Goal: Task Accomplishment & Management: Manage account settings

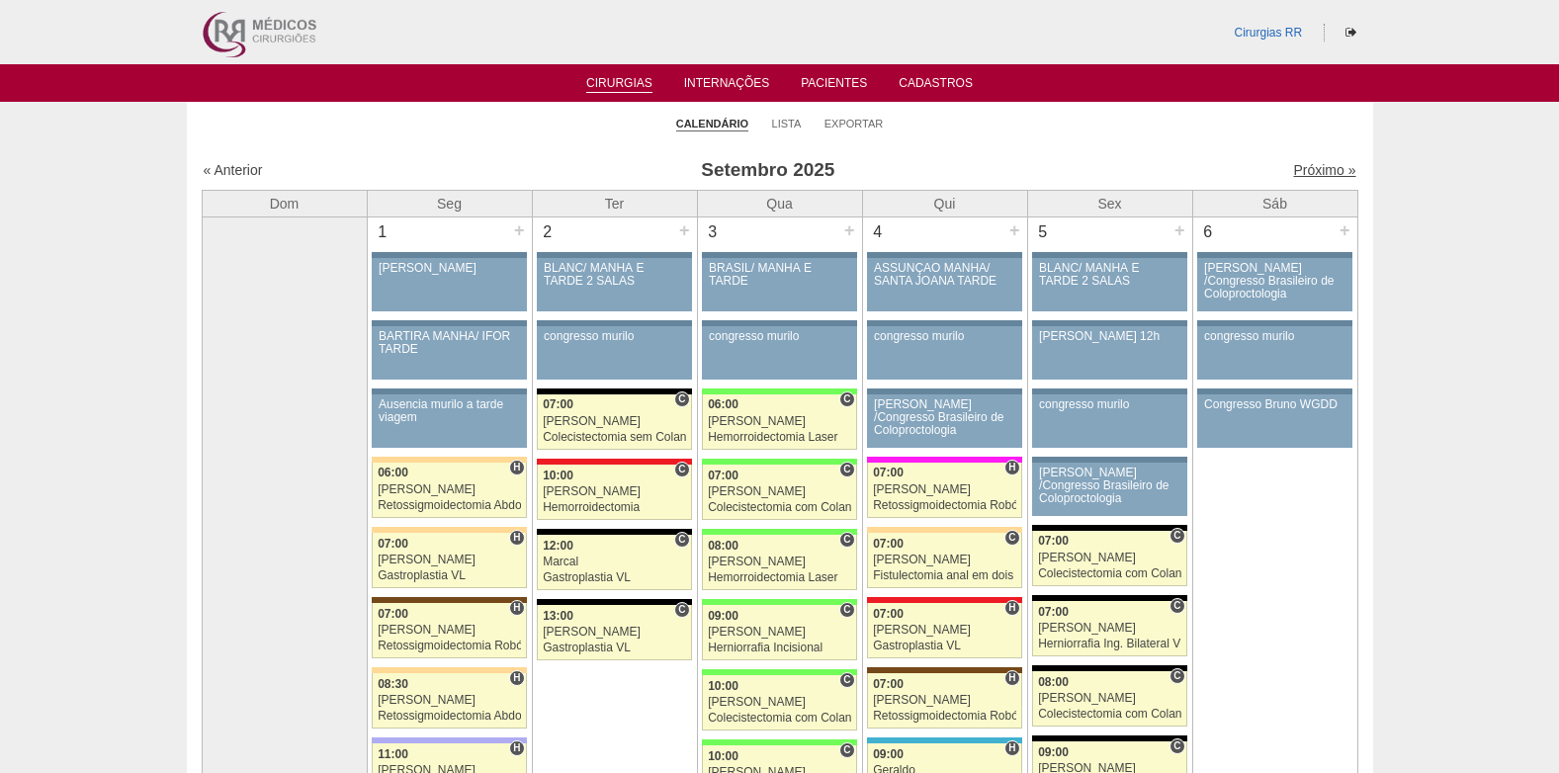
click at [1303, 176] on link "Próximo »" at bounding box center [1324, 170] width 62 height 16
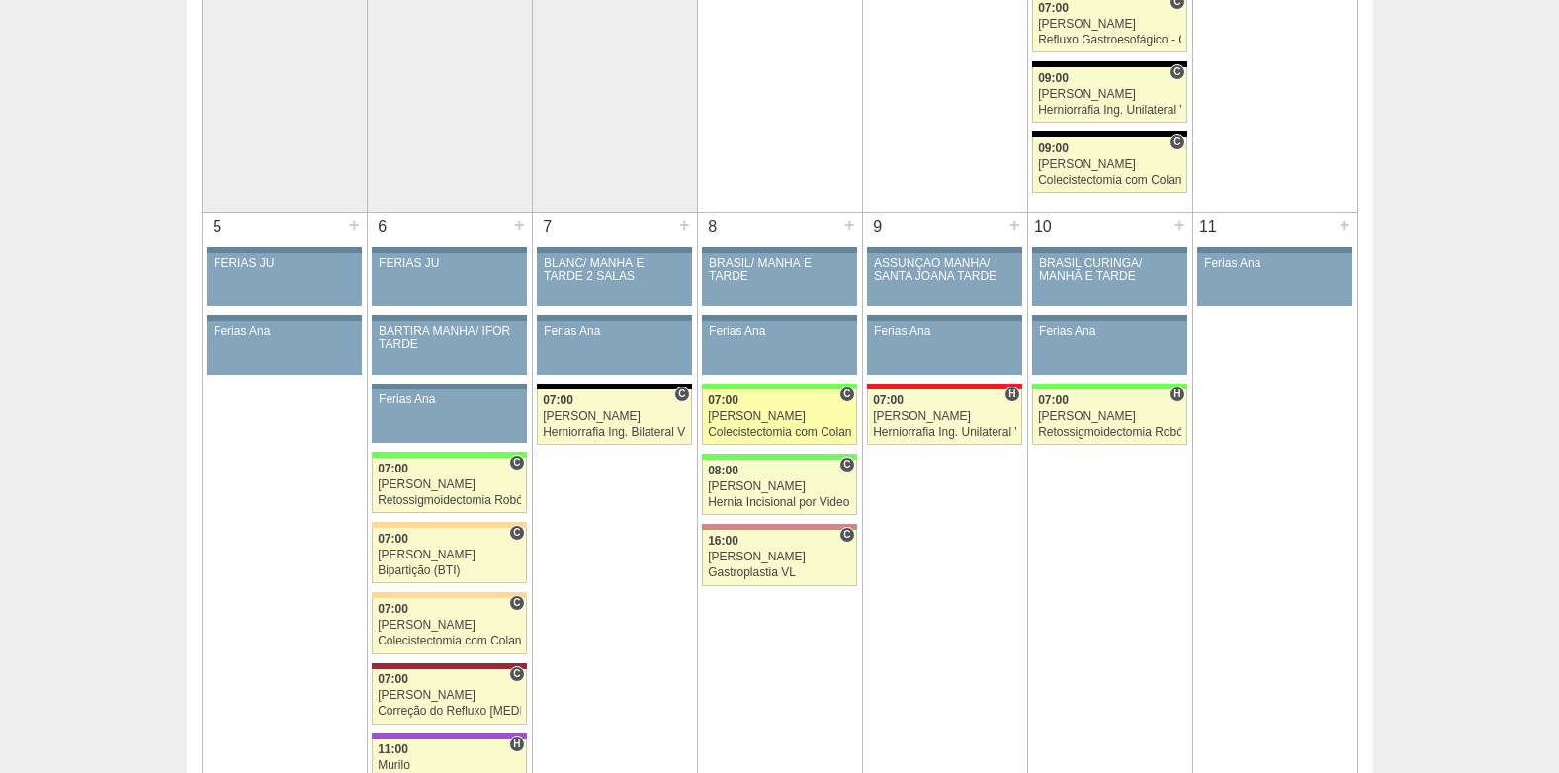
scroll to position [593, 0]
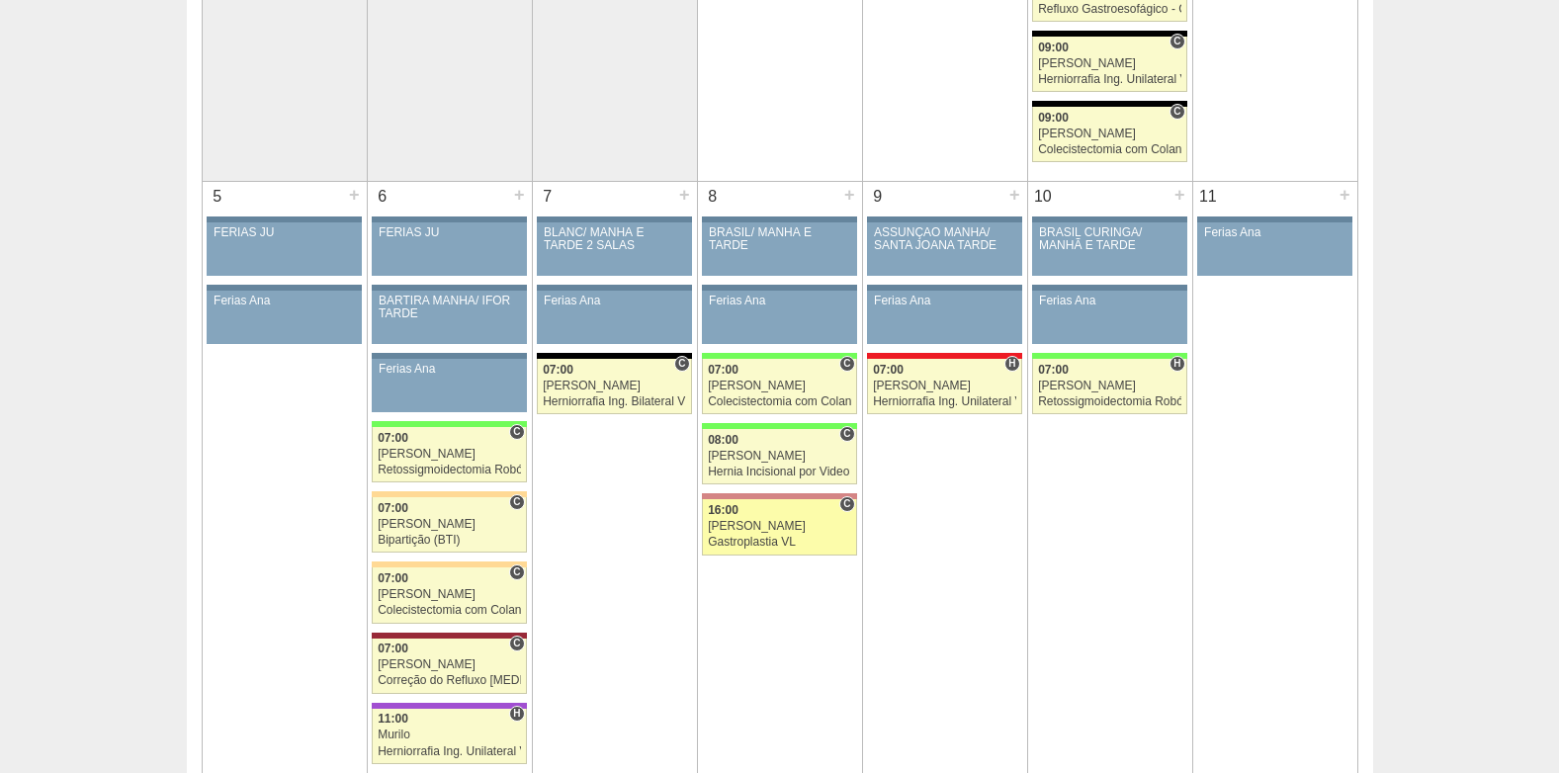
click at [799, 535] on link "88302 Cirurgias RR C 16:00 Paulo Regina Gastroplastia VL Hospital Santa Helena …" at bounding box center [779, 526] width 154 height 55
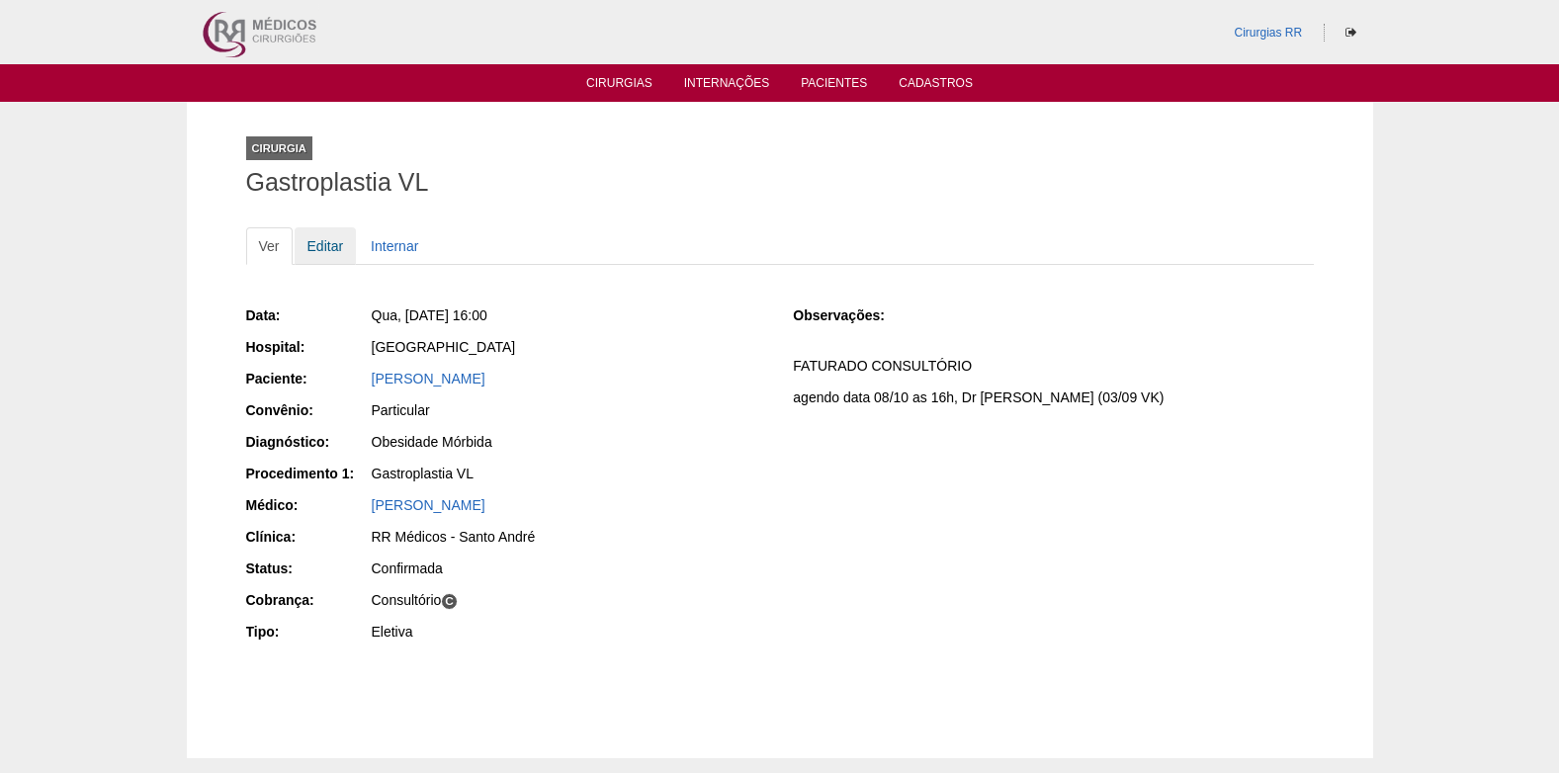
click at [323, 241] on link "Editar" at bounding box center [326, 246] width 62 height 38
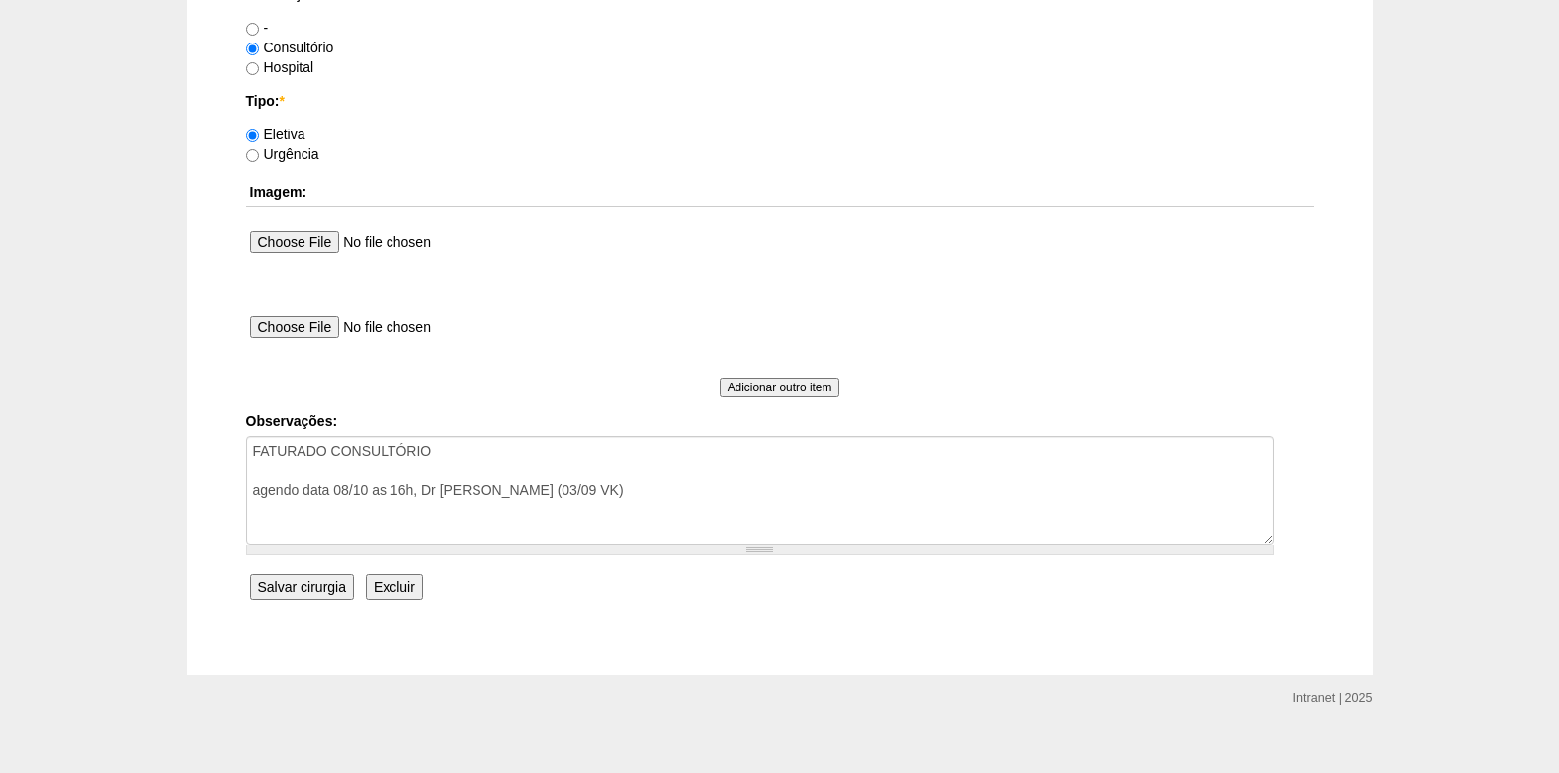
scroll to position [1775, 0]
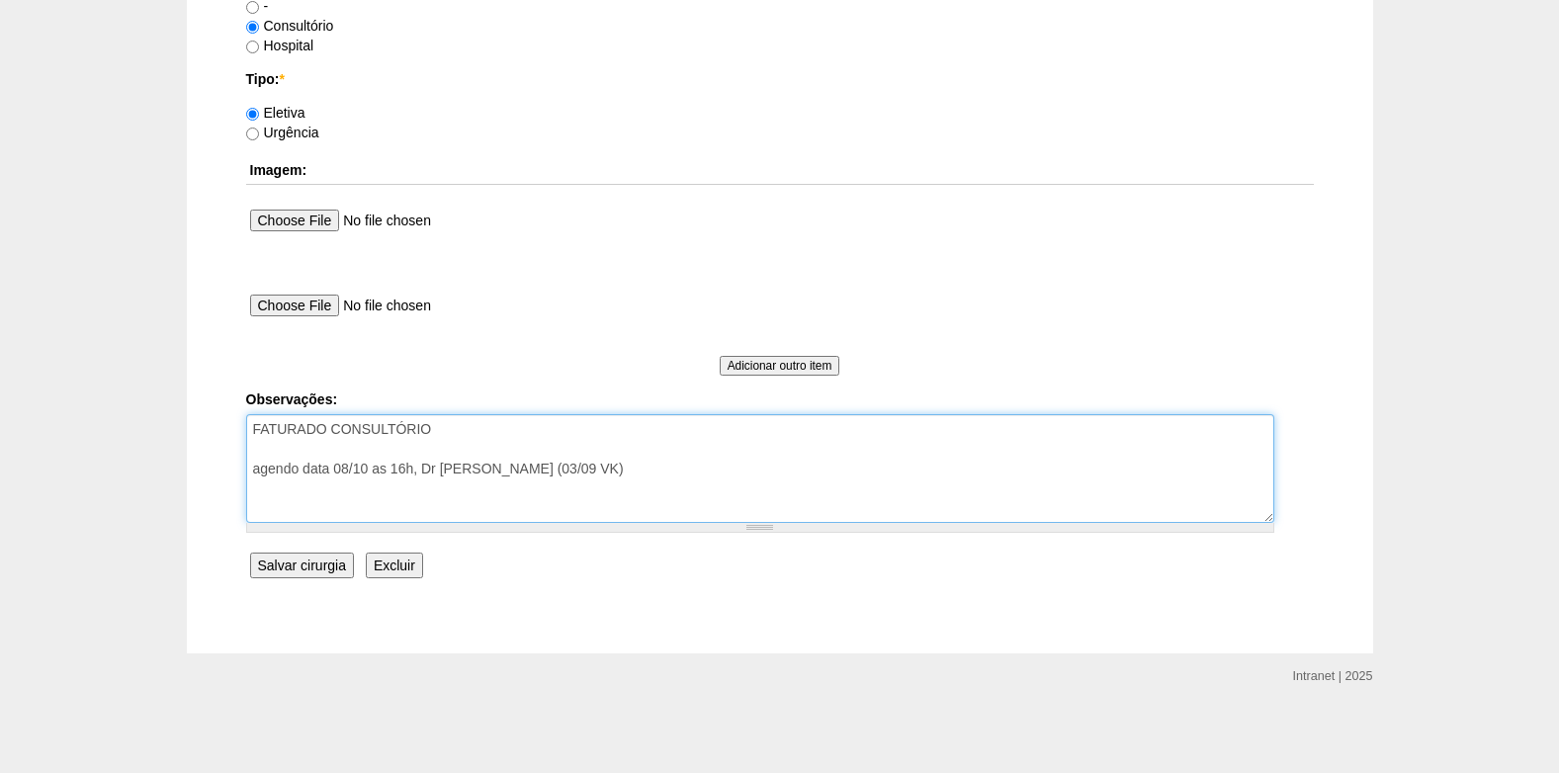
click at [616, 482] on textarea "FATURADO CONSULTÓRIO agendo data 08/10 as 16h, Dr [PERSON_NAME] (03/09 VK)" at bounding box center [760, 468] width 1028 height 109
click at [465, 491] on textarea "FATURADO CONSULTÓRIO agendo data 08/10 as 16h, Dr [PERSON_NAME] (03/09 VK)" at bounding box center [760, 468] width 1028 height 109
click at [458, 491] on textarea "FATURADO CONSULTÓRIO agendo data 08/10 as 16h, Dr Paulo ok (03/09 VK)" at bounding box center [760, 468] width 1028 height 109
click at [487, 490] on textarea "FATURADO CONSULTÓRIO agendo data 08/10 as 16h, Dr Paulo ok (03/09 VK)" at bounding box center [760, 468] width 1028 height 109
click at [581, 487] on textarea "FATURADO CONSULTÓRIO agendo data 08/10 as 16h, Dr Paulo ok (03/09 VK)" at bounding box center [760, 468] width 1028 height 109
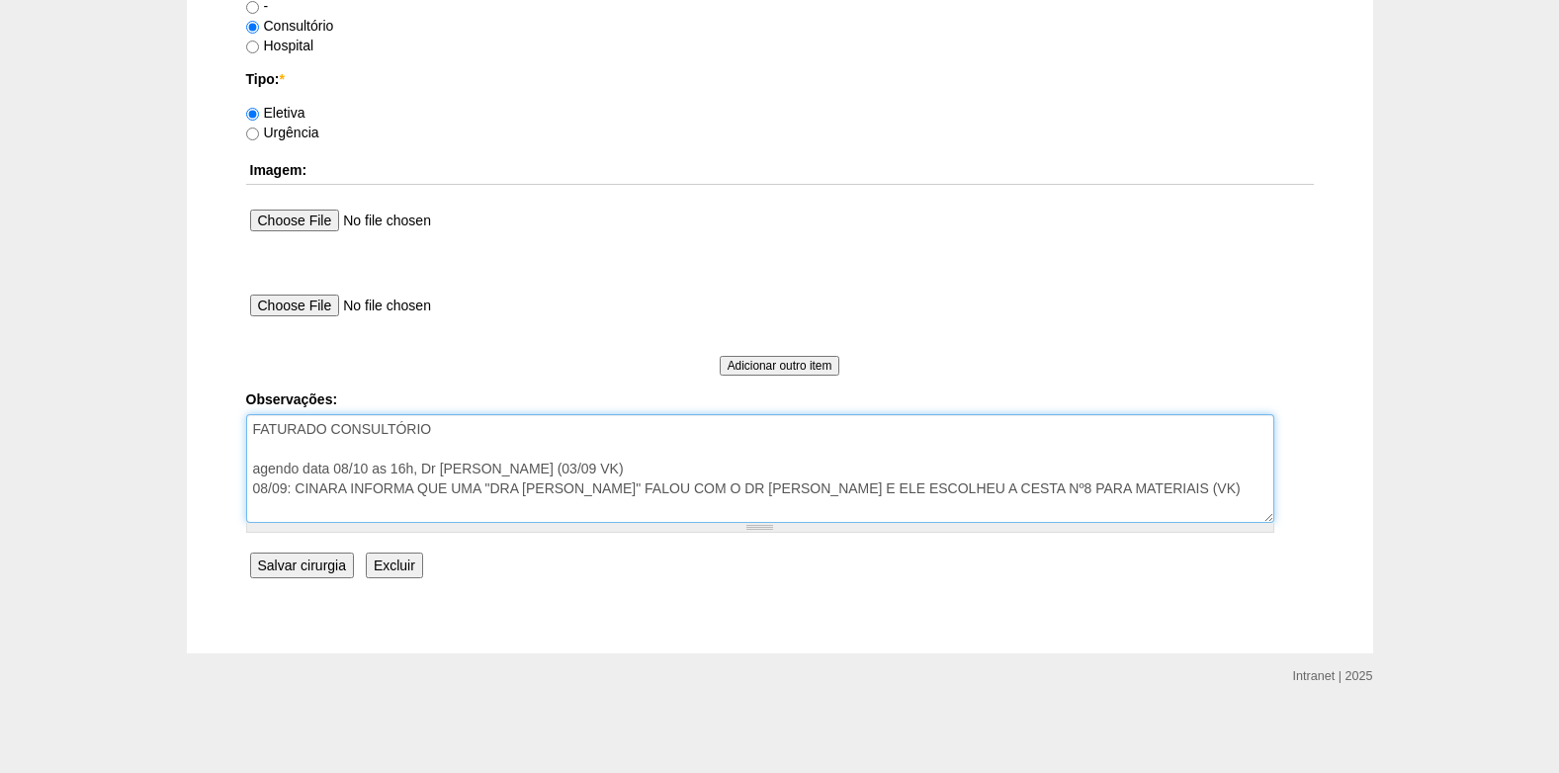
type textarea "FATURADO CONSULTÓRIO agendo data 08/10 as 16h, Dr Paulo ok (03/09 VK) 08/09: CI…"
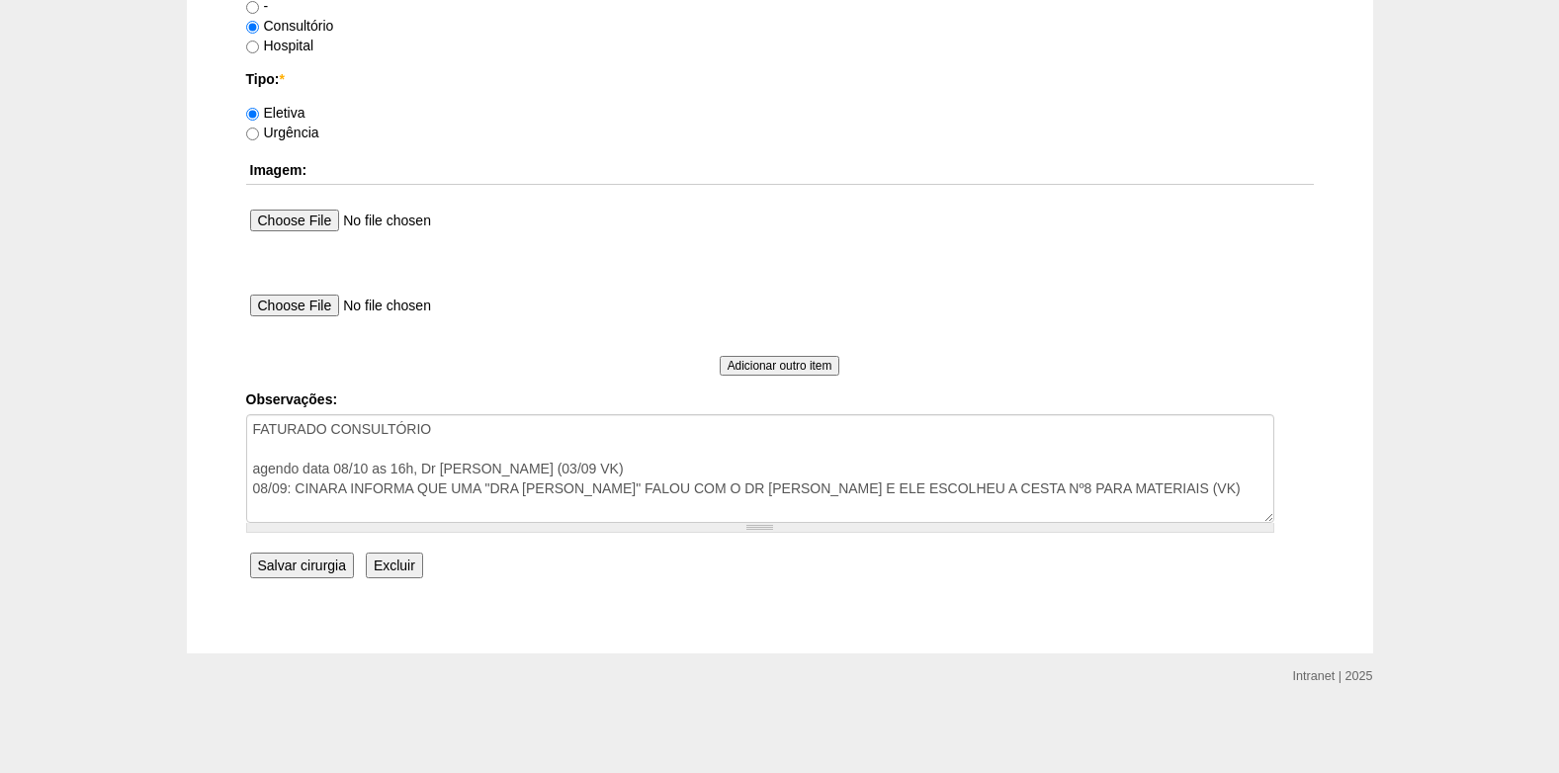
click at [296, 559] on input "Salvar cirurgia" at bounding box center [302, 566] width 104 height 26
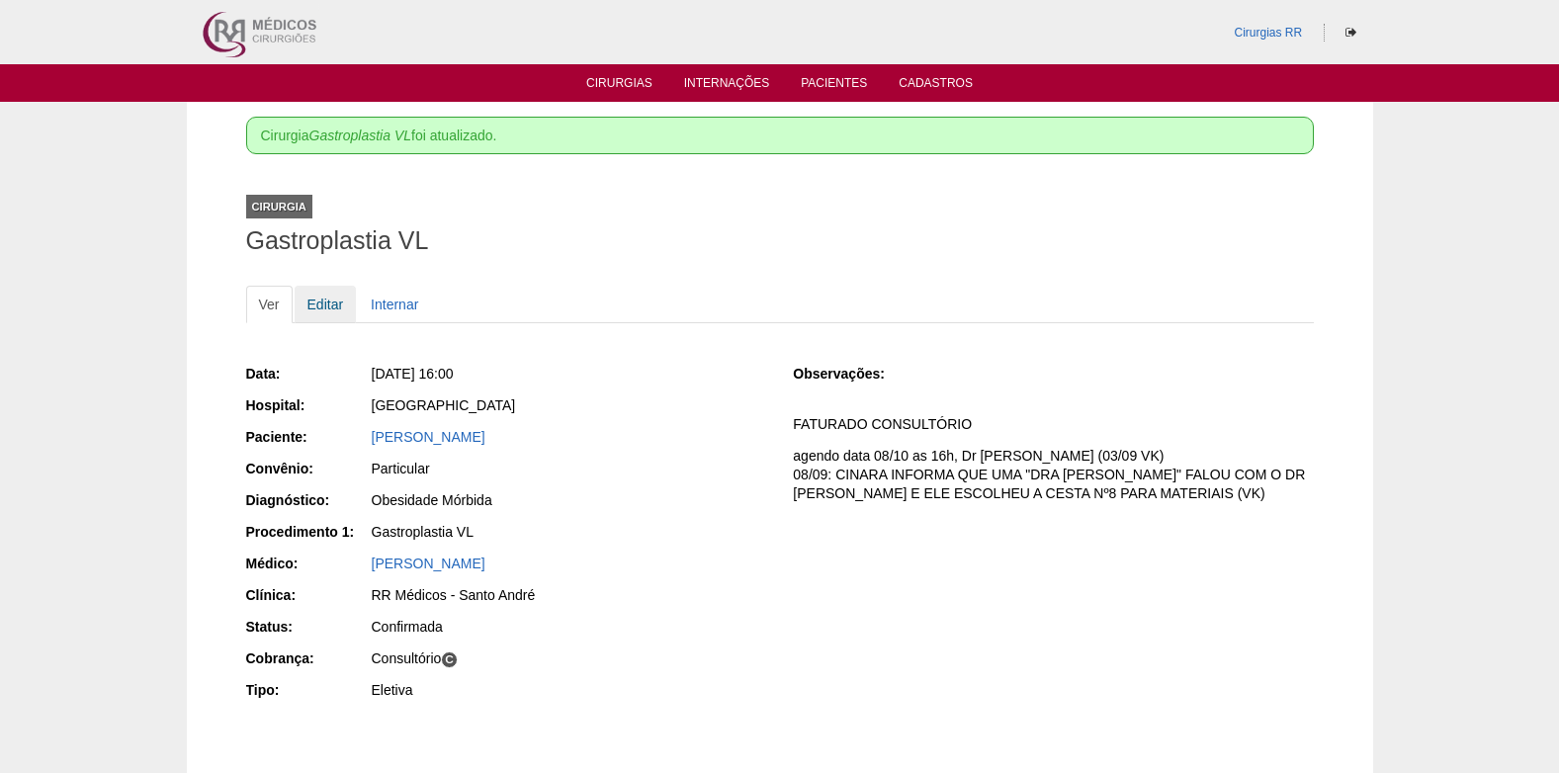
drag, startPoint x: 324, startPoint y: 303, endPoint x: 503, endPoint y: 344, distance: 183.7
click at [323, 303] on link "Editar" at bounding box center [326, 305] width 62 height 38
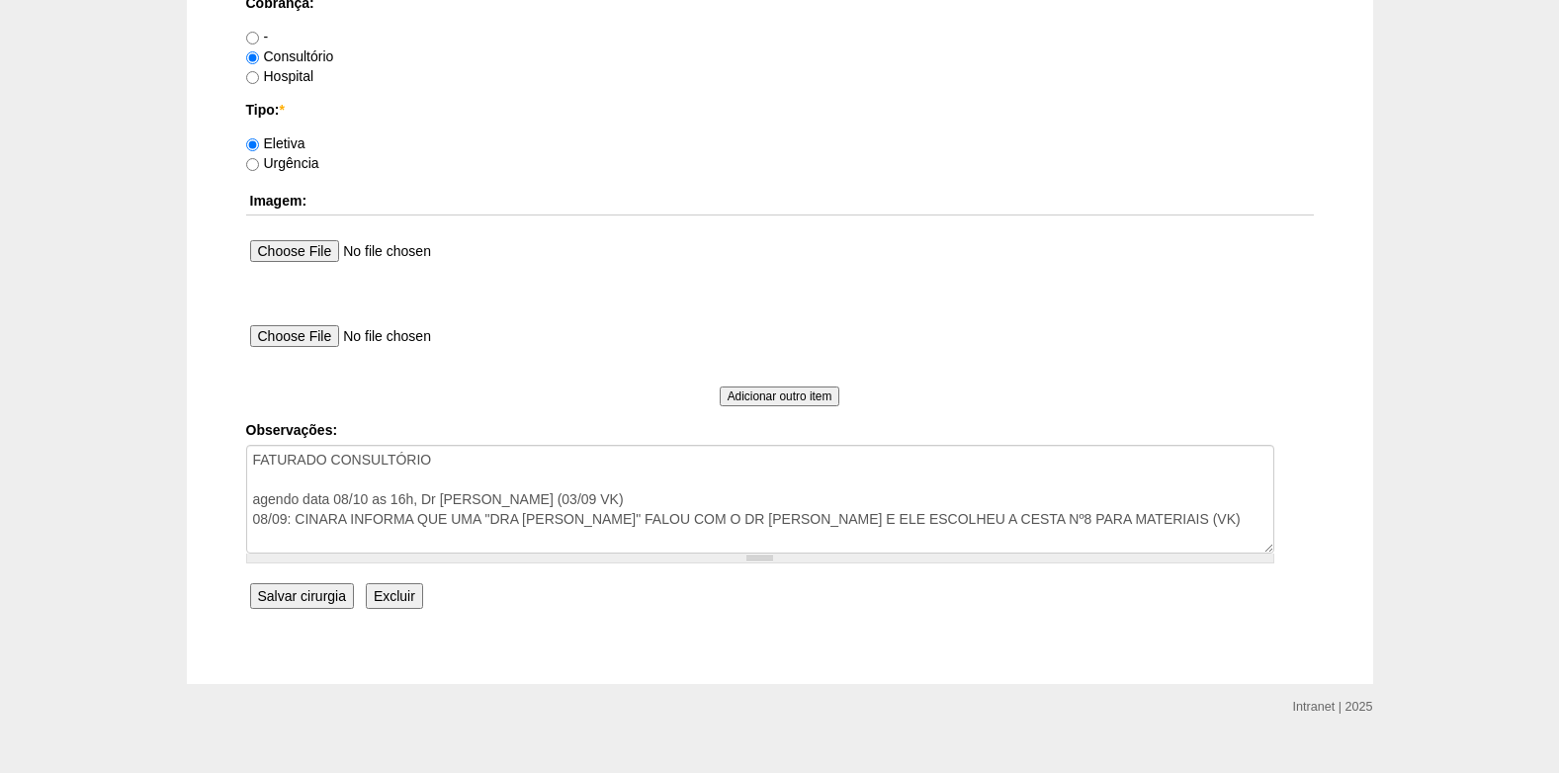
scroll to position [1775, 0]
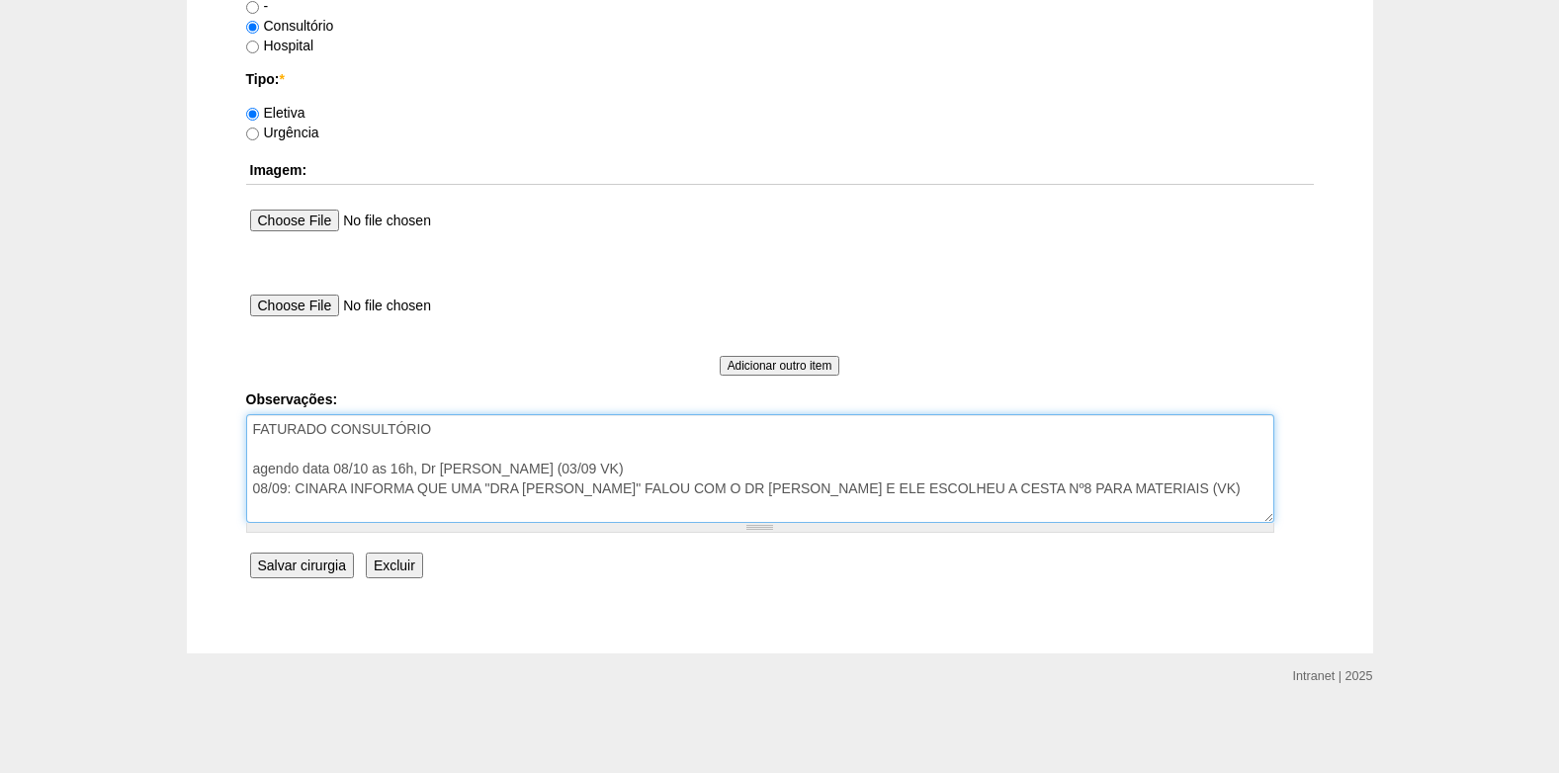
click at [255, 466] on textarea "FATURADO CONSULTÓRIO agendo data 08/10 as 16h, Dr Paulo ok (03/09 VK) 08/09: CI…" at bounding box center [760, 468] width 1028 height 109
drag, startPoint x: 368, startPoint y: 465, endPoint x: 308, endPoint y: 467, distance: 60.4
click at [308, 467] on textarea "FATURADO CONSULTÓRIO agendo data 08/10 as 16h, Dr Paulo ok (03/09 VK) 08/09: CI…" at bounding box center [760, 468] width 1028 height 109
drag, startPoint x: 639, startPoint y: 467, endPoint x: 487, endPoint y: 466, distance: 151.3
click at [487, 466] on textarea "FATURADO CONSULTÓRIO agendo data 08/10 as 16h, Dr Paulo ok (03/09 VK) 08/09: CI…" at bounding box center [760, 468] width 1028 height 109
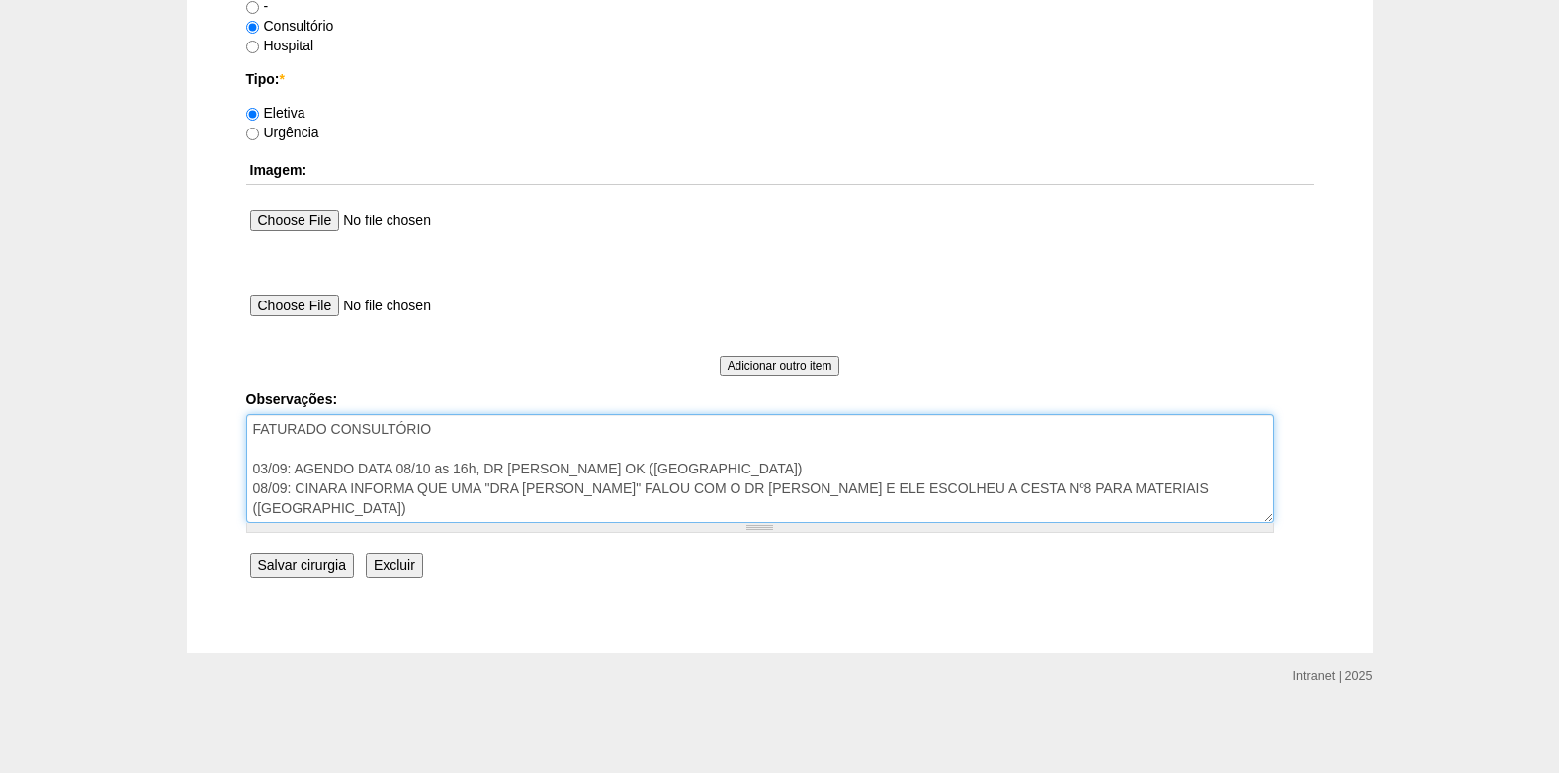
type textarea "FATURADO CONSULTÓRIO 03/09: AGENDO DATA 08/10 as 16h, DR PAULO DEU OK (VK) 08/0…"
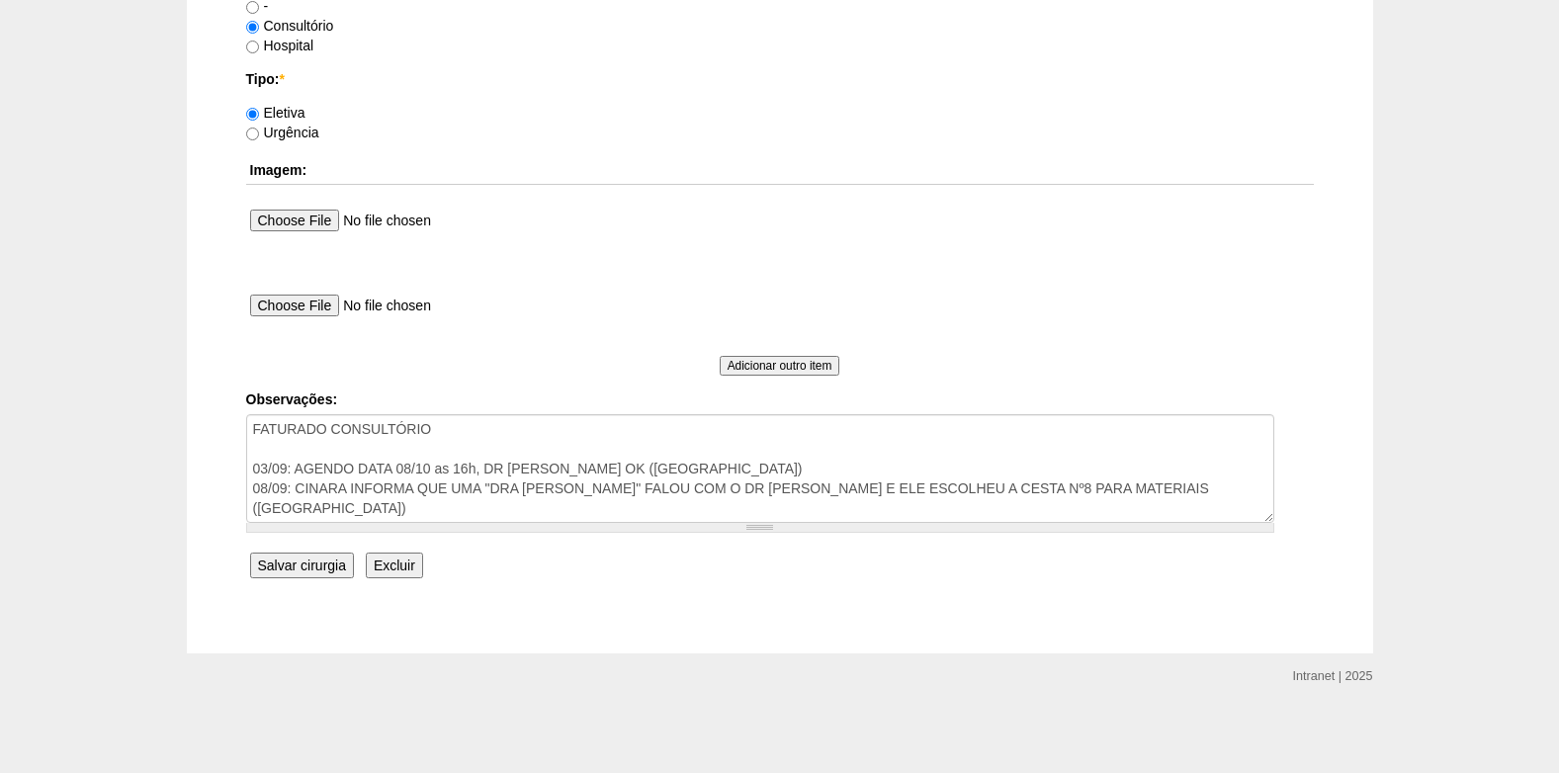
click at [299, 564] on input "Salvar cirurgia" at bounding box center [302, 566] width 104 height 26
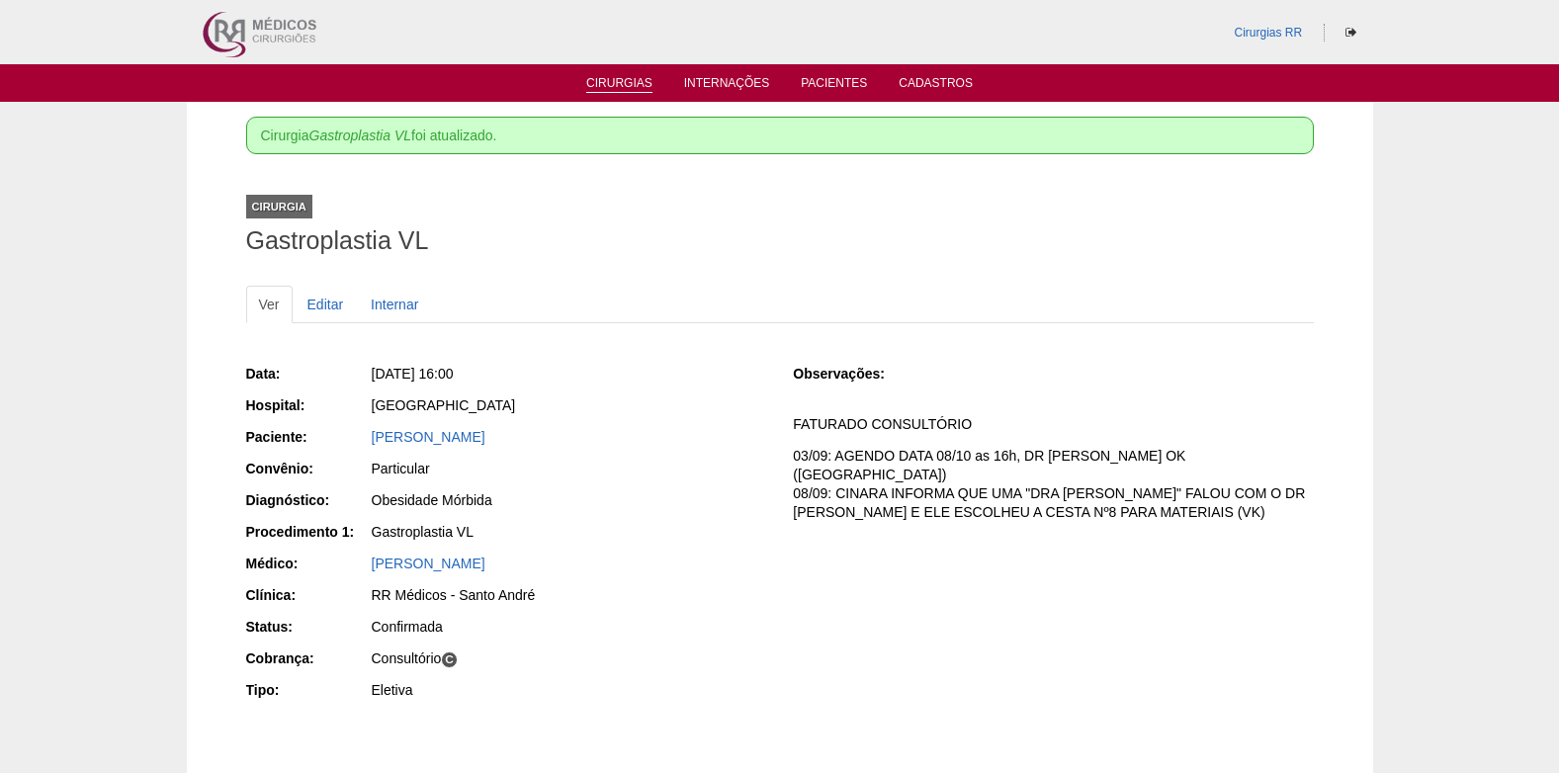
click at [615, 81] on link "Cirurgias" at bounding box center [619, 84] width 66 height 17
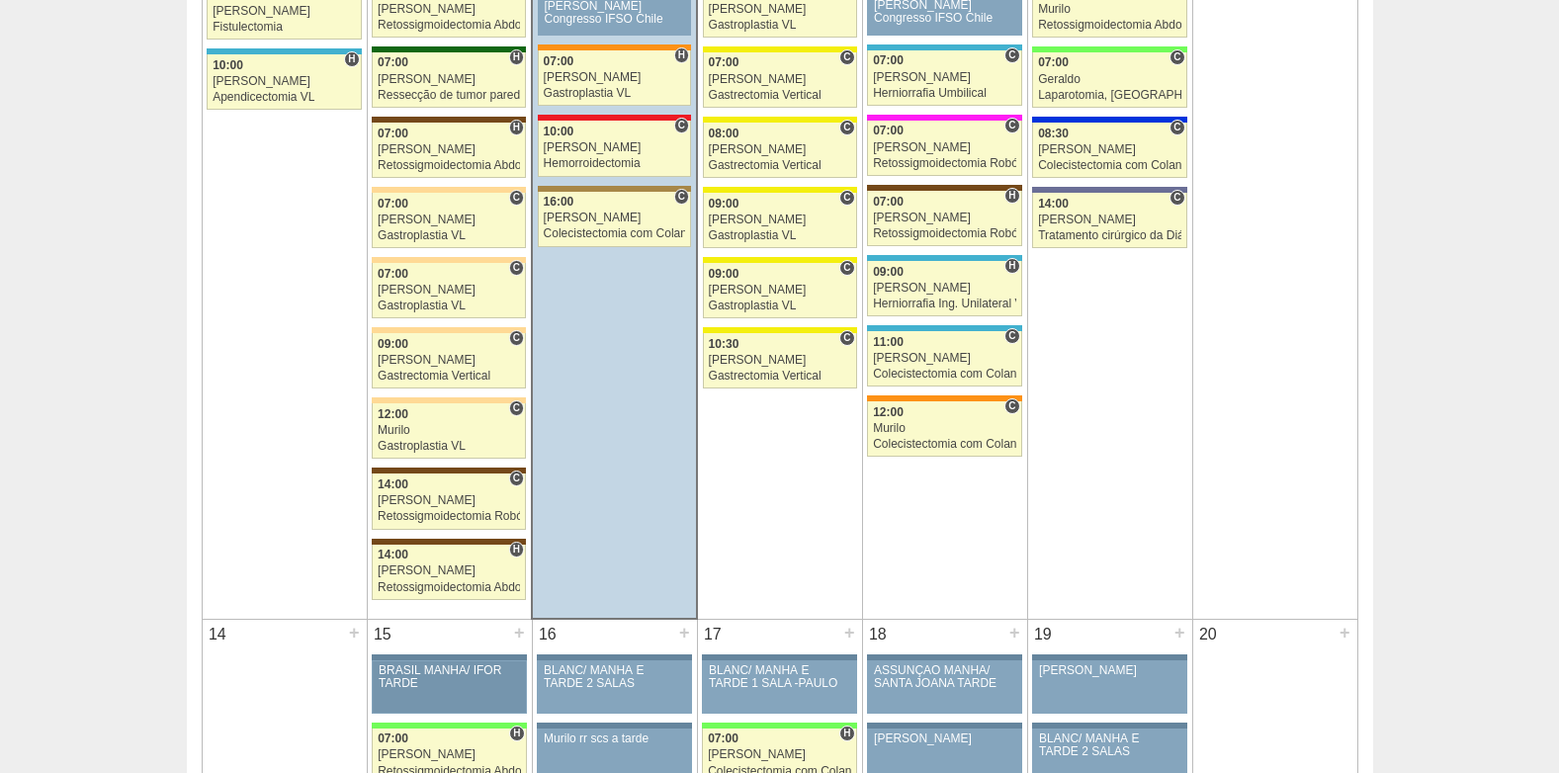
scroll to position [1384, 0]
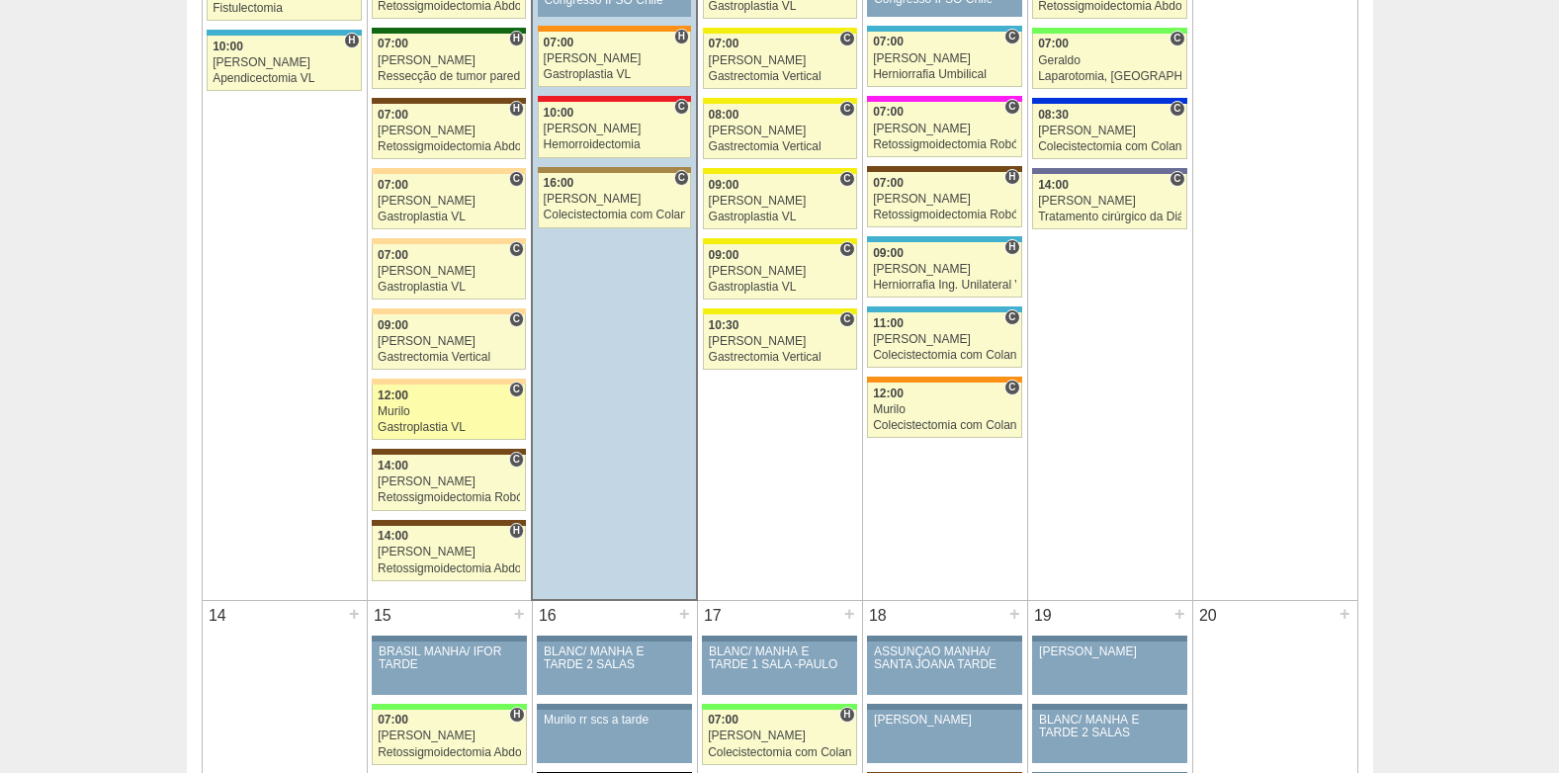
click at [432, 416] on div "Murilo" at bounding box center [449, 411] width 142 height 13
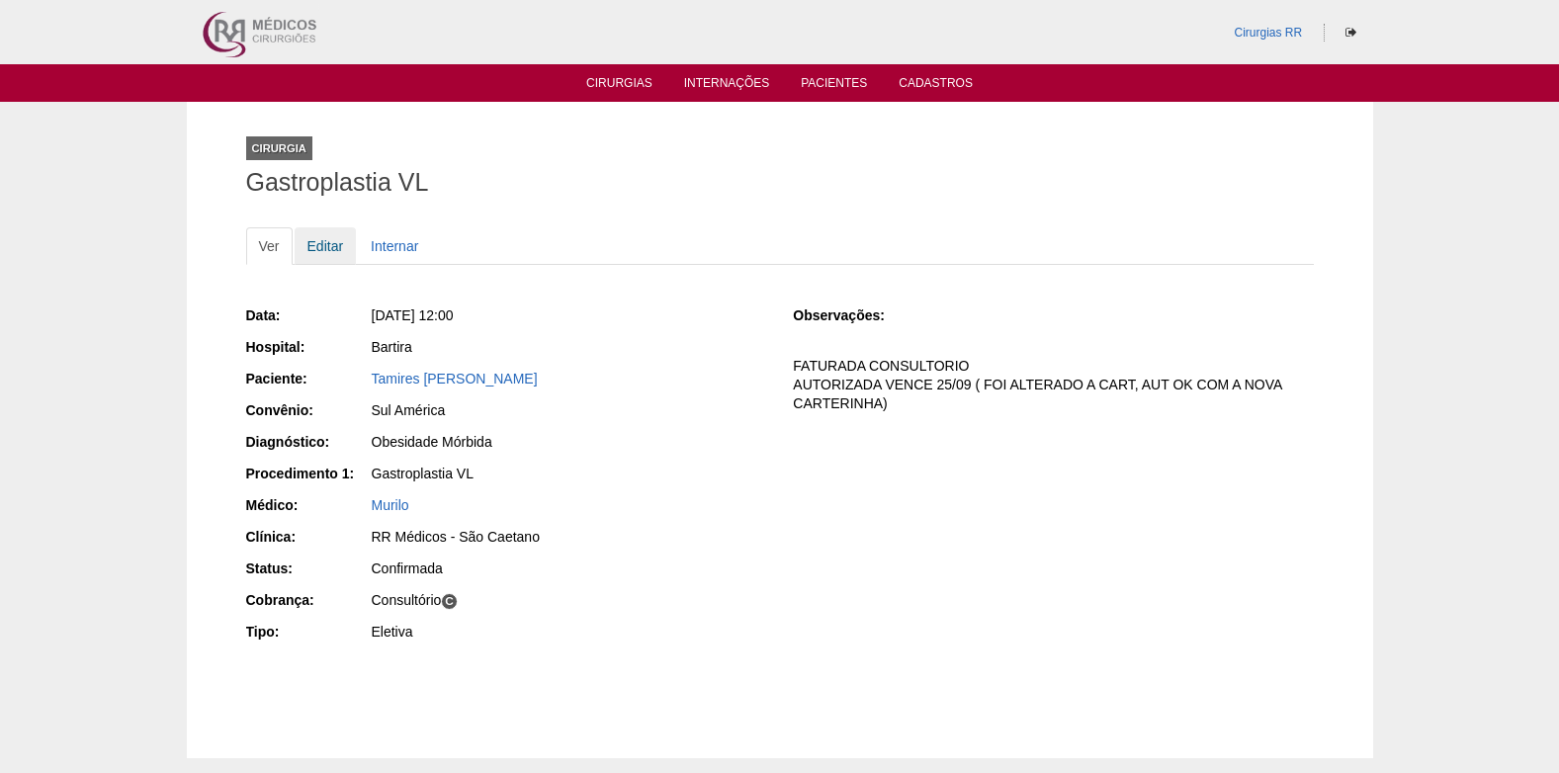
click at [321, 248] on link "Editar" at bounding box center [326, 246] width 62 height 38
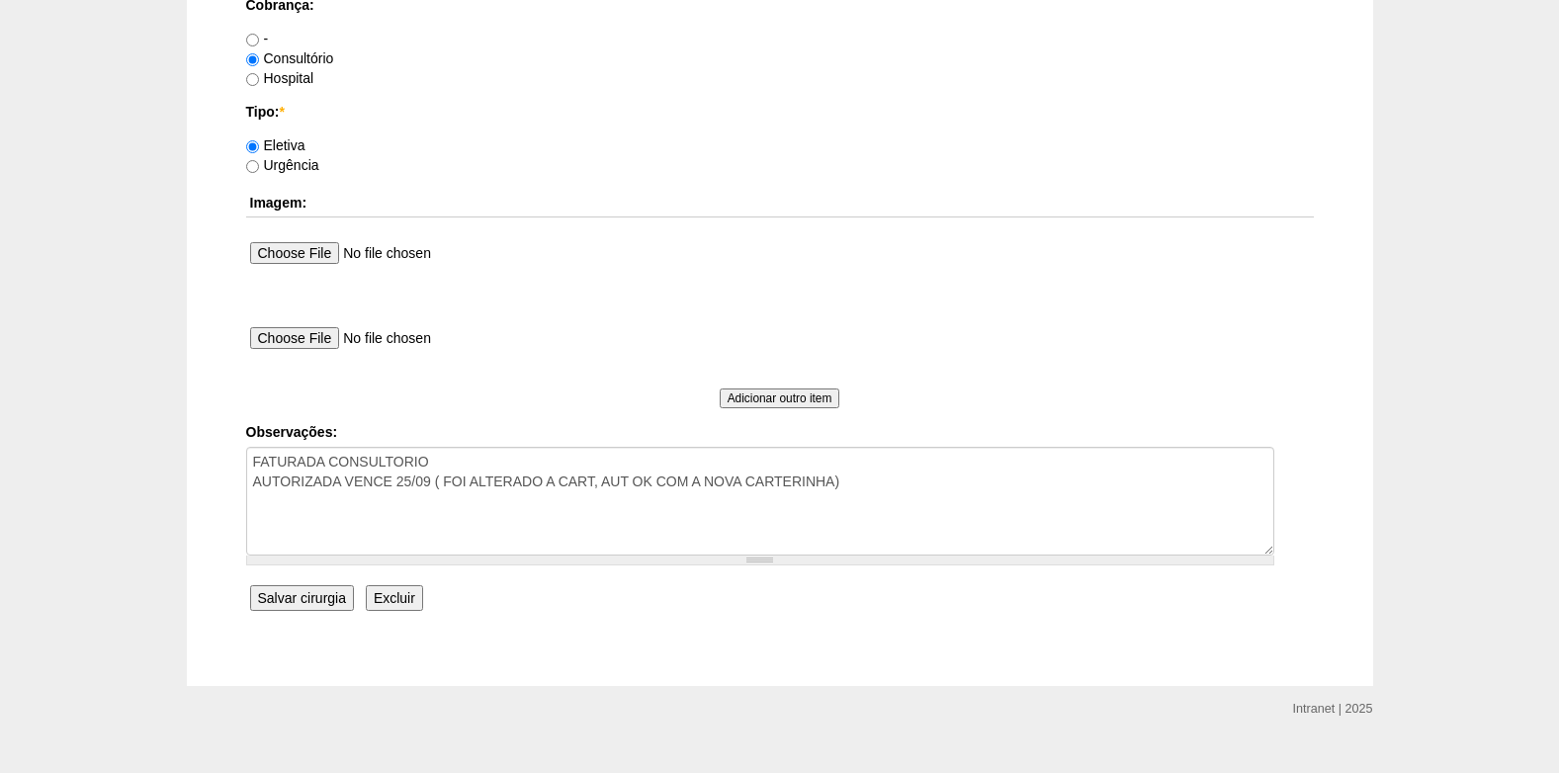
scroll to position [1775, 0]
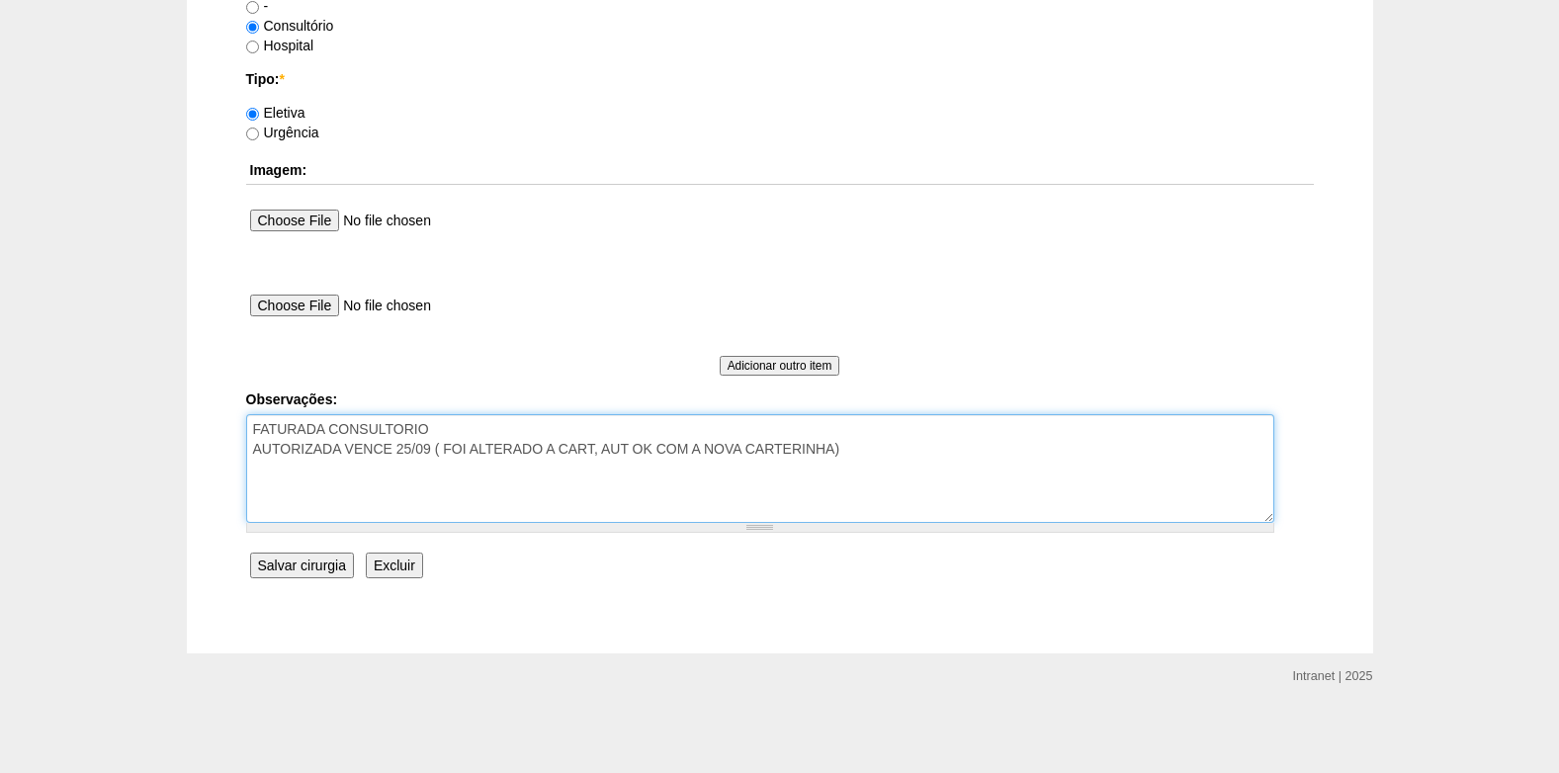
drag, startPoint x: 862, startPoint y: 446, endPoint x: 432, endPoint y: 455, distance: 430.2
click at [432, 455] on textarea "FATURADA CONSULTORIO AUTORIZADA VENCE 25/09 ( FOI ALTERADO A CART, AUT OK COM A…" at bounding box center [760, 468] width 1028 height 109
type textarea "FATURADA CONSULTORIO AUTORIZADA VENCE 25/09"
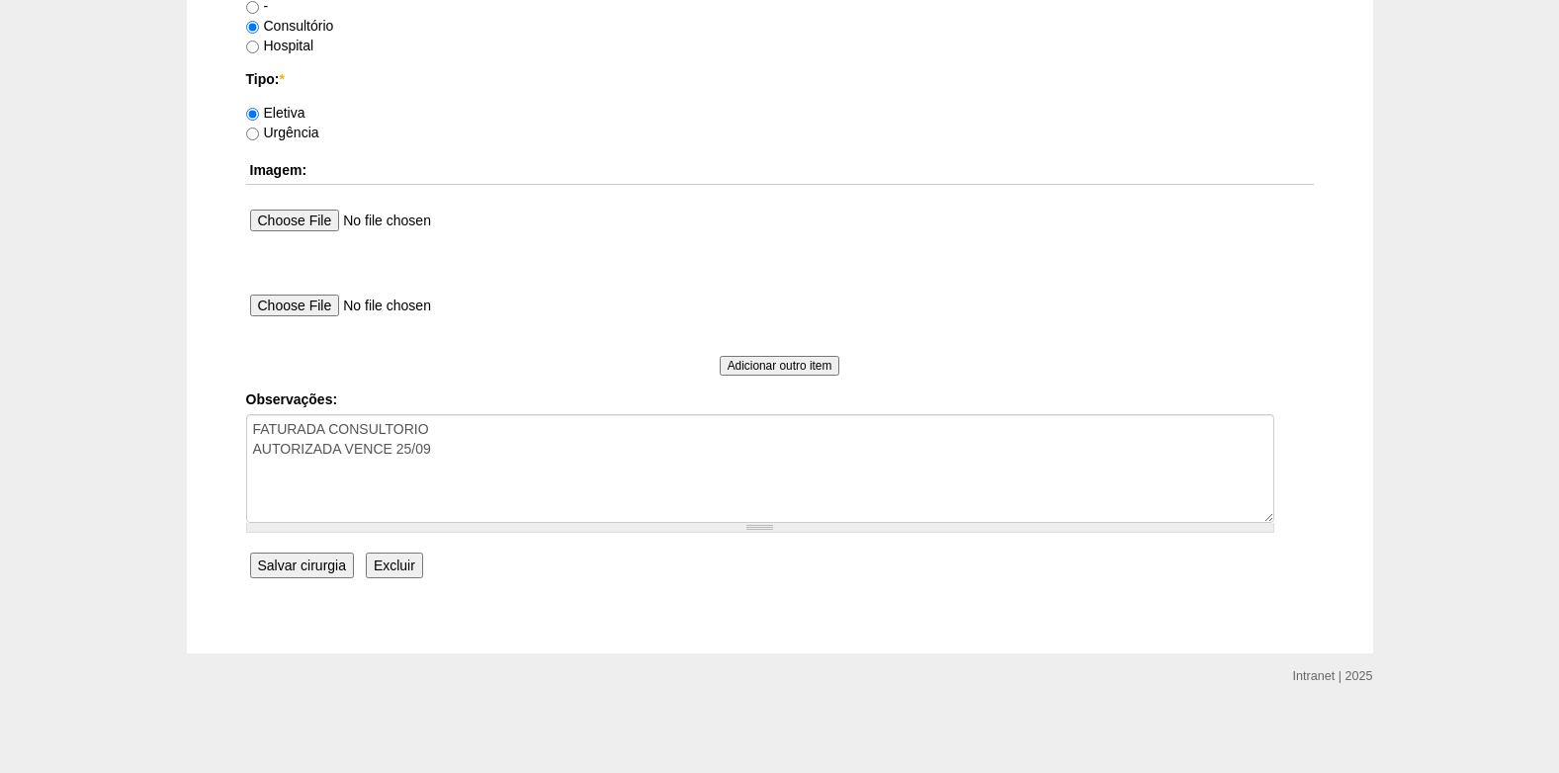
click at [290, 561] on input "Salvar cirurgia" at bounding box center [302, 566] width 104 height 26
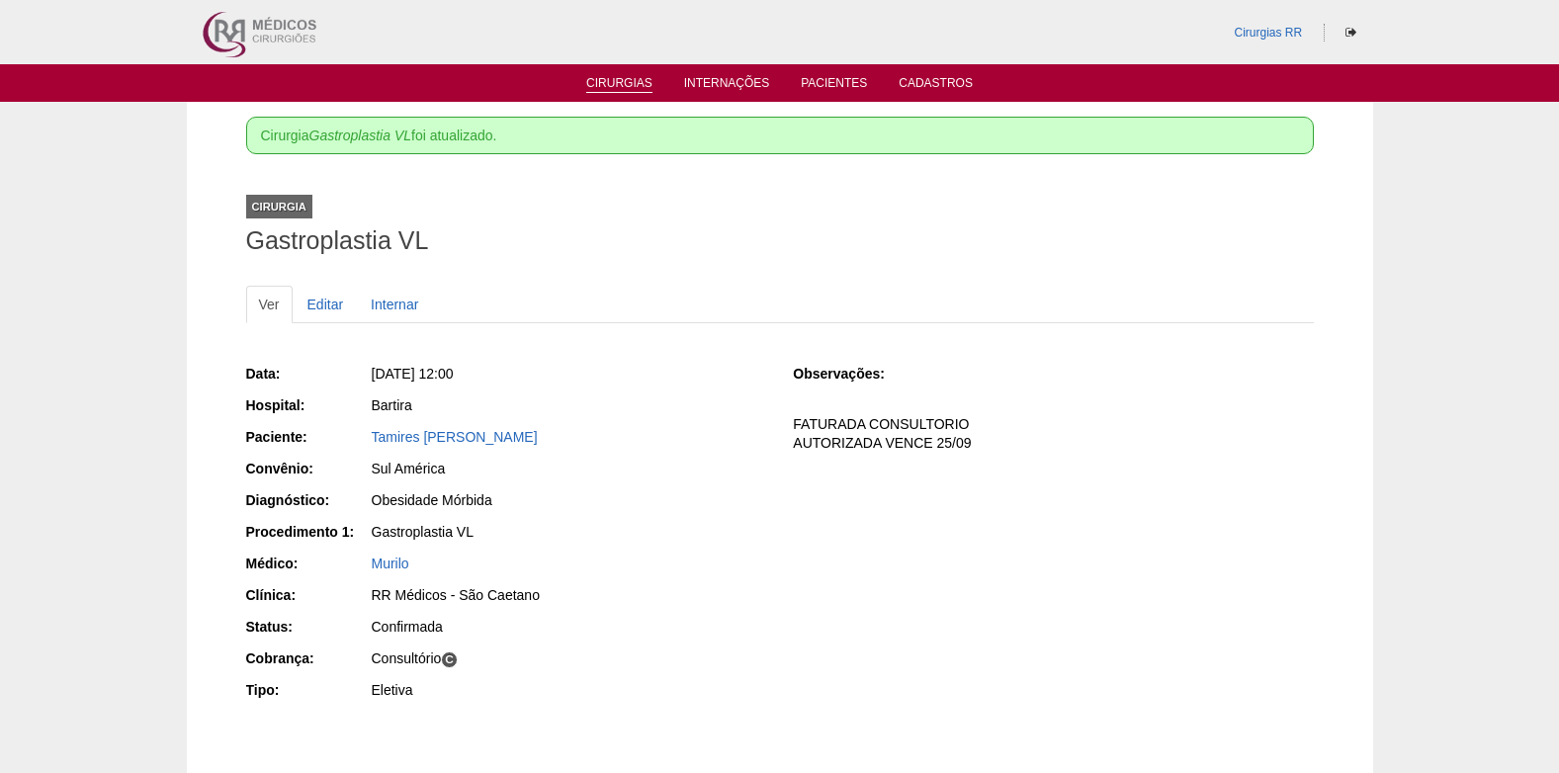
click at [624, 85] on link "Cirurgias" at bounding box center [619, 84] width 66 height 17
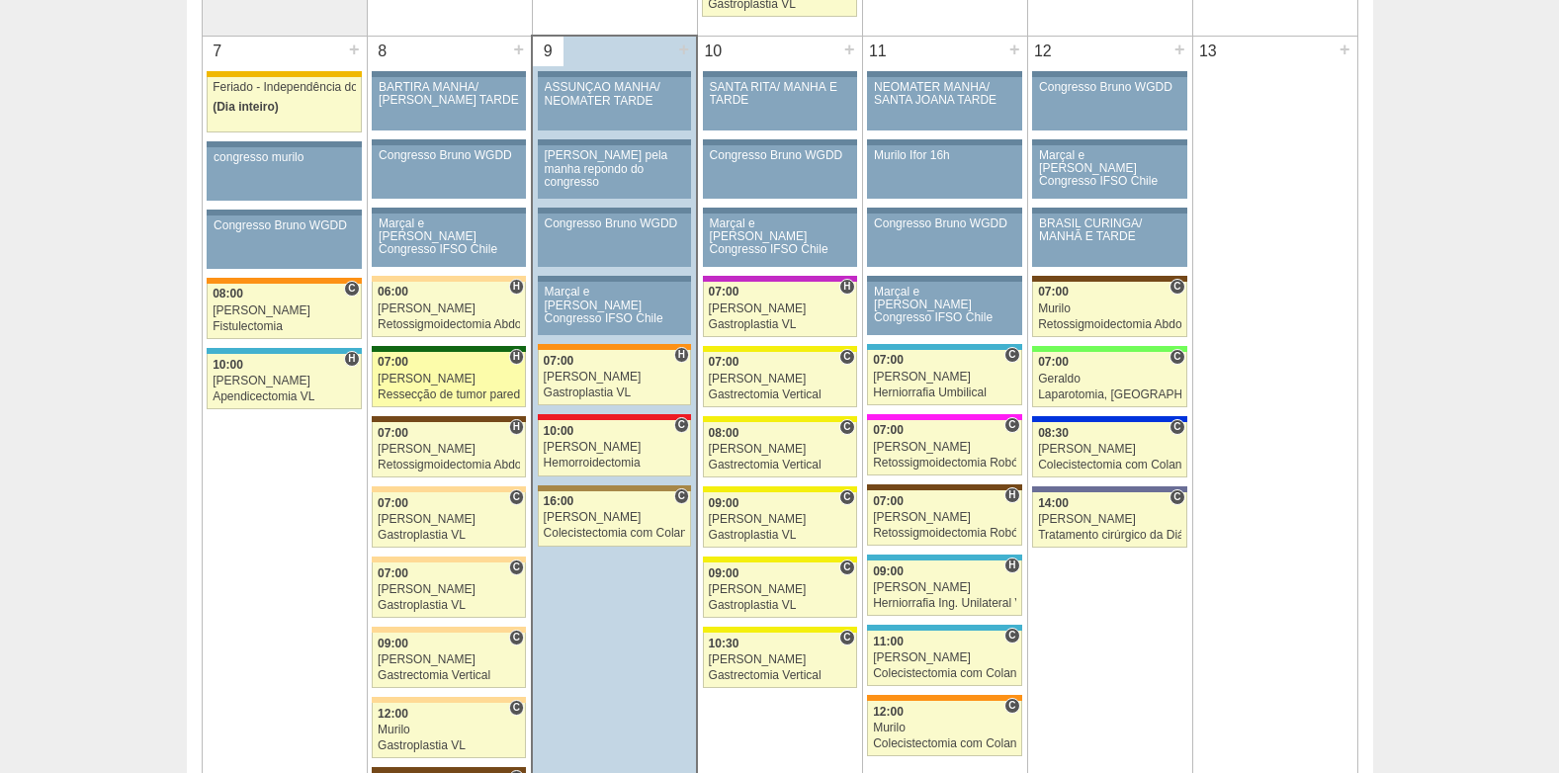
scroll to position [1088, 0]
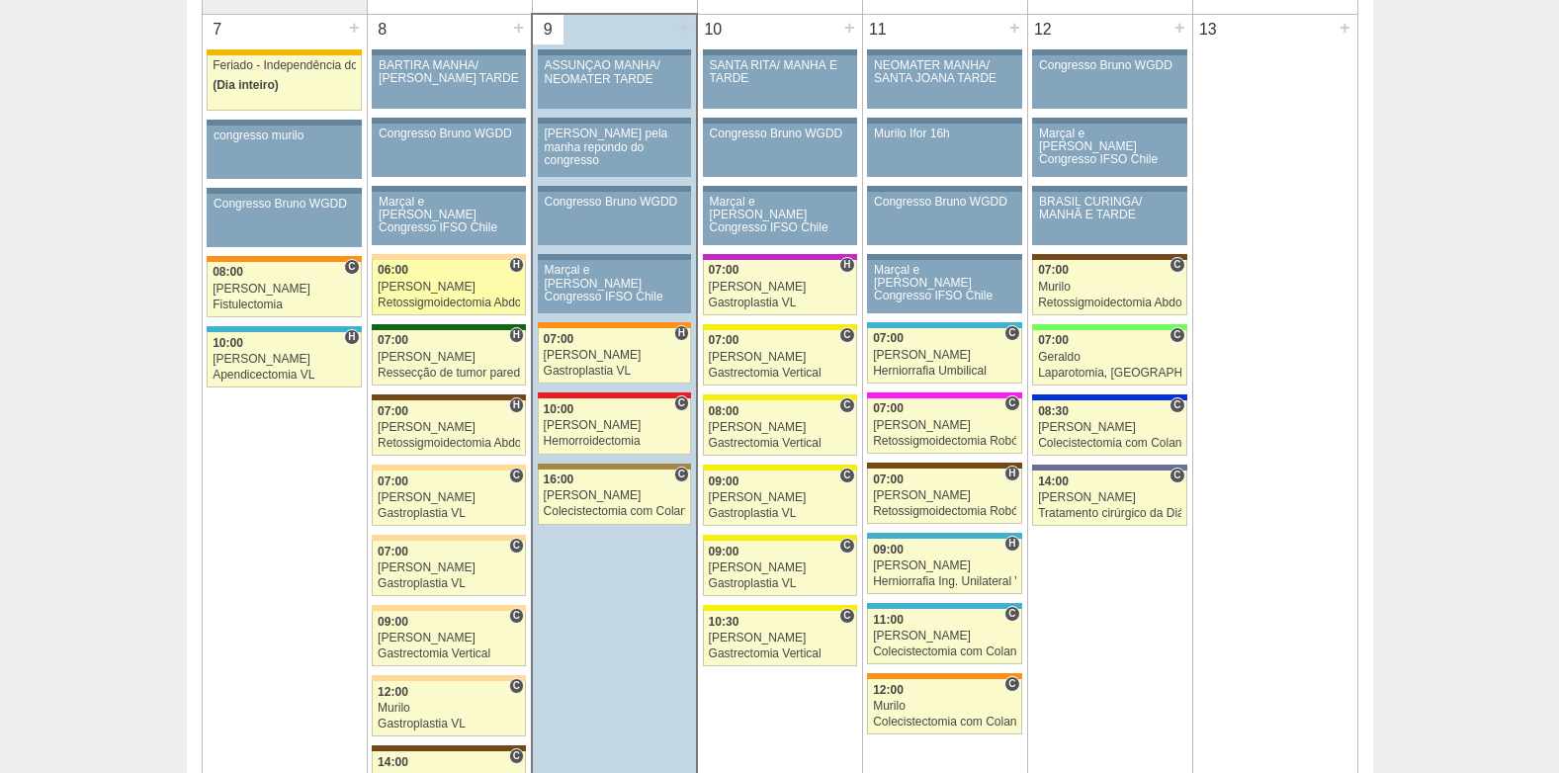
click at [441, 292] on div "[PERSON_NAME]" at bounding box center [449, 287] width 142 height 13
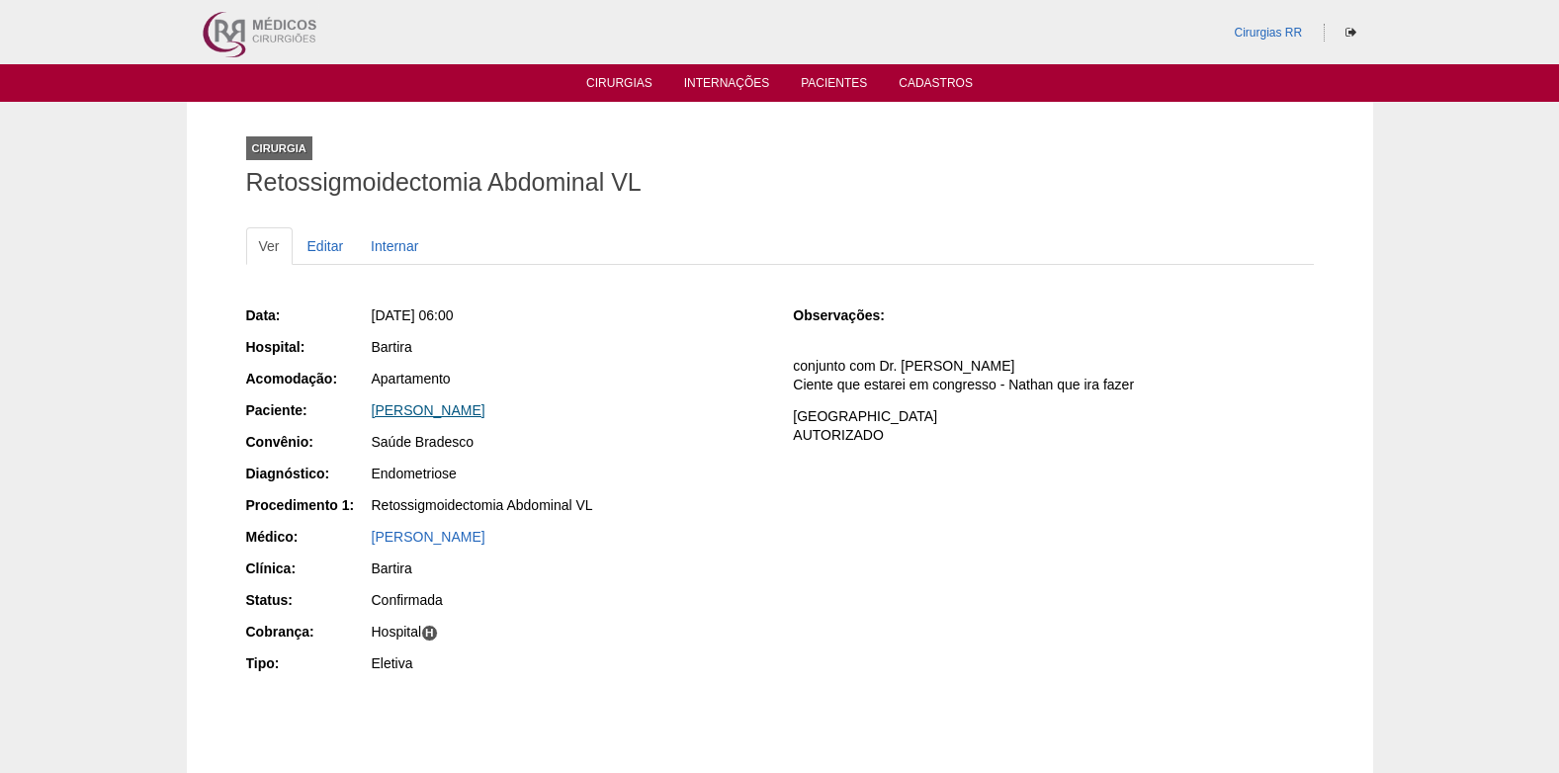
click at [486, 409] on link "[PERSON_NAME]" at bounding box center [429, 410] width 114 height 16
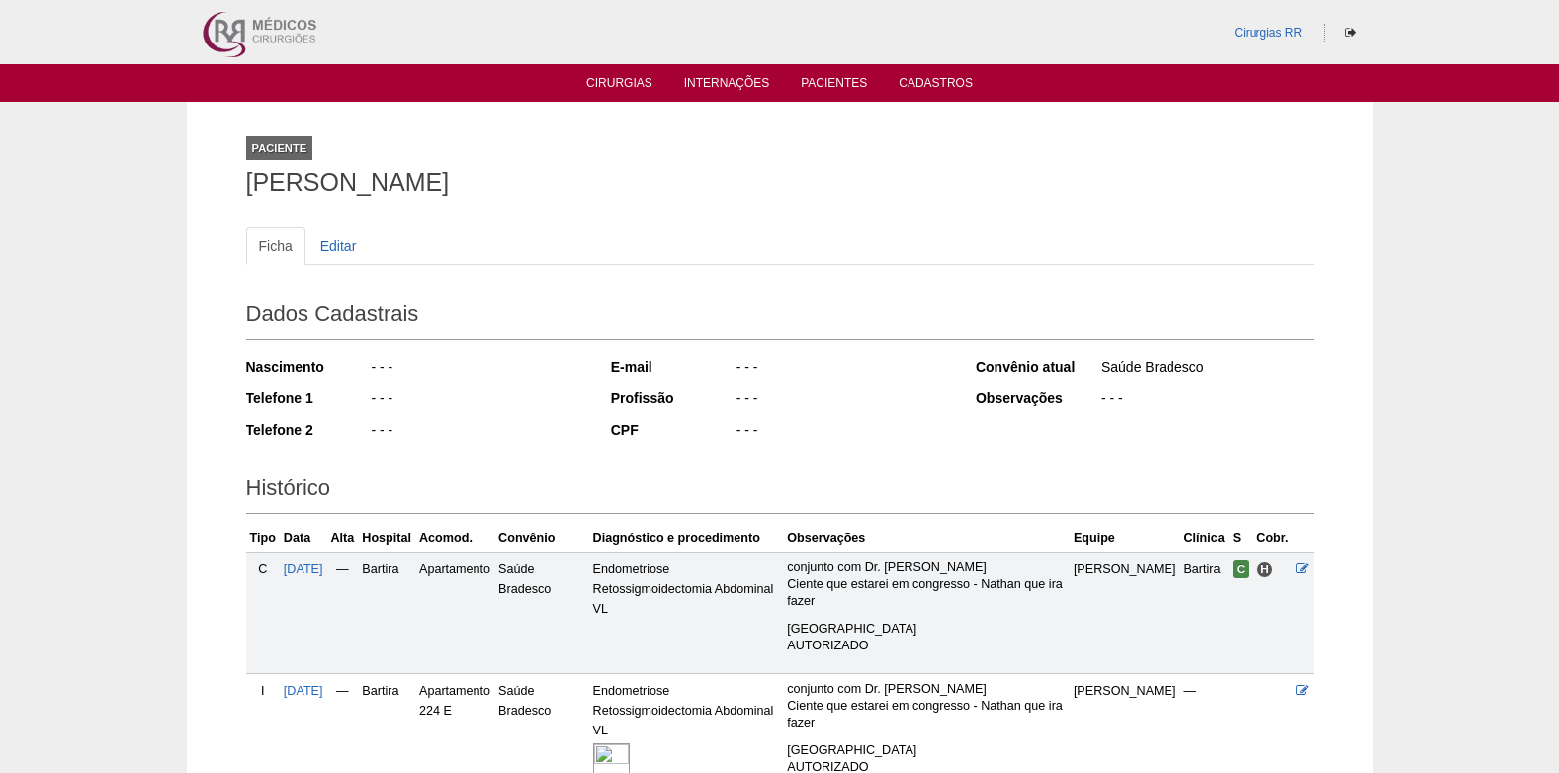
scroll to position [191, 0]
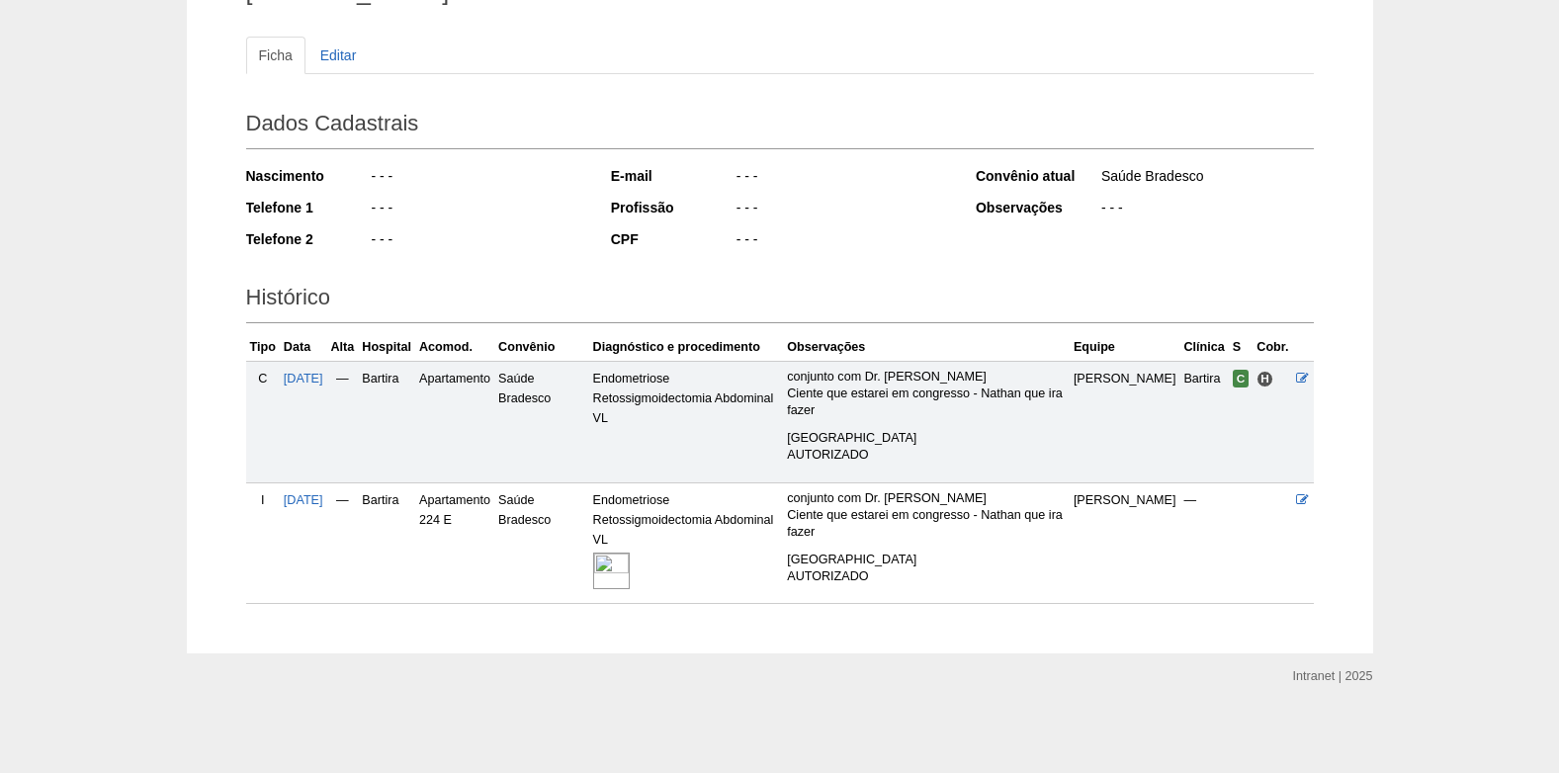
click at [624, 558] on img at bounding box center [611, 571] width 37 height 37
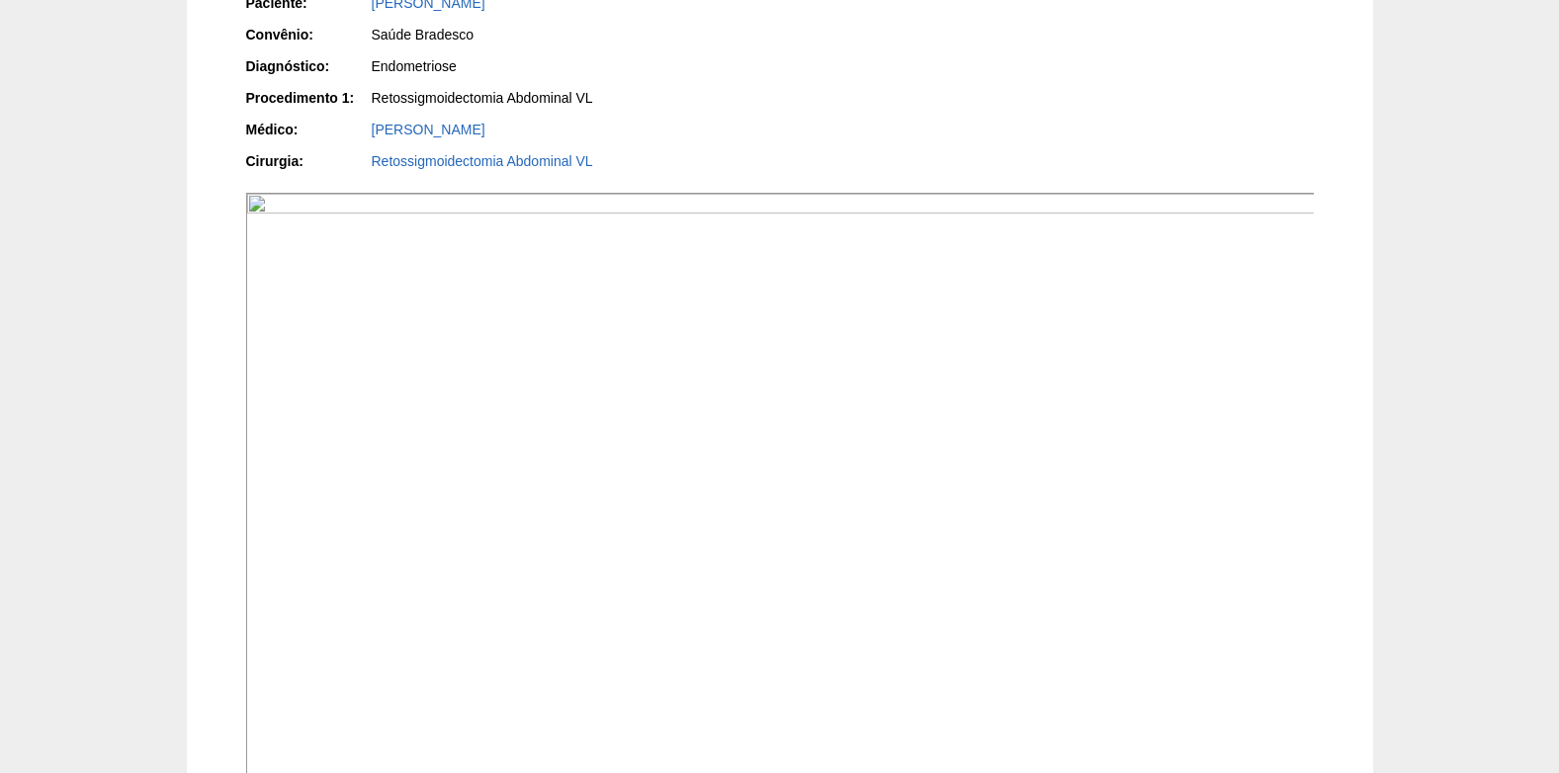
scroll to position [692, 0]
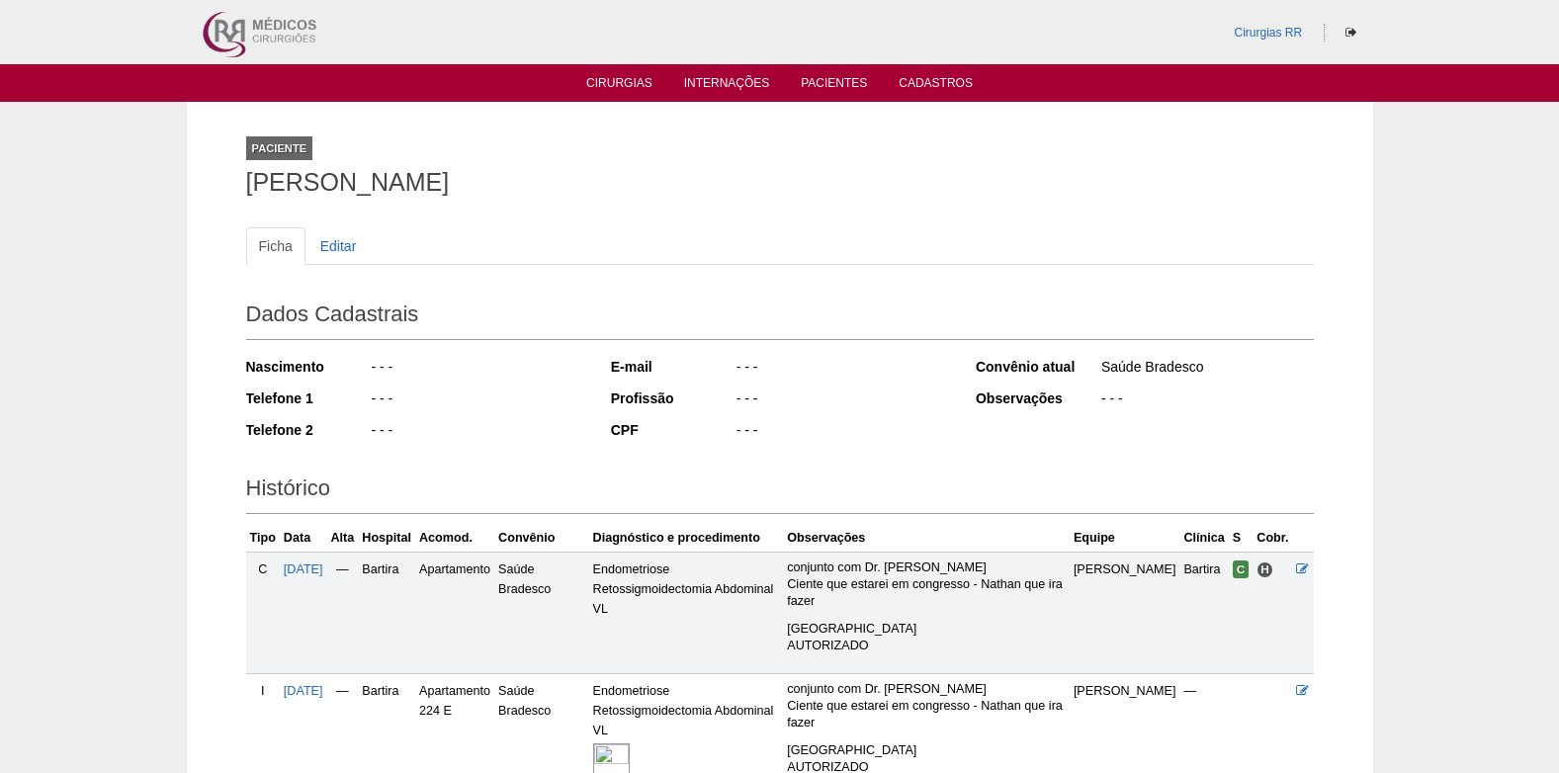
scroll to position [191, 0]
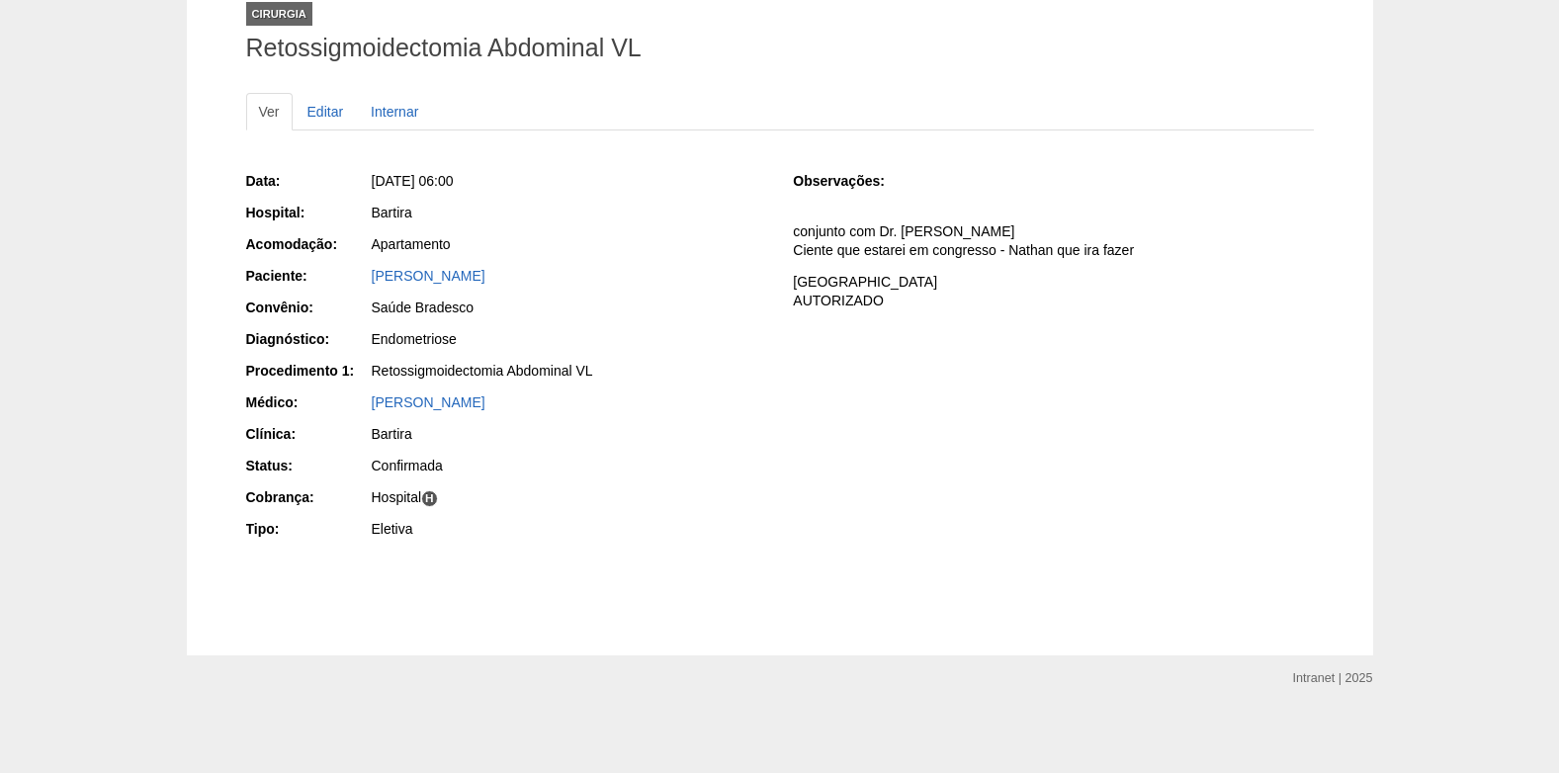
scroll to position [136, 0]
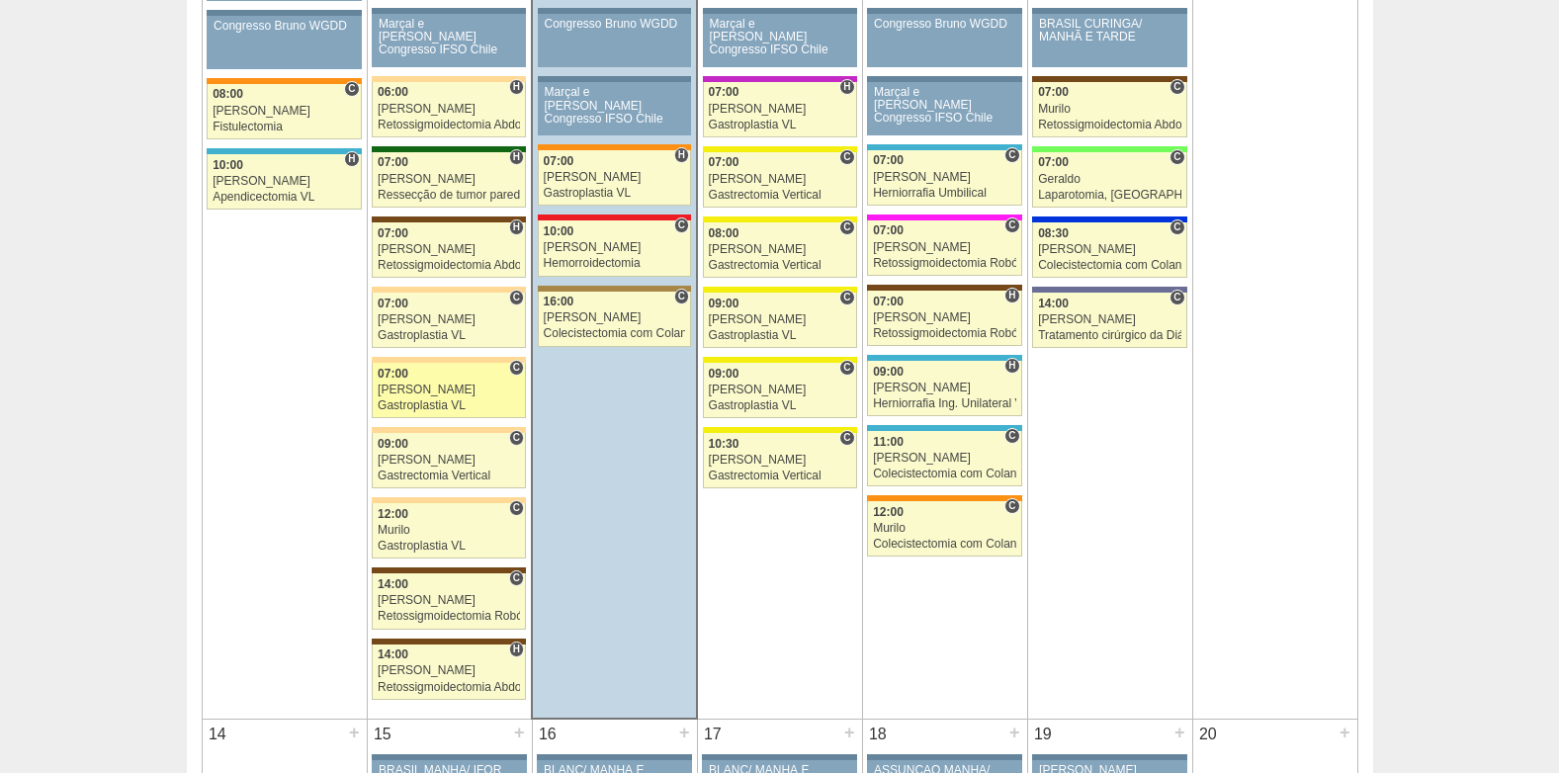
scroll to position [1285, 0]
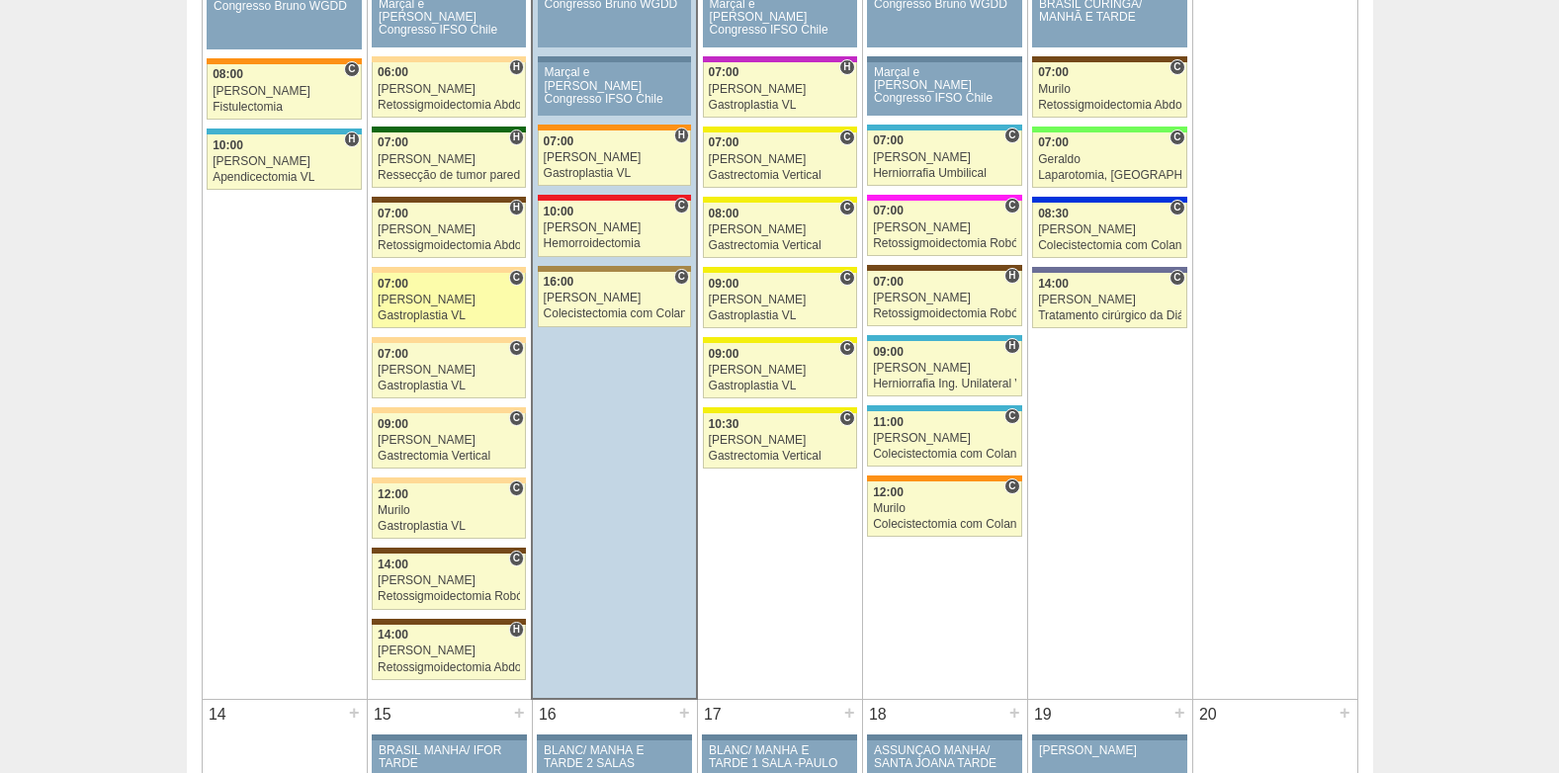
click at [450, 284] on div "07:00" at bounding box center [449, 284] width 142 height 13
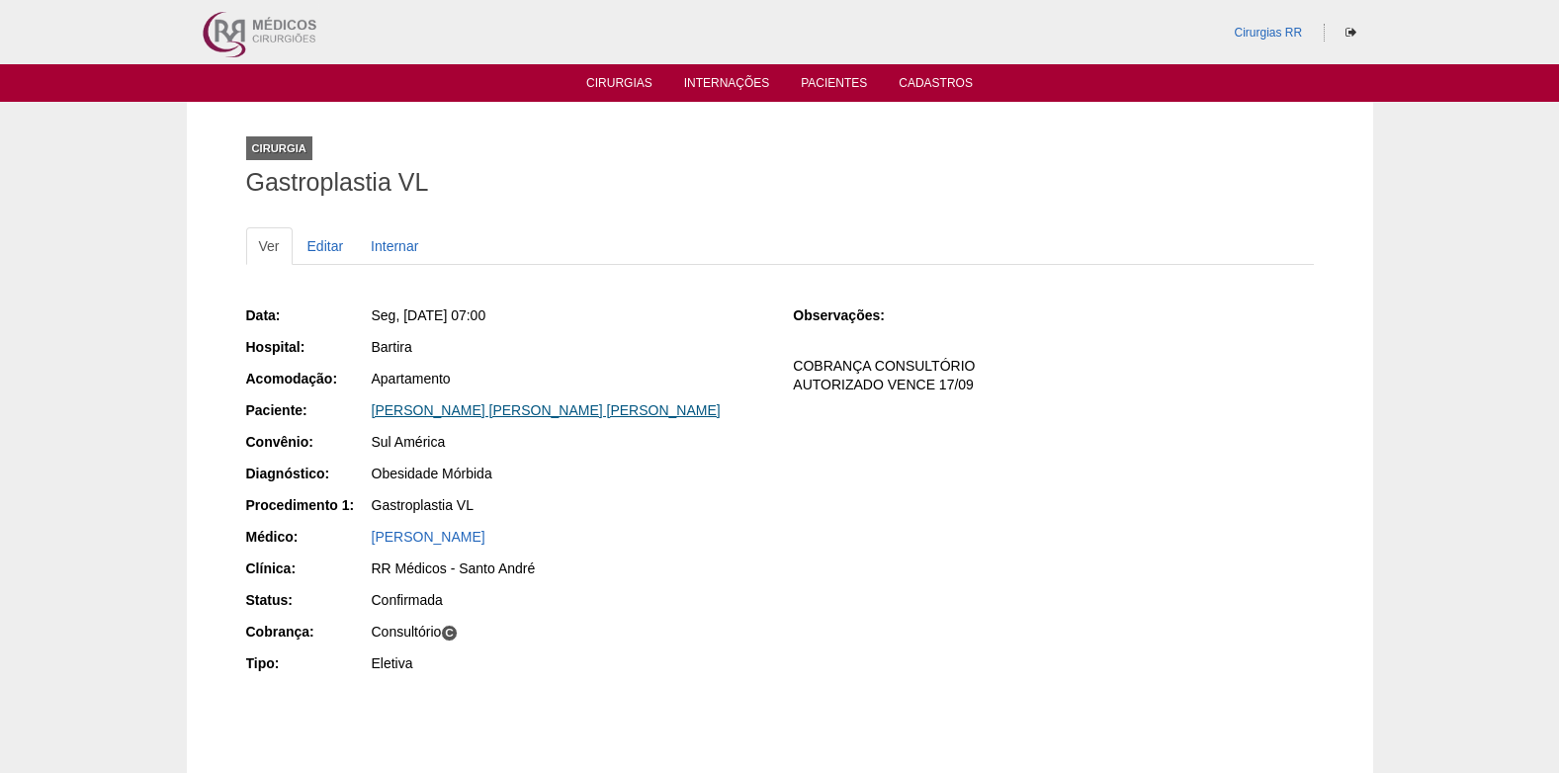
click at [529, 409] on link "[PERSON_NAME] [PERSON_NAME] [PERSON_NAME]" at bounding box center [546, 410] width 349 height 16
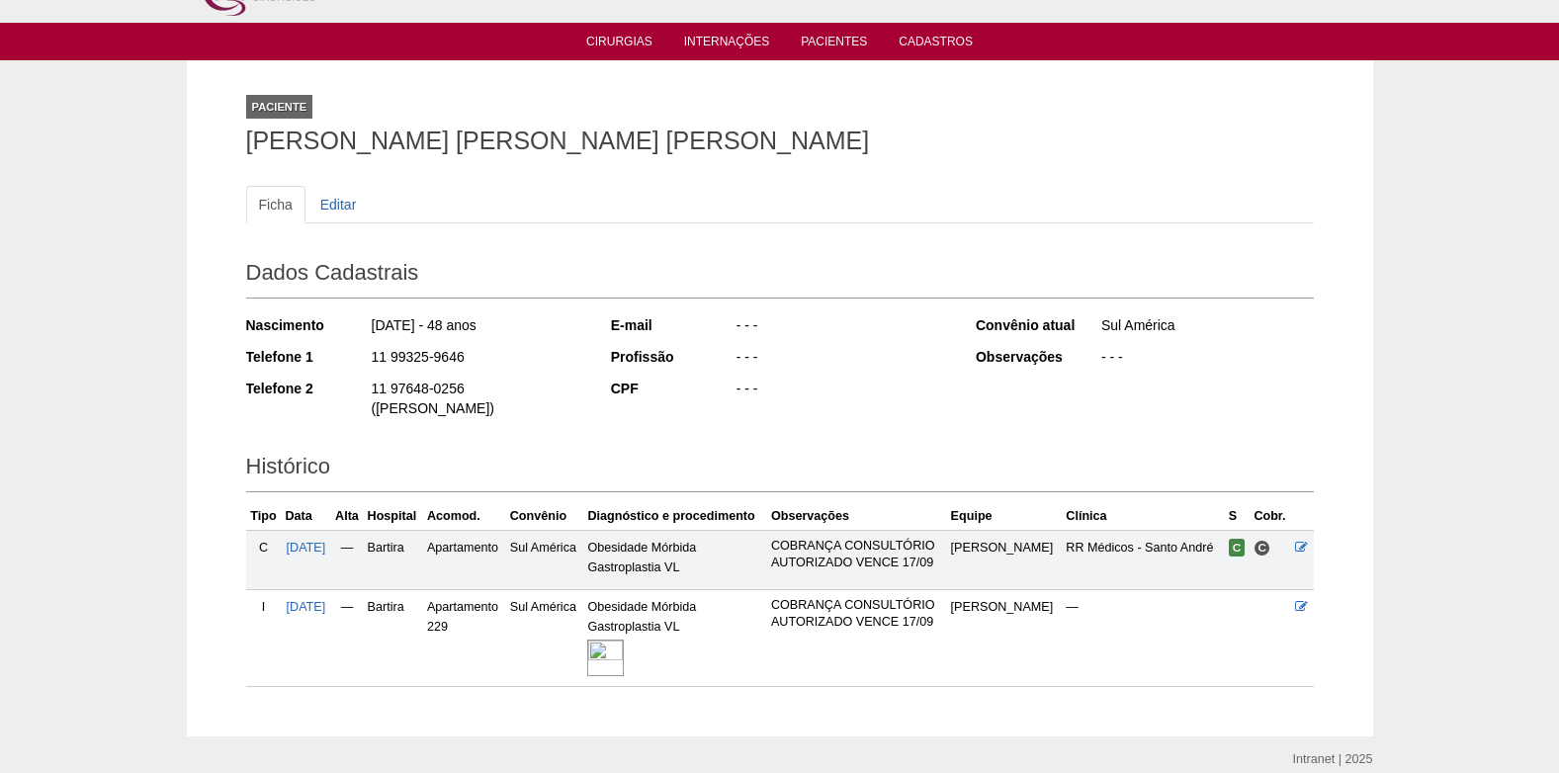
scroll to position [105, 0]
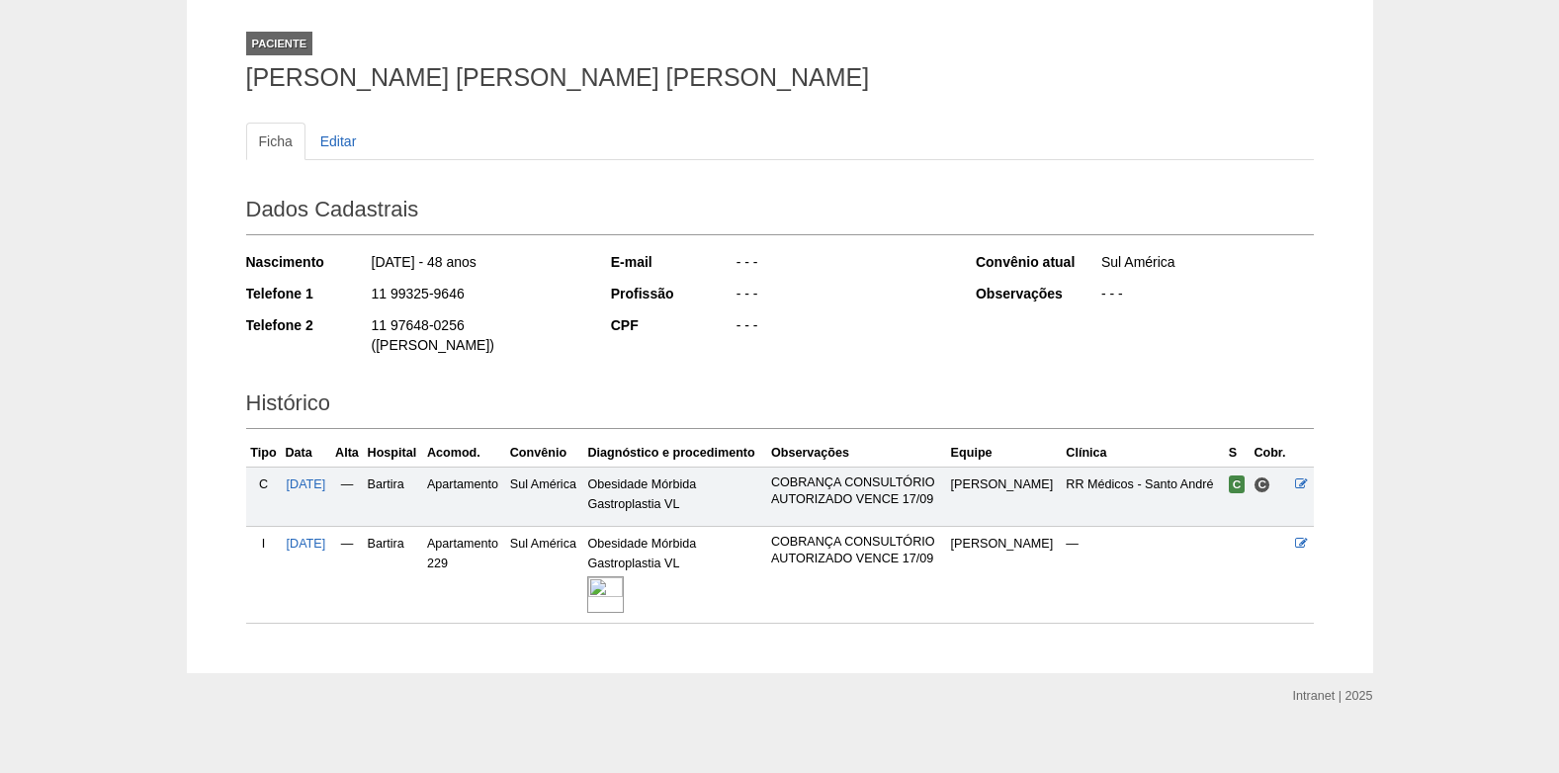
click at [624, 579] on img at bounding box center [605, 594] width 37 height 37
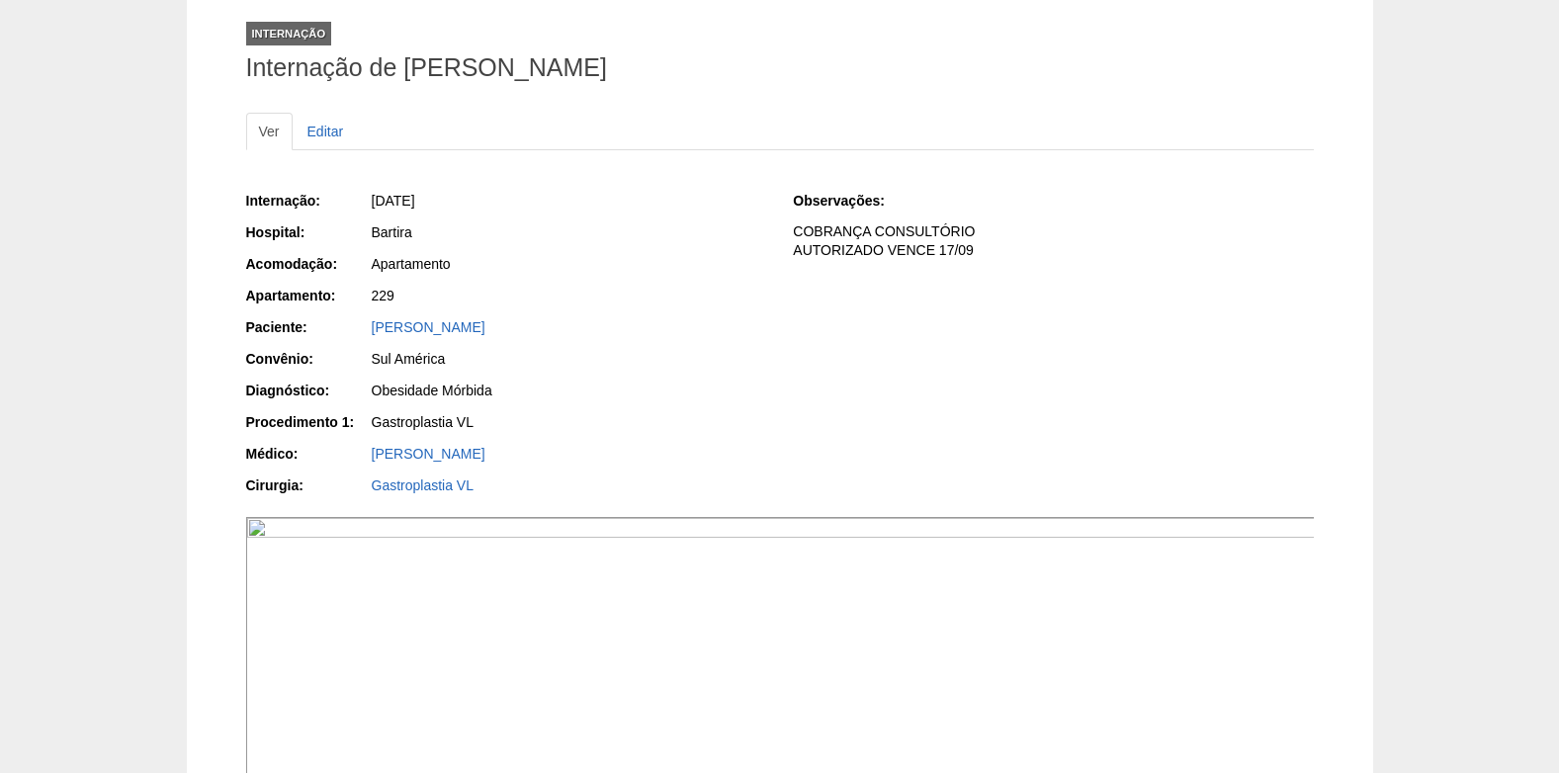
scroll to position [396, 0]
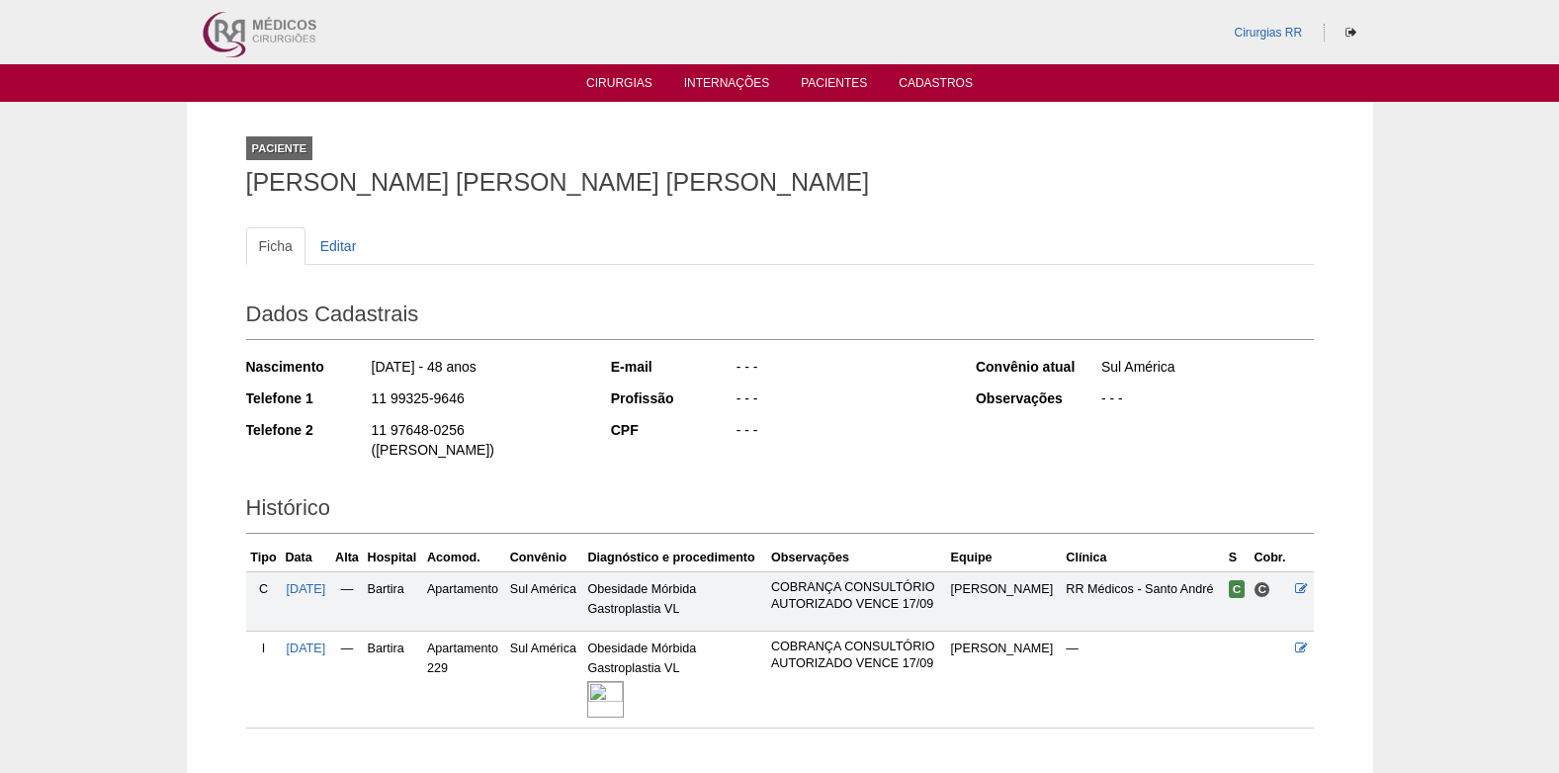
scroll to position [105, 0]
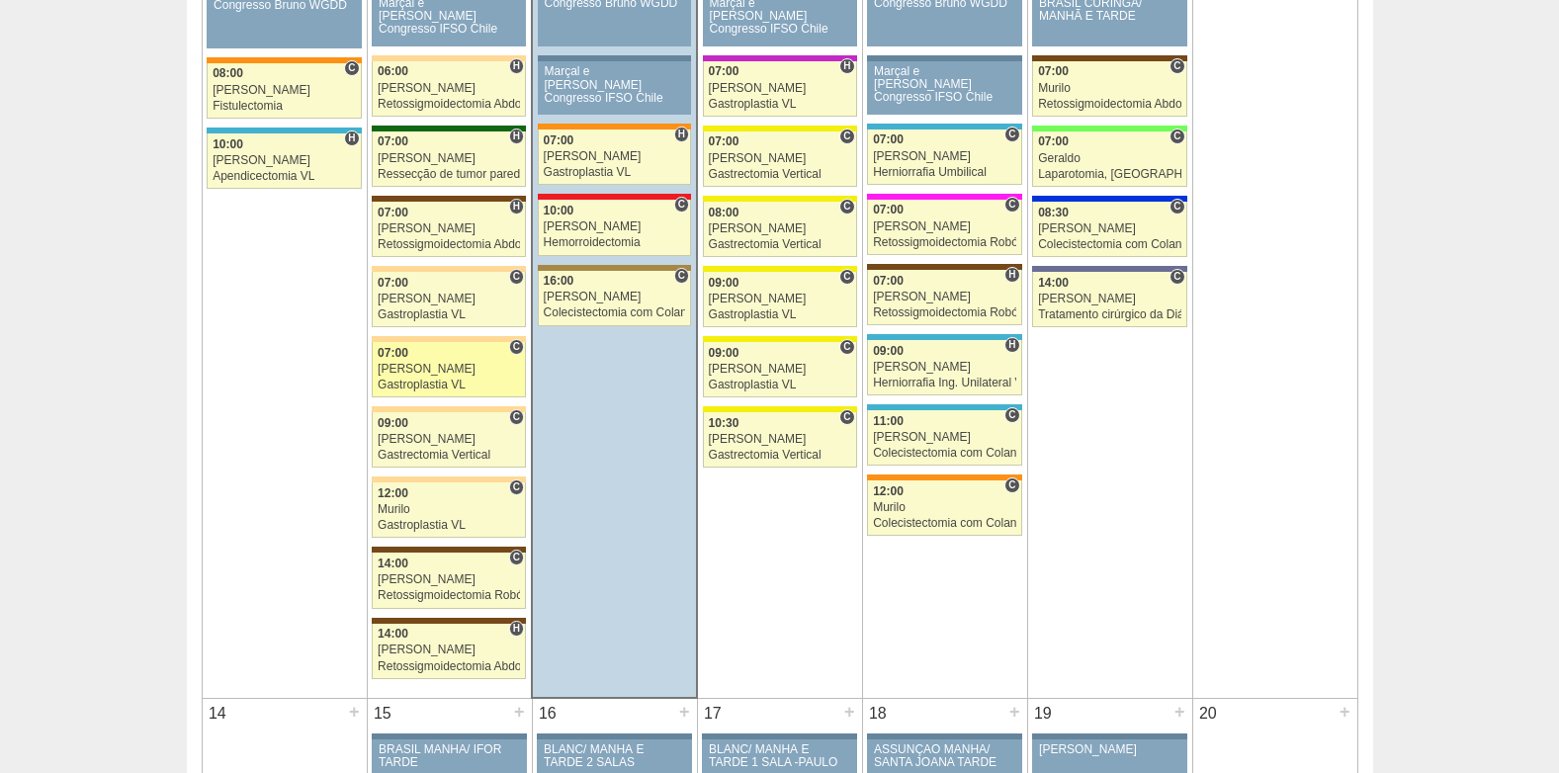
scroll to position [1286, 0]
click at [415, 363] on div "[PERSON_NAME]" at bounding box center [449, 369] width 142 height 13
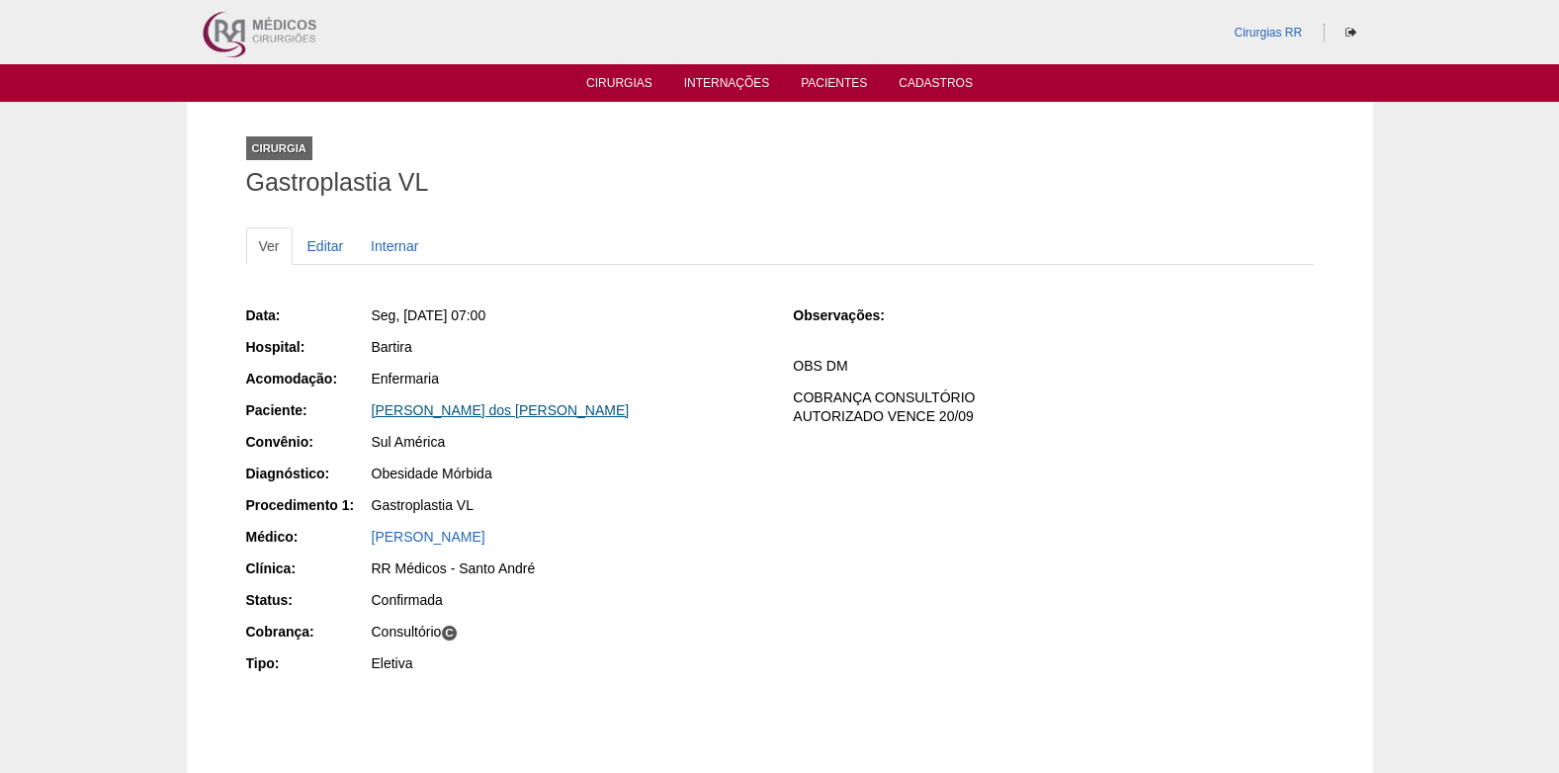
click at [397, 406] on link "[PERSON_NAME] dos [PERSON_NAME]" at bounding box center [501, 410] width 258 height 16
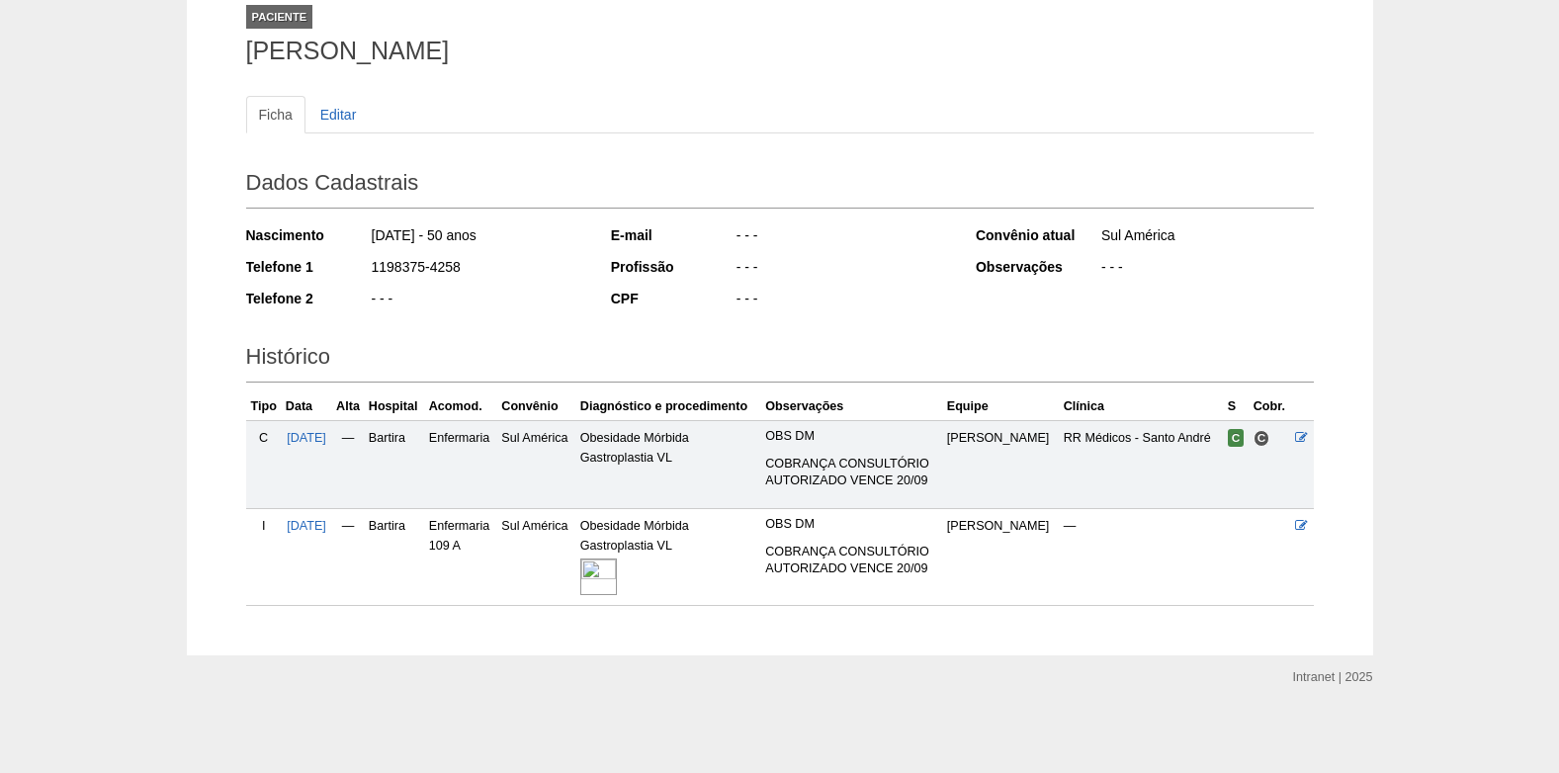
scroll to position [133, 0]
click at [617, 581] on img at bounding box center [598, 576] width 37 height 37
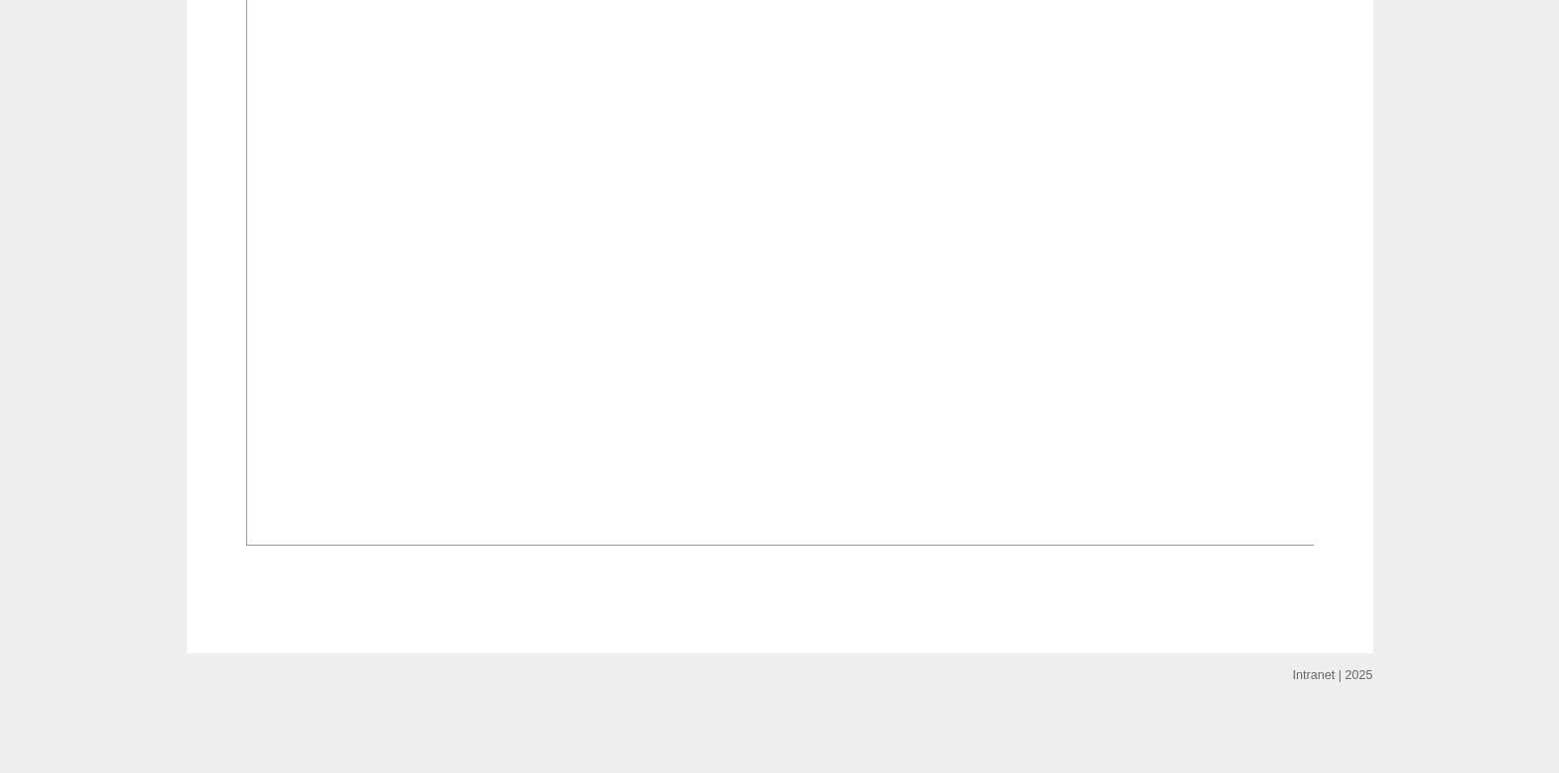
scroll to position [989, 0]
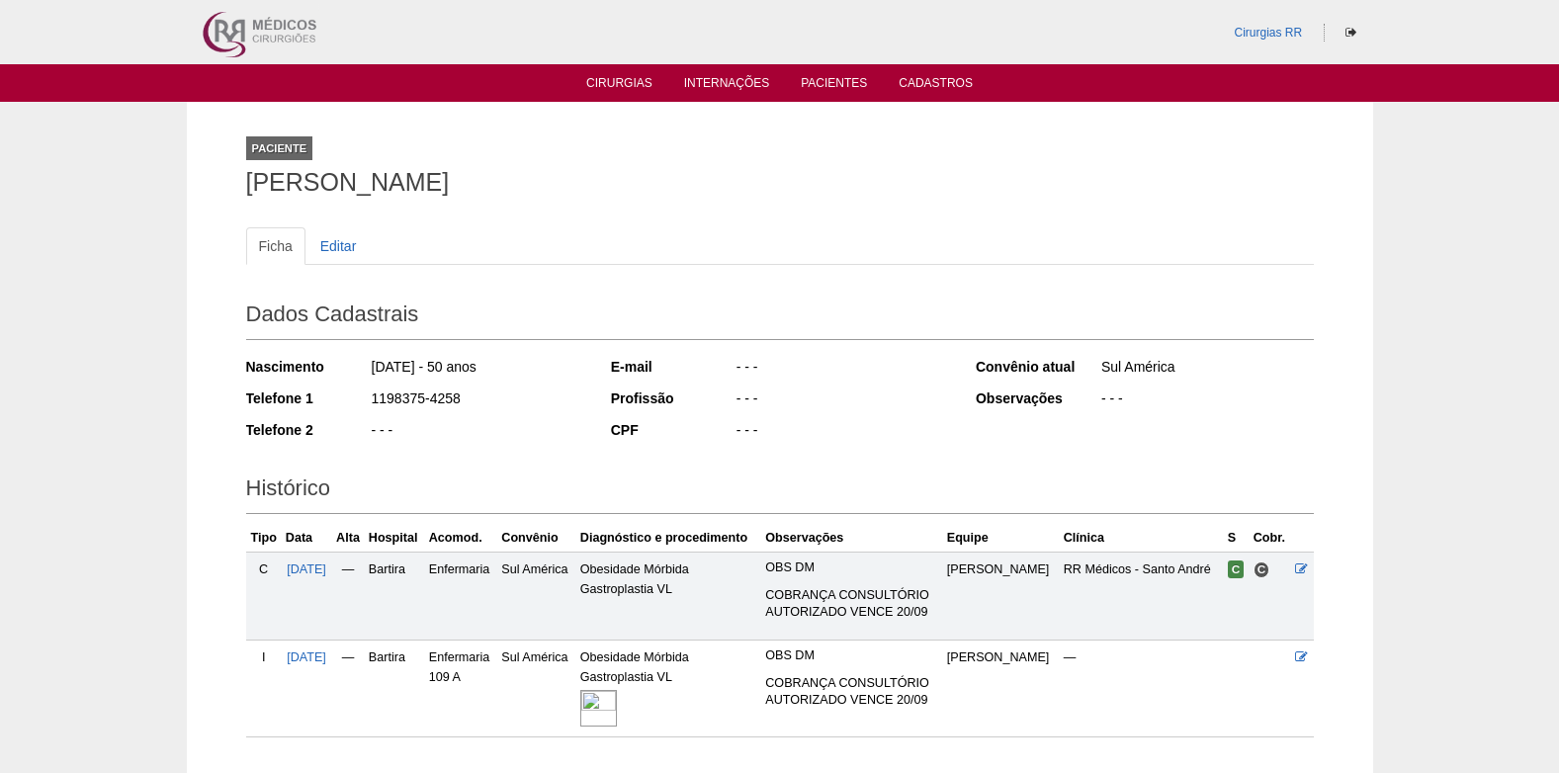
scroll to position [133, 0]
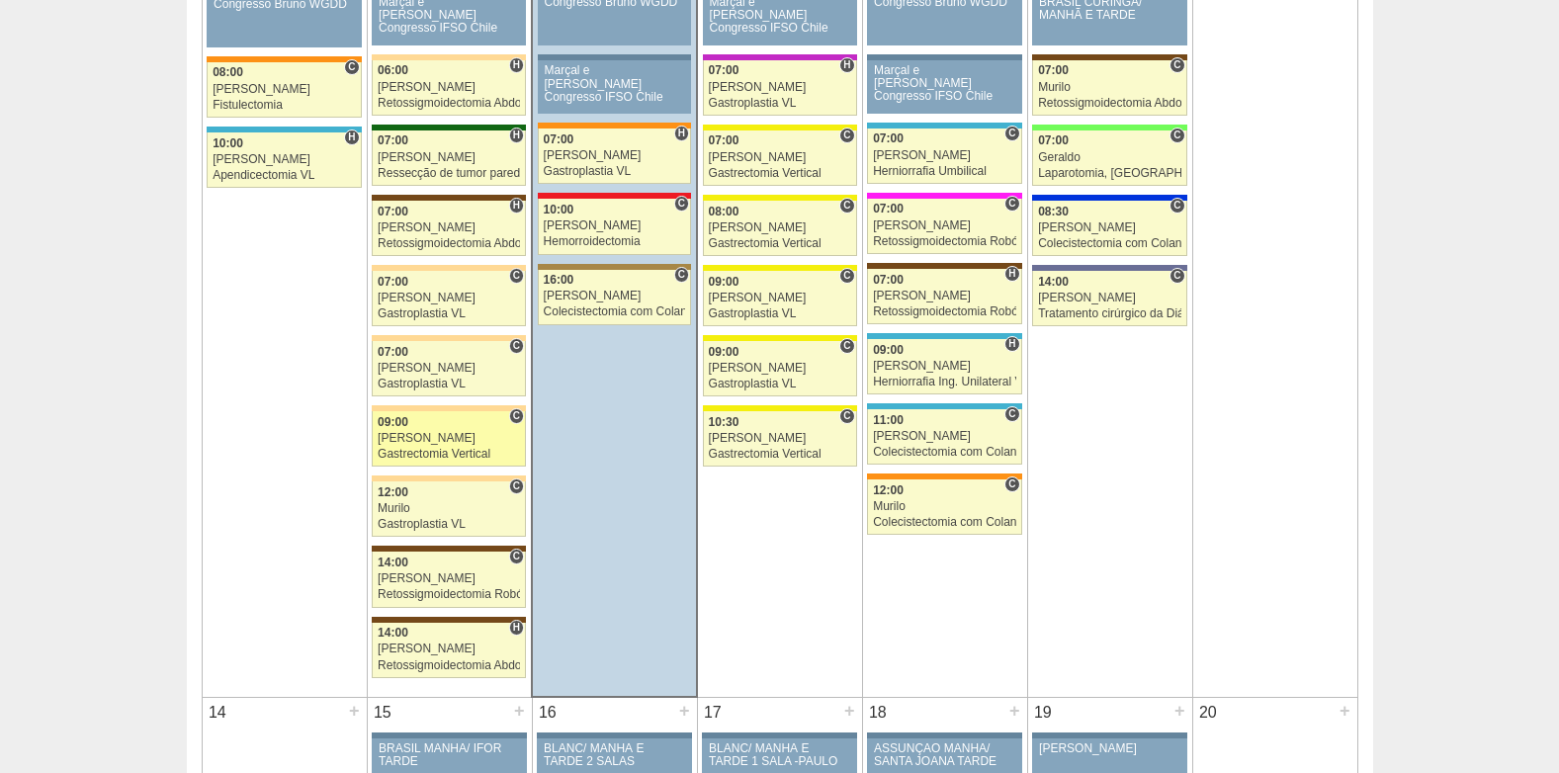
scroll to position [1287, 0]
click at [434, 443] on div "[PERSON_NAME]" at bounding box center [449, 438] width 142 height 13
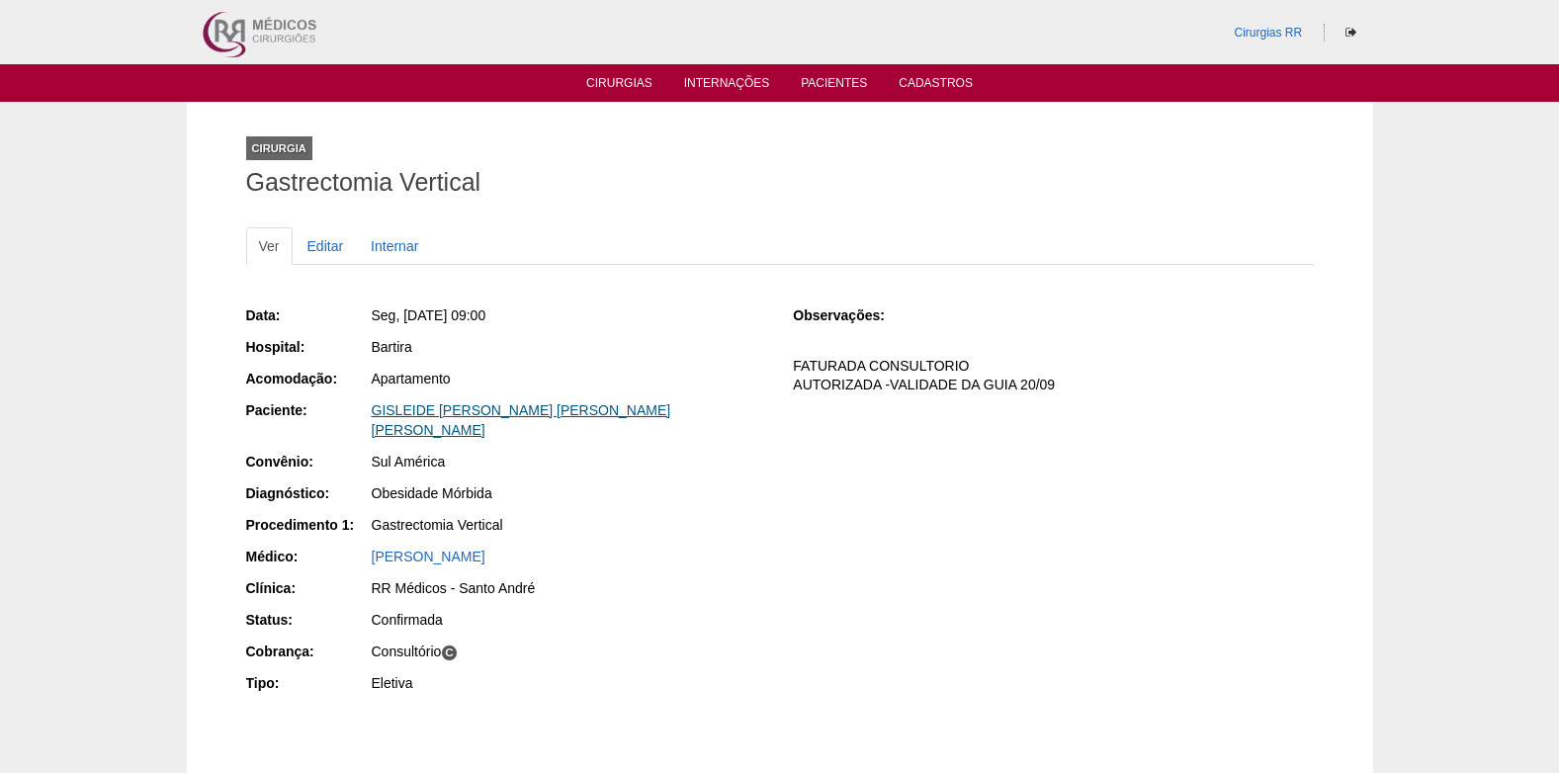
click at [434, 404] on link "GISLEIDE ALMEIDA DE MELO ALVES" at bounding box center [522, 420] width 300 height 36
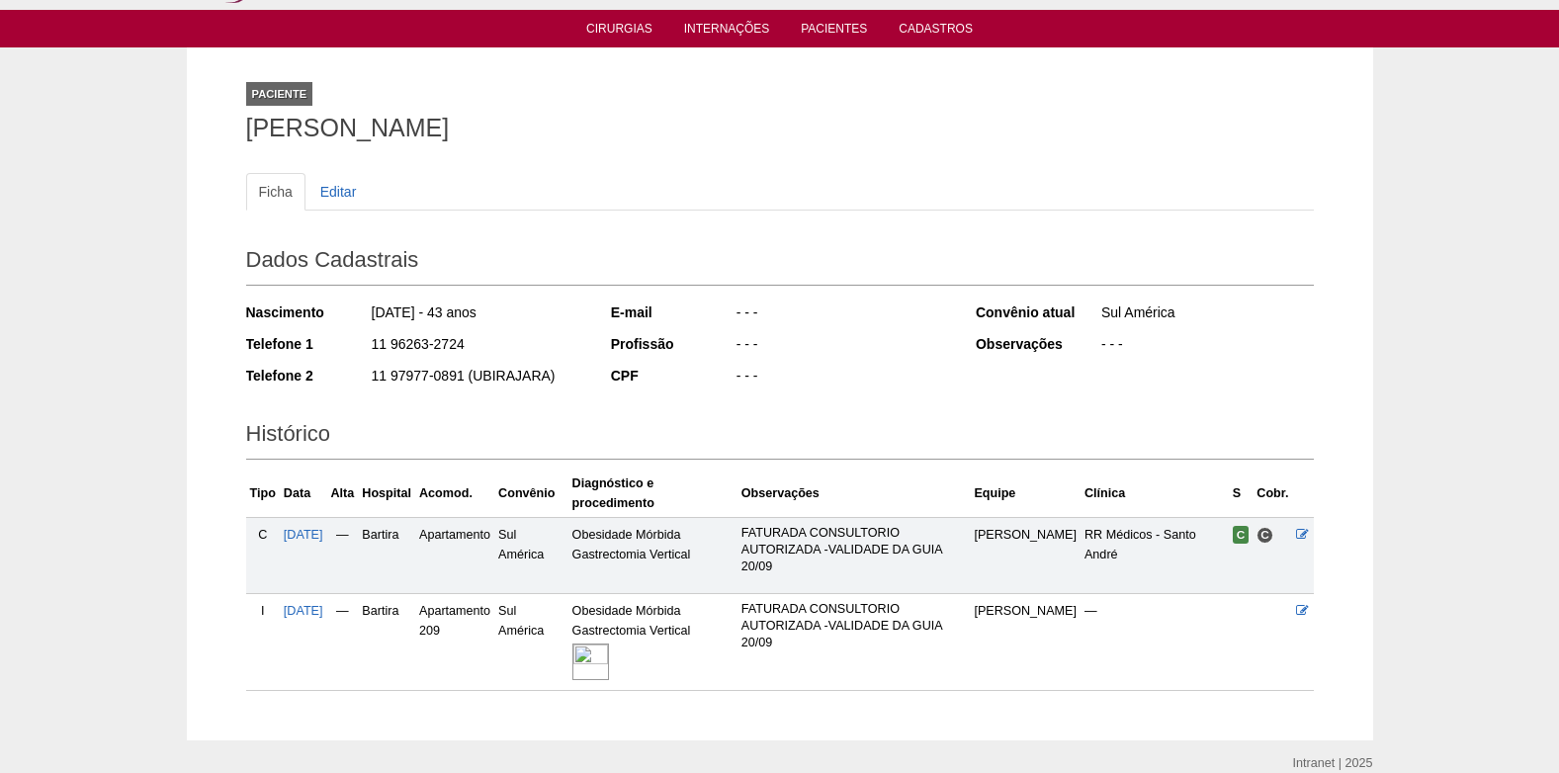
scroll to position [105, 0]
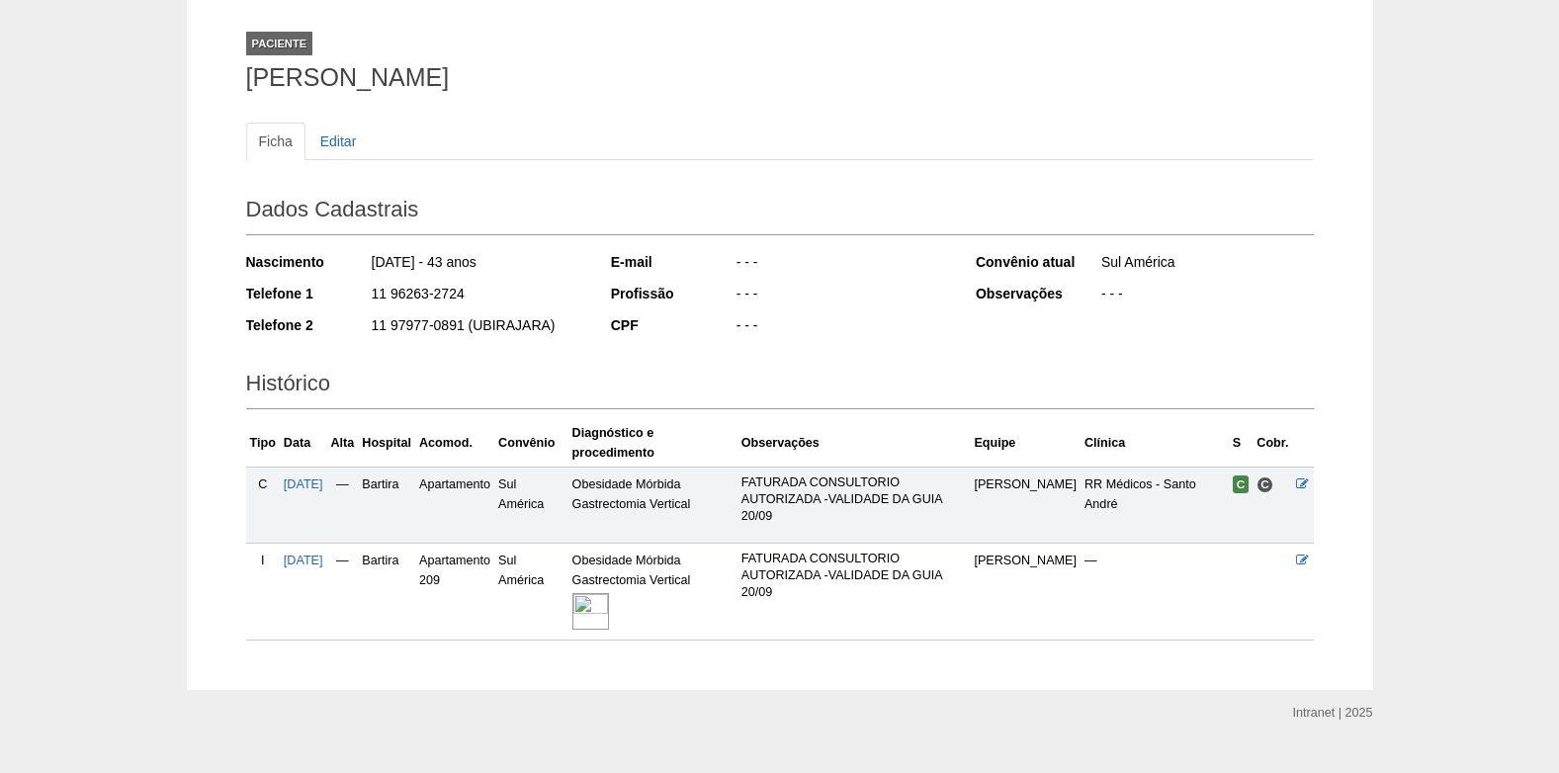
click at [609, 593] on img at bounding box center [591, 611] width 37 height 37
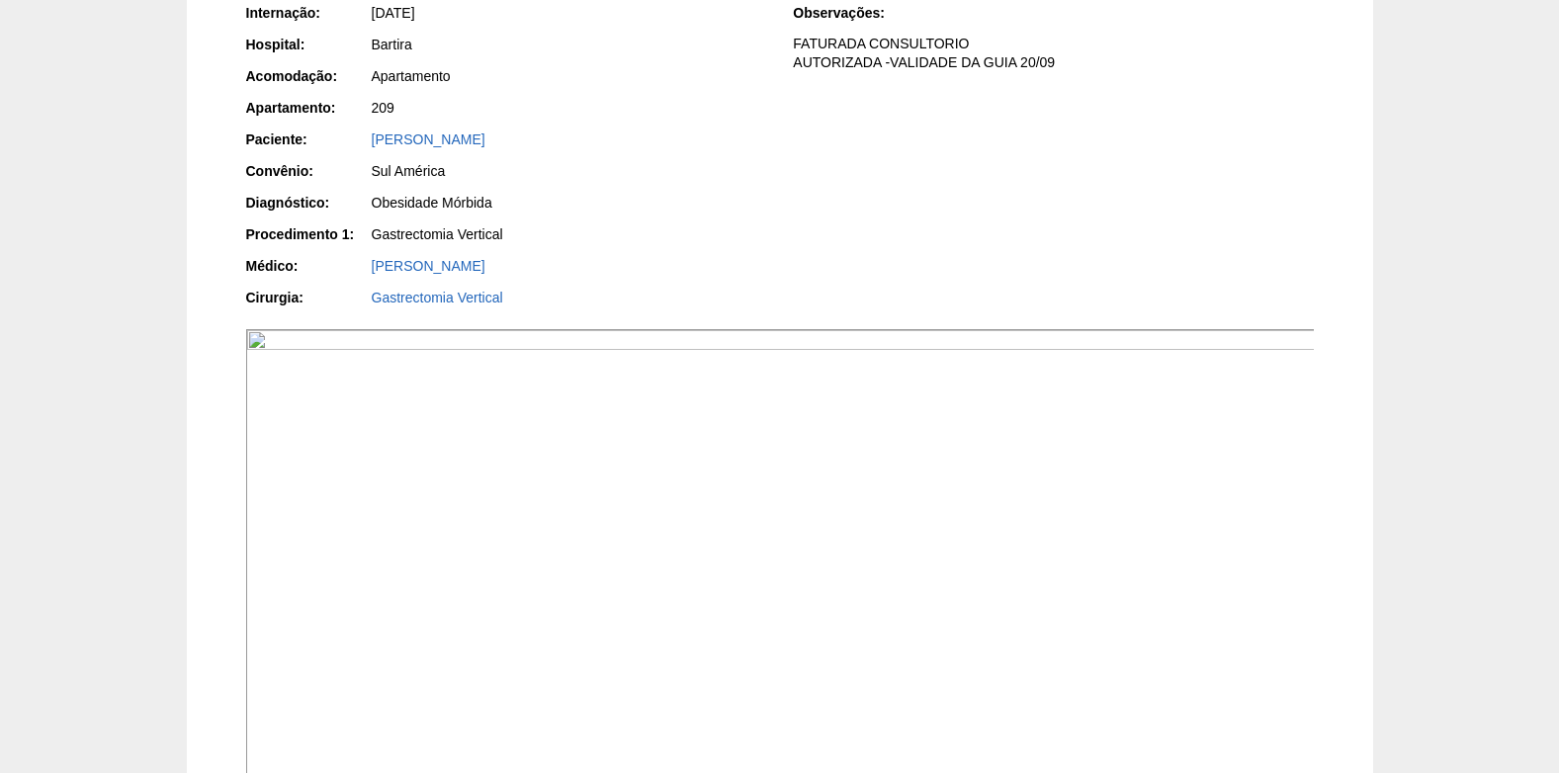
scroll to position [570, 0]
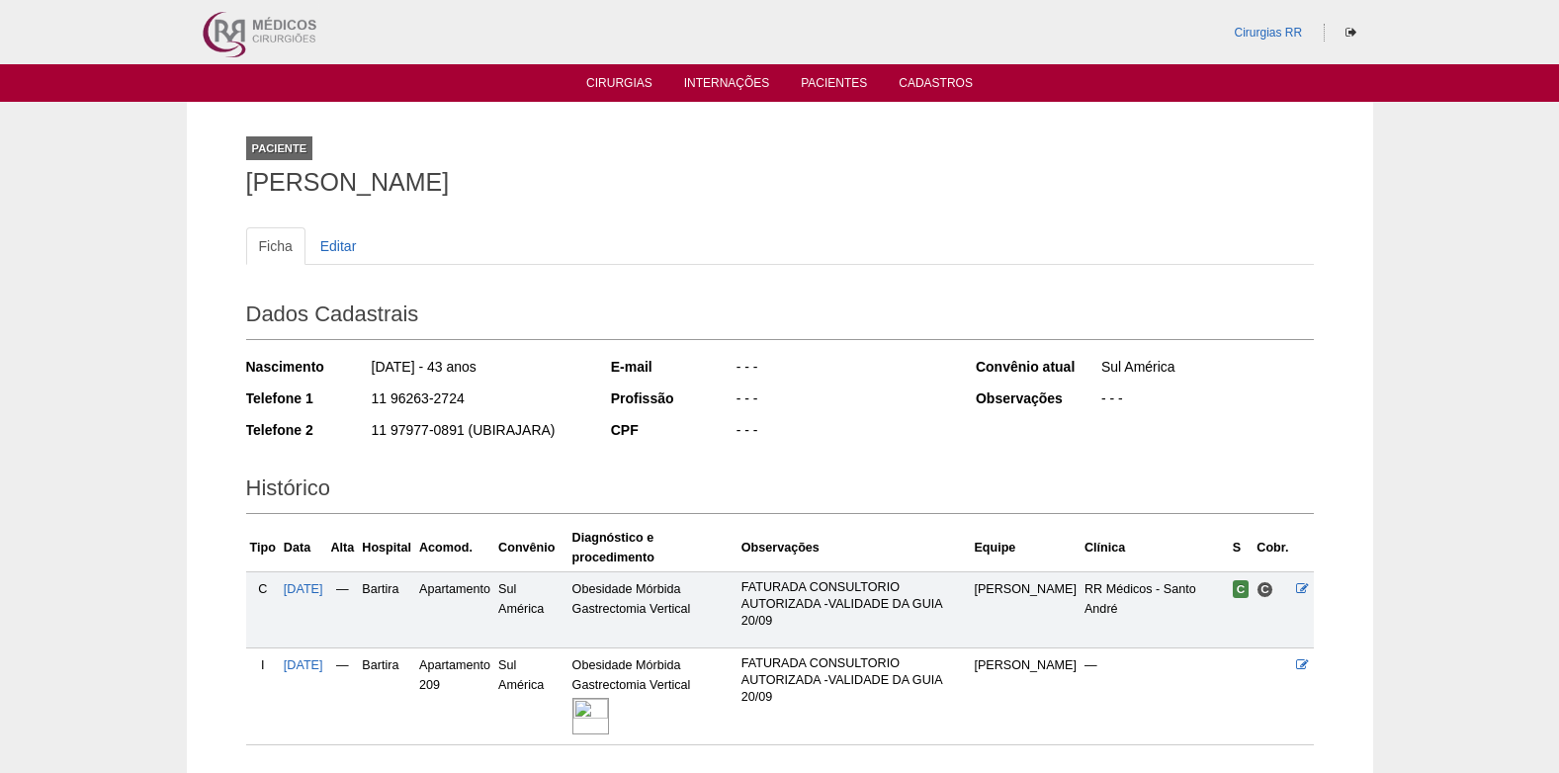
scroll to position [105, 0]
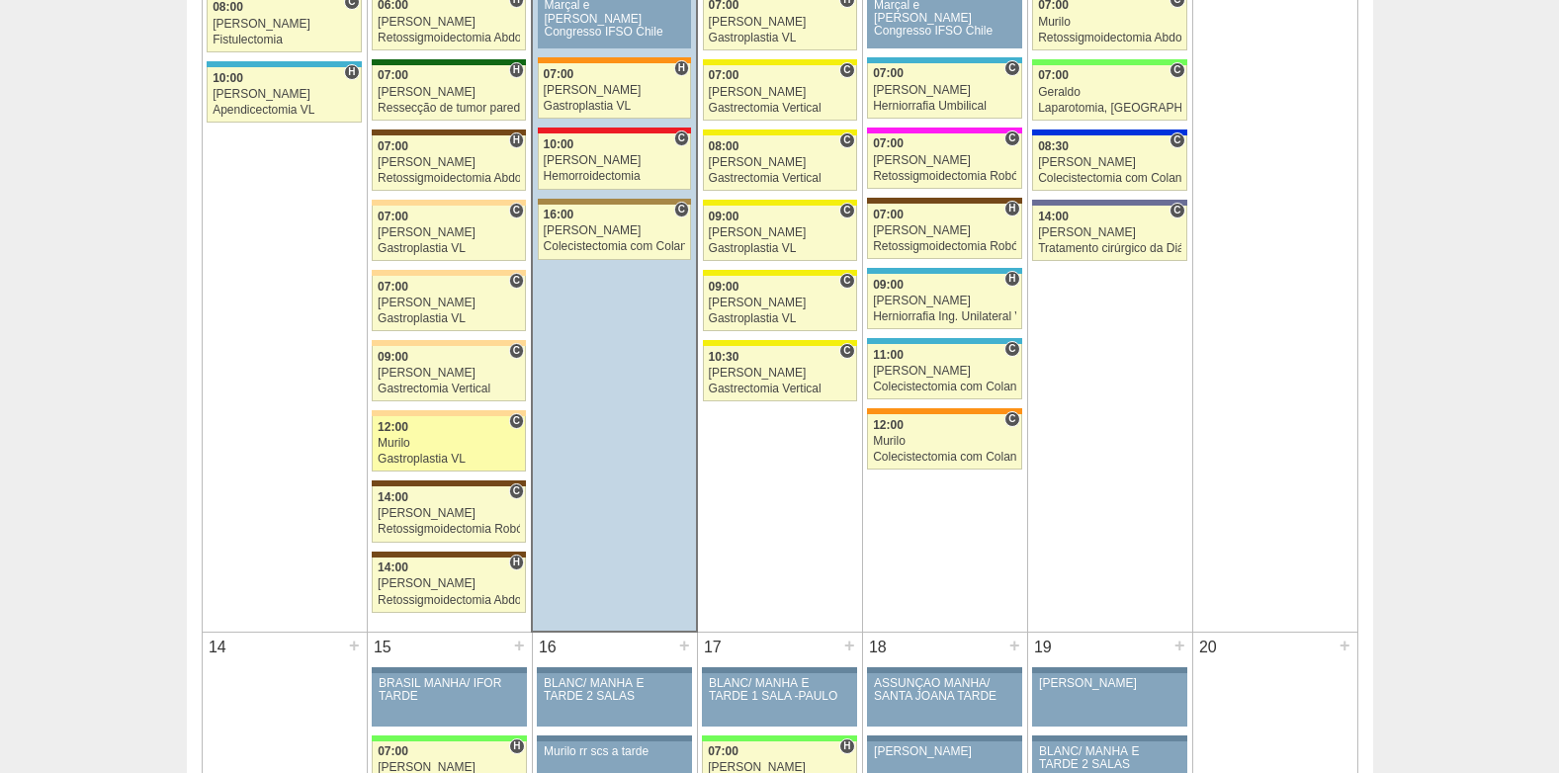
scroll to position [1387, 0]
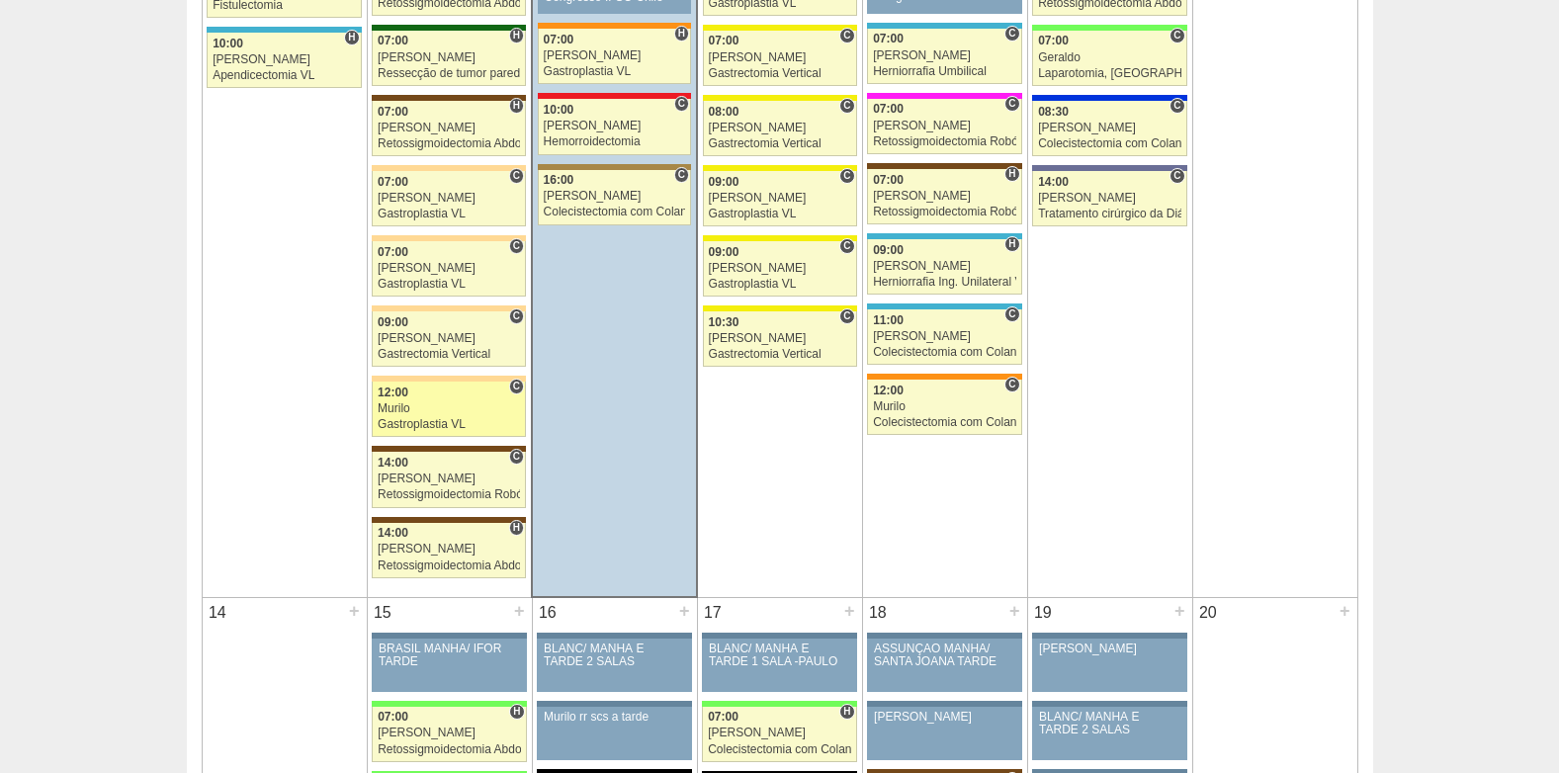
click at [427, 405] on div "Murilo" at bounding box center [449, 408] width 142 height 13
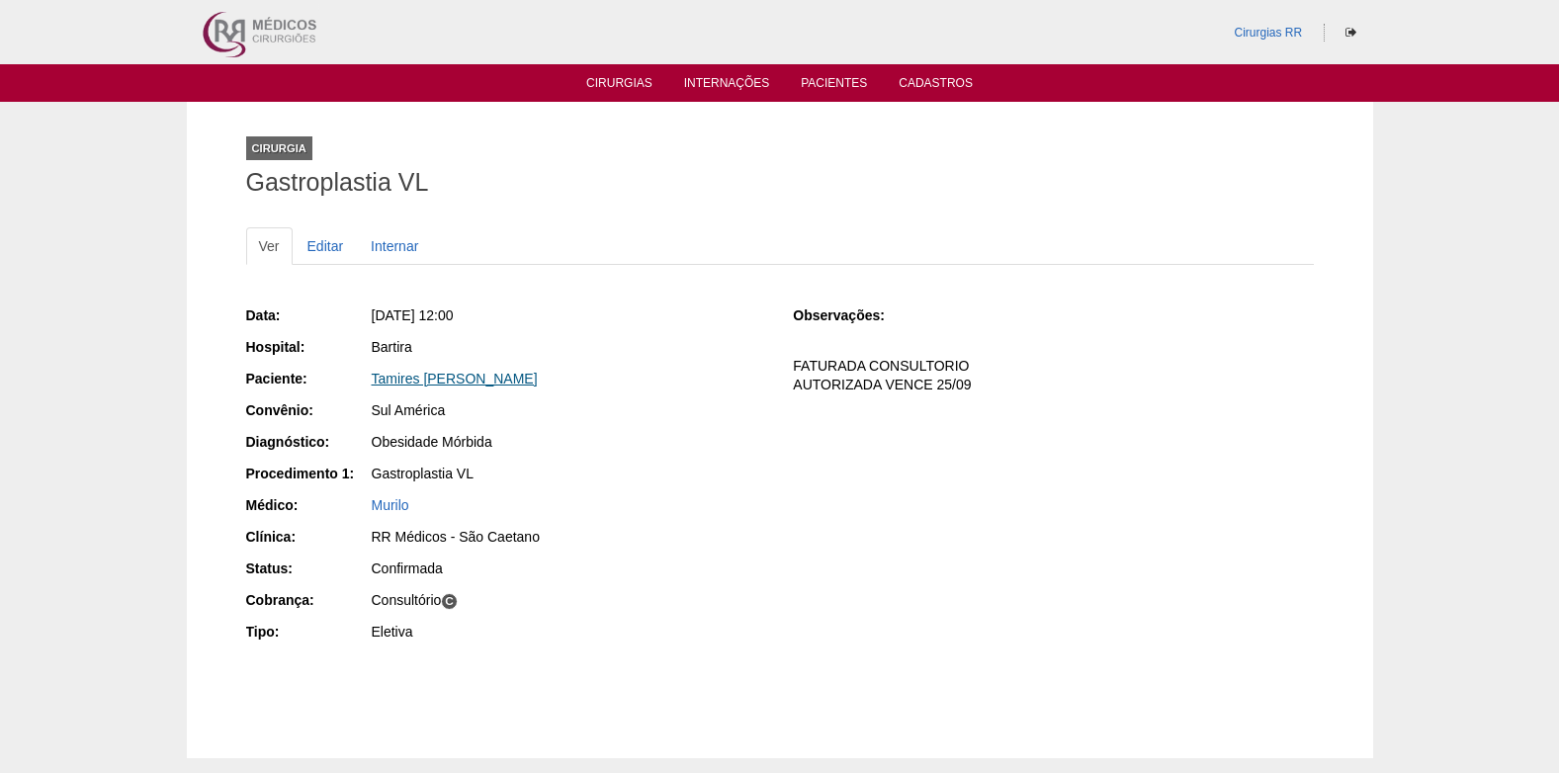
click at [450, 382] on link "Tamires [PERSON_NAME]" at bounding box center [455, 379] width 166 height 16
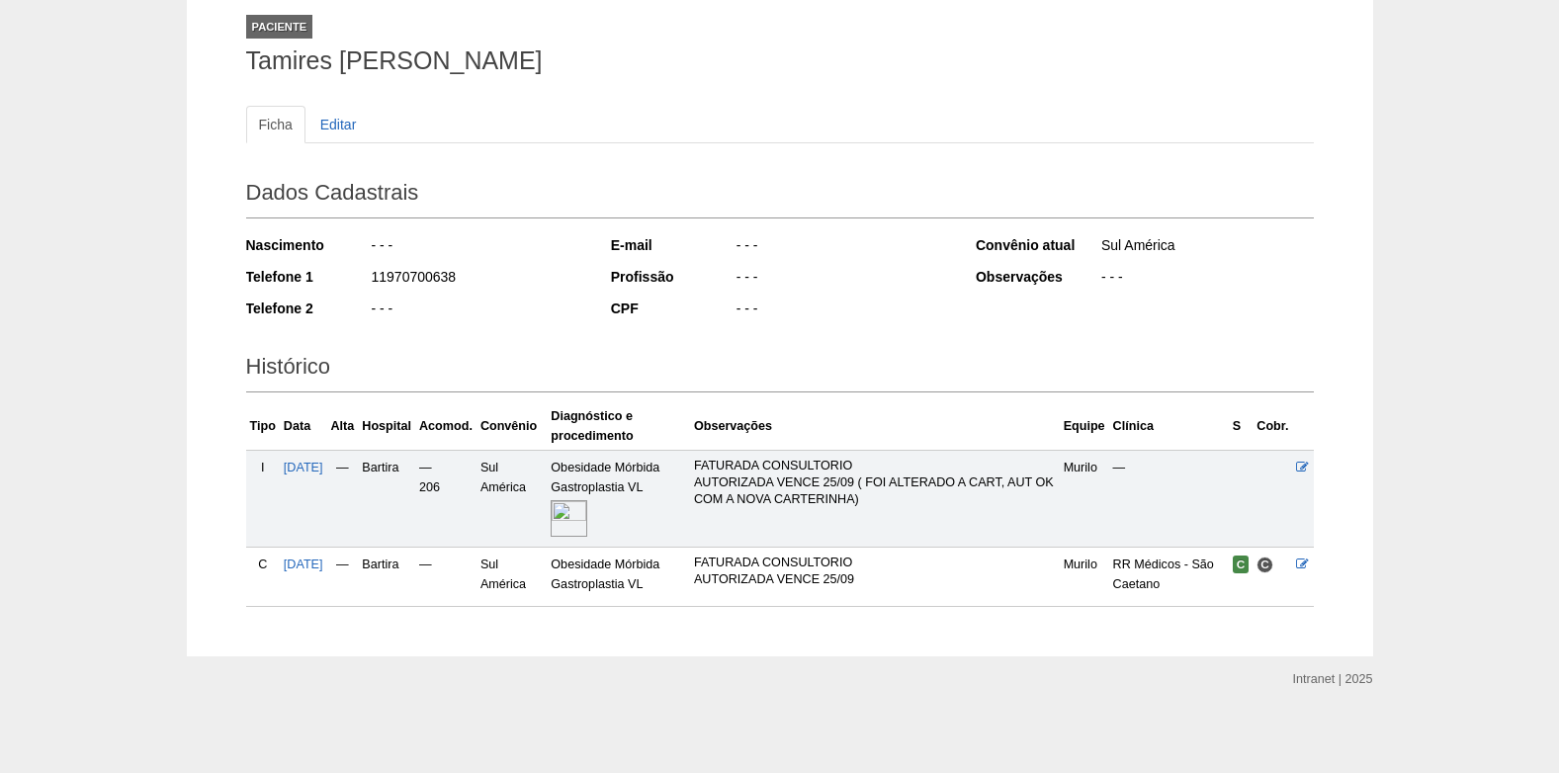
scroll to position [125, 0]
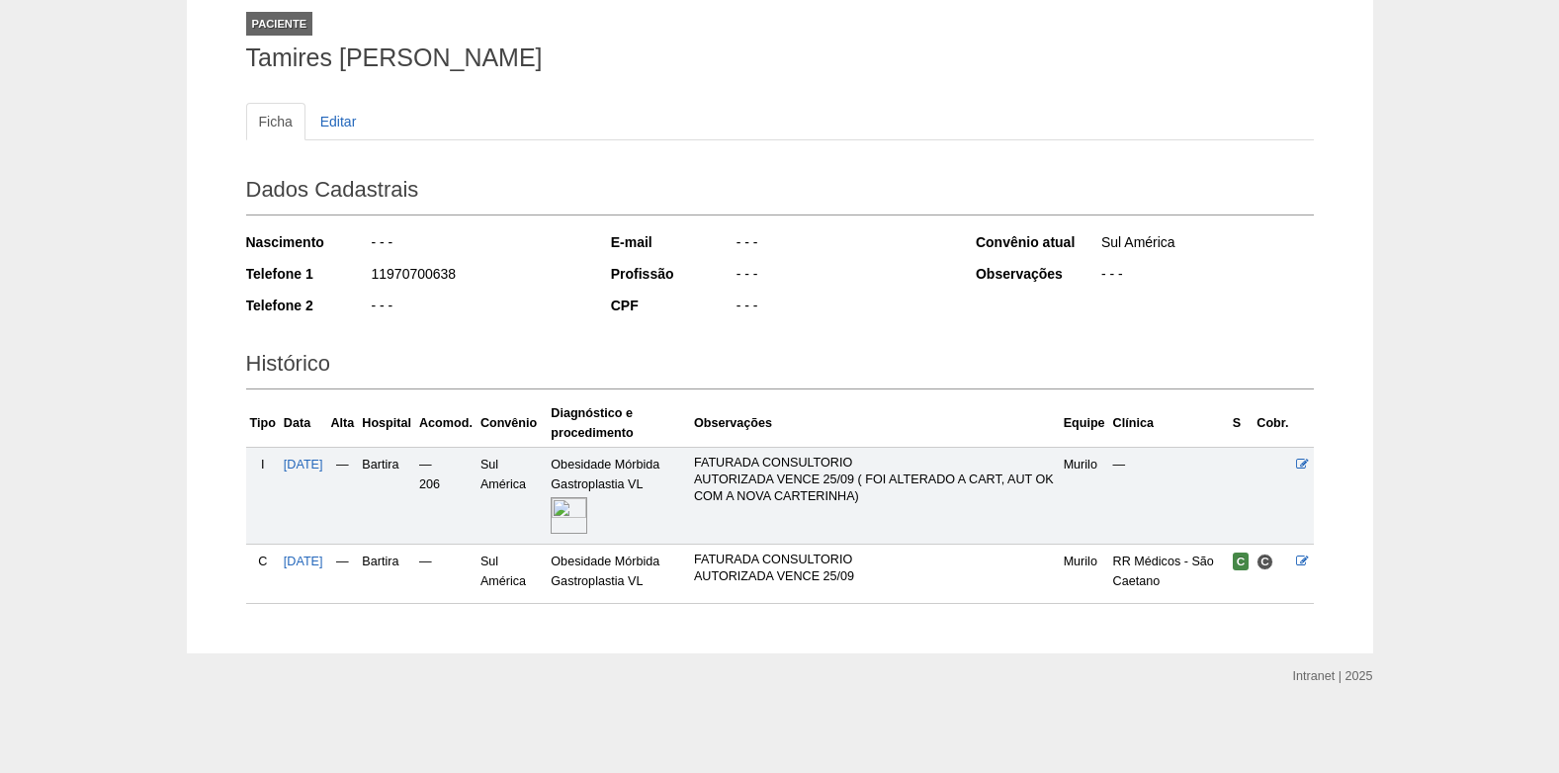
click at [579, 514] on img at bounding box center [569, 515] width 37 height 37
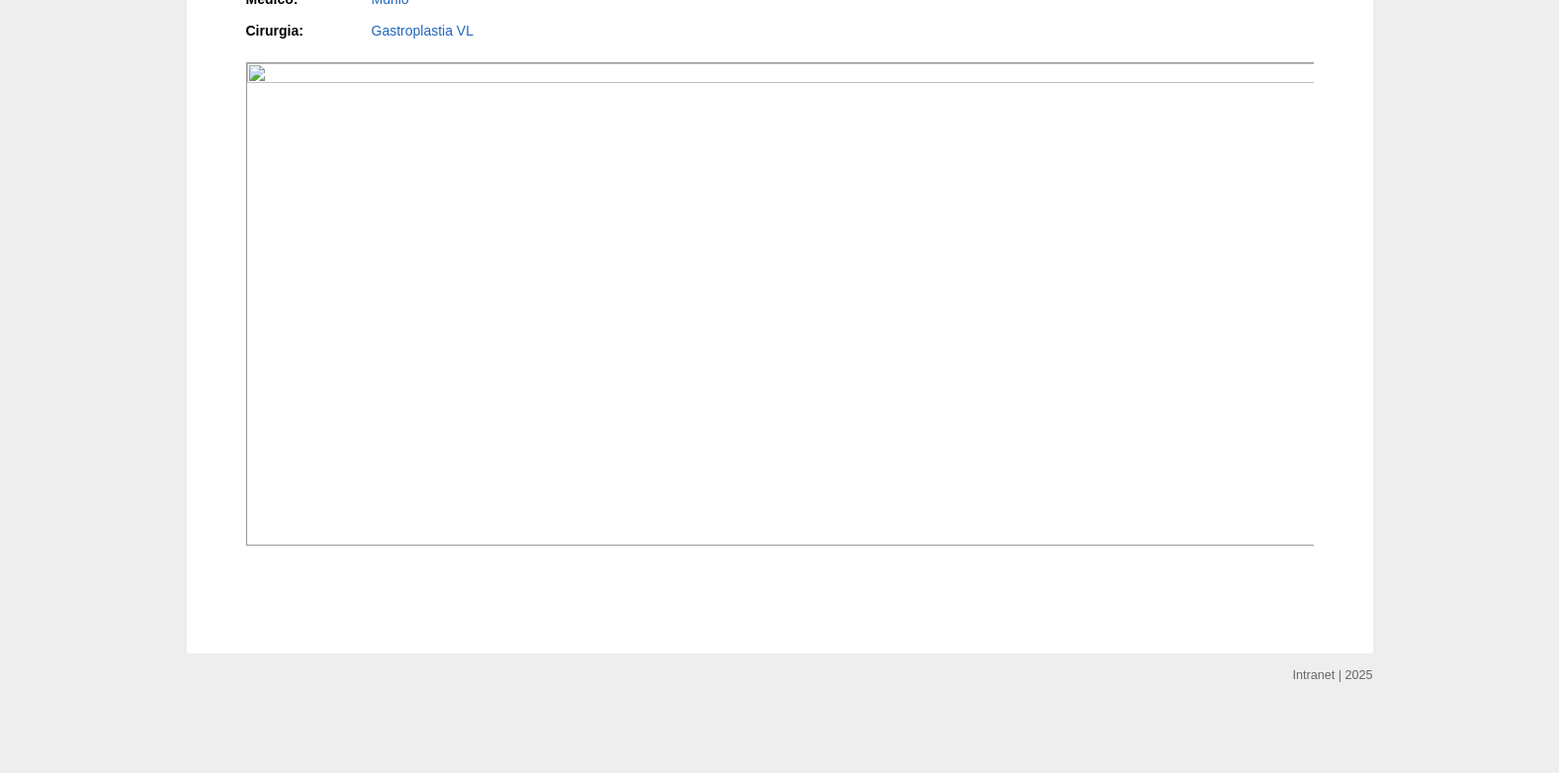
scroll to position [1978, 0]
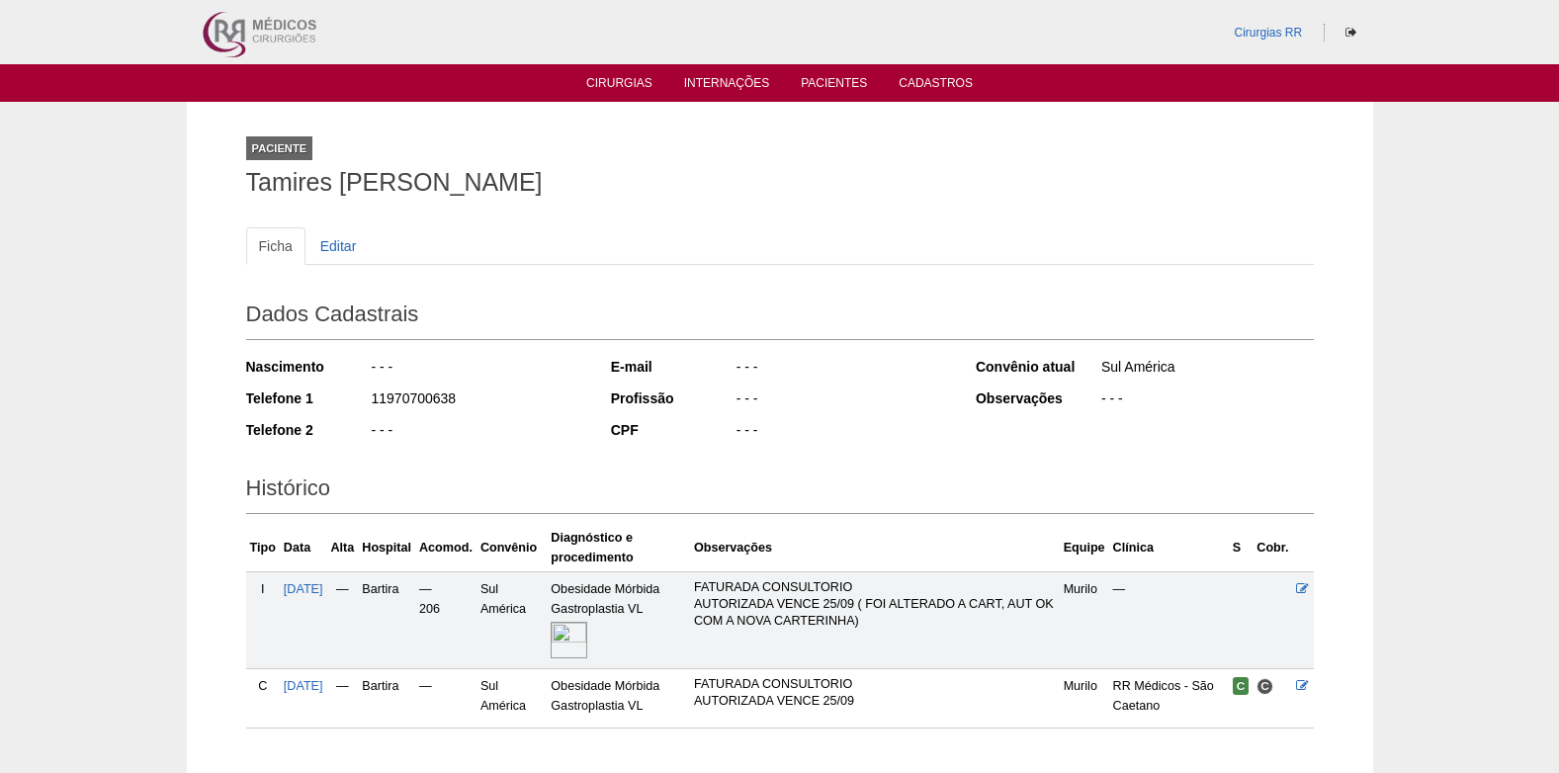
scroll to position [125, 0]
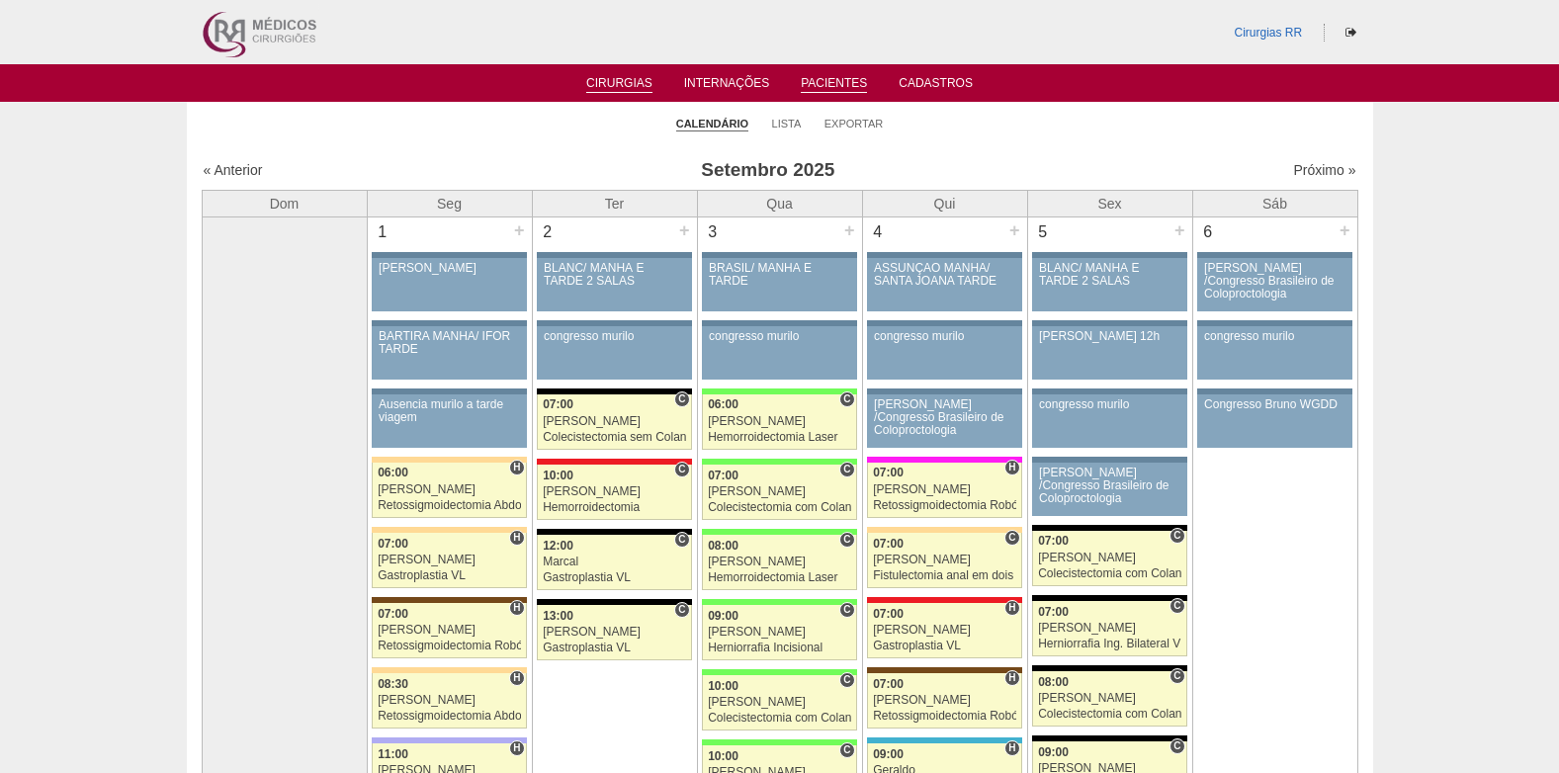
click at [825, 80] on link "Pacientes" at bounding box center [834, 84] width 66 height 17
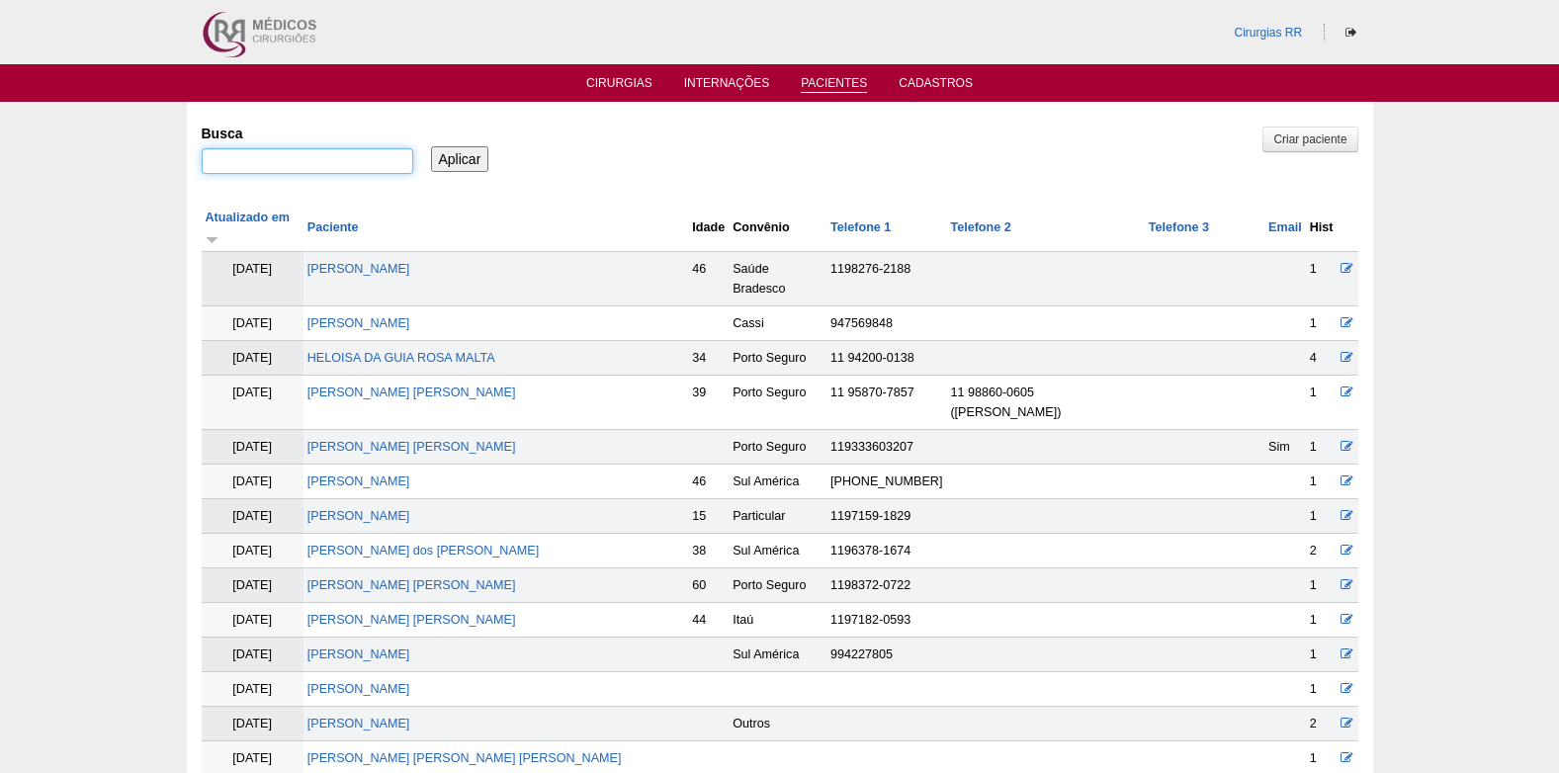
click at [304, 173] on input "Busca" at bounding box center [308, 161] width 212 height 26
paste input "WILSON INGUELBERT FORNAZIERI"
type input "WILSON INGUELBERT FORNAZIERI"
click at [460, 161] on input "Aplicar" at bounding box center [460, 159] width 58 height 26
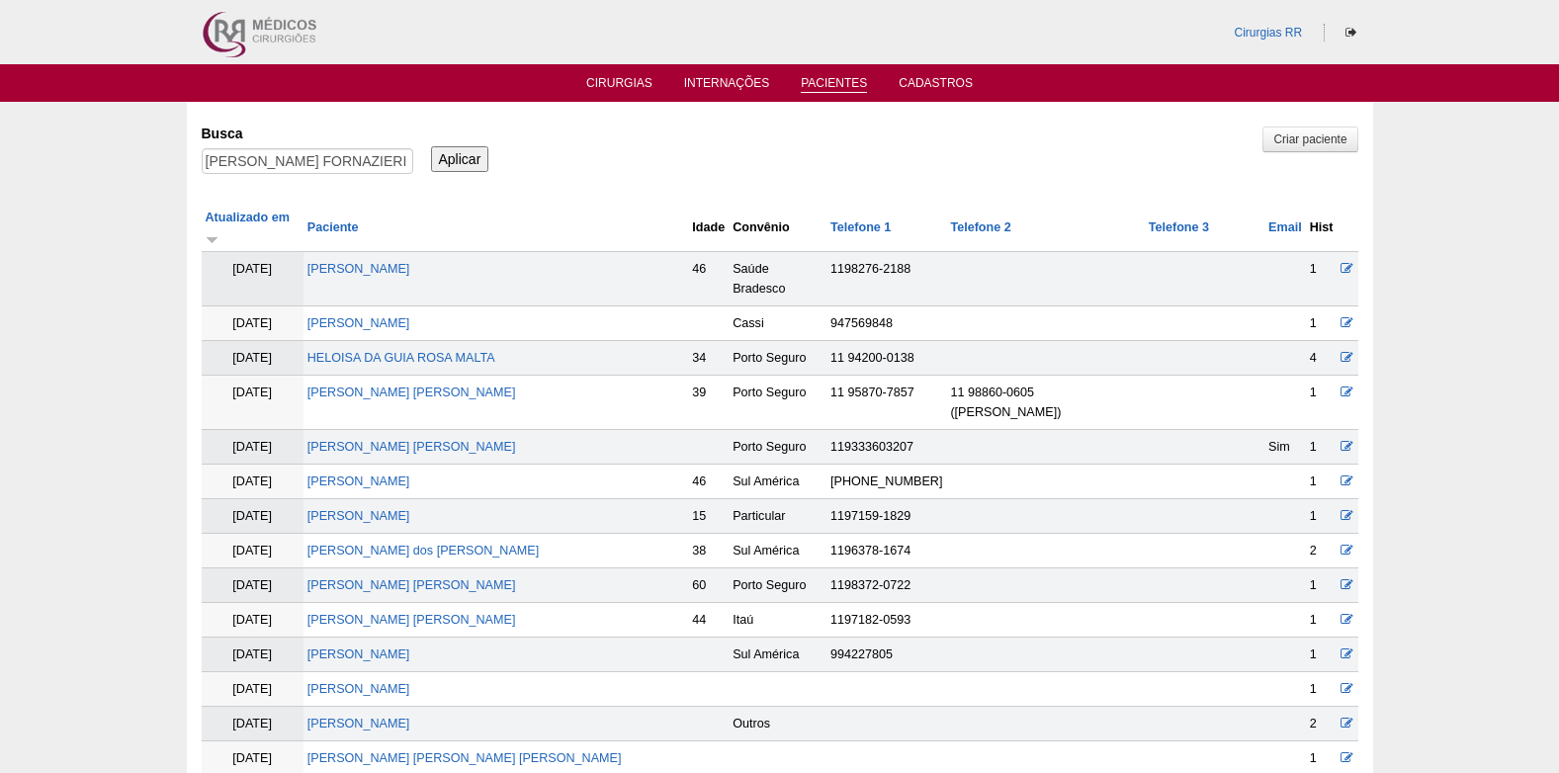
scroll to position [0, 0]
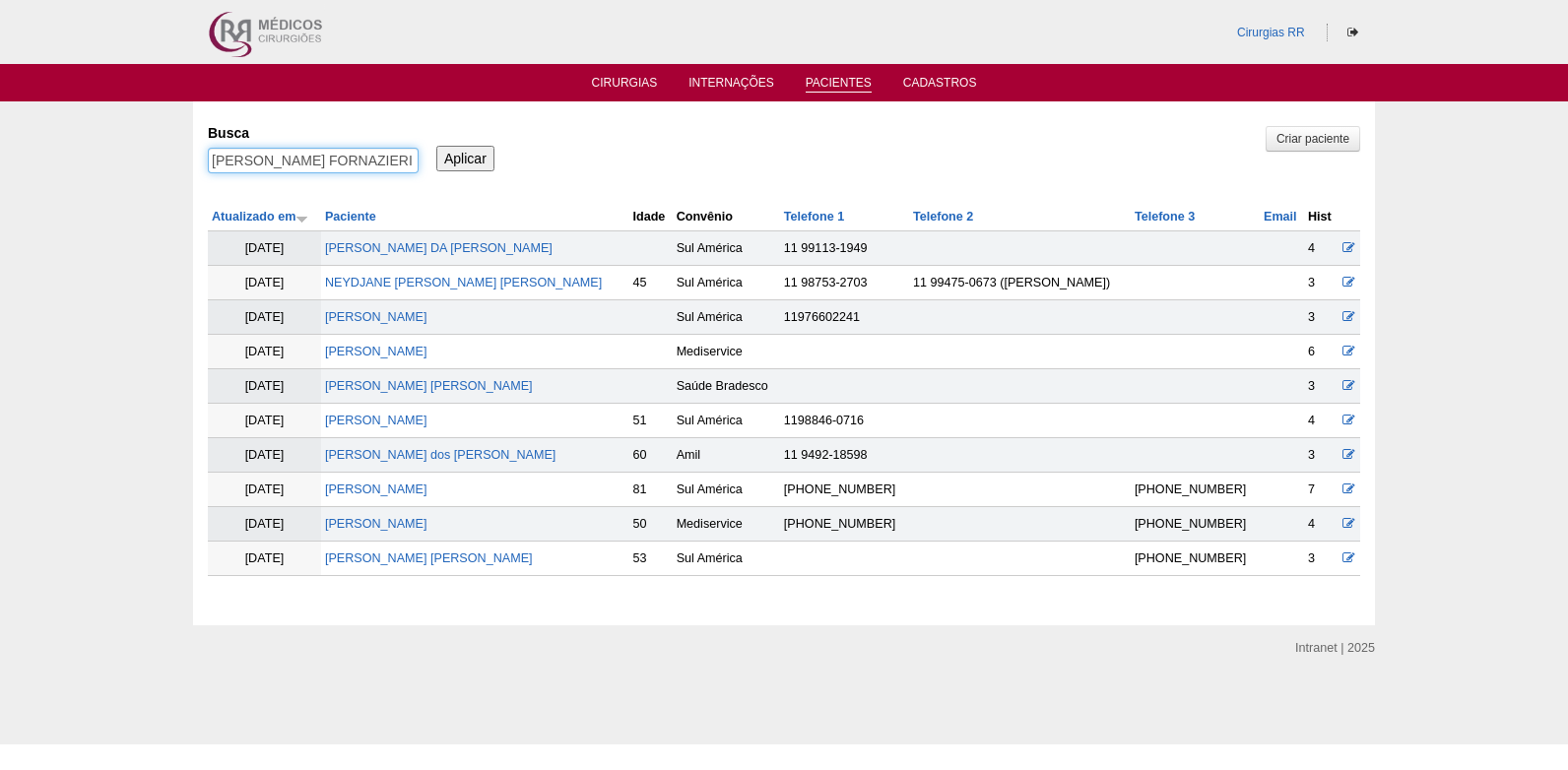
click at [404, 161] on input "[PERSON_NAME] FORNAZIERI" at bounding box center [314, 160] width 211 height 26
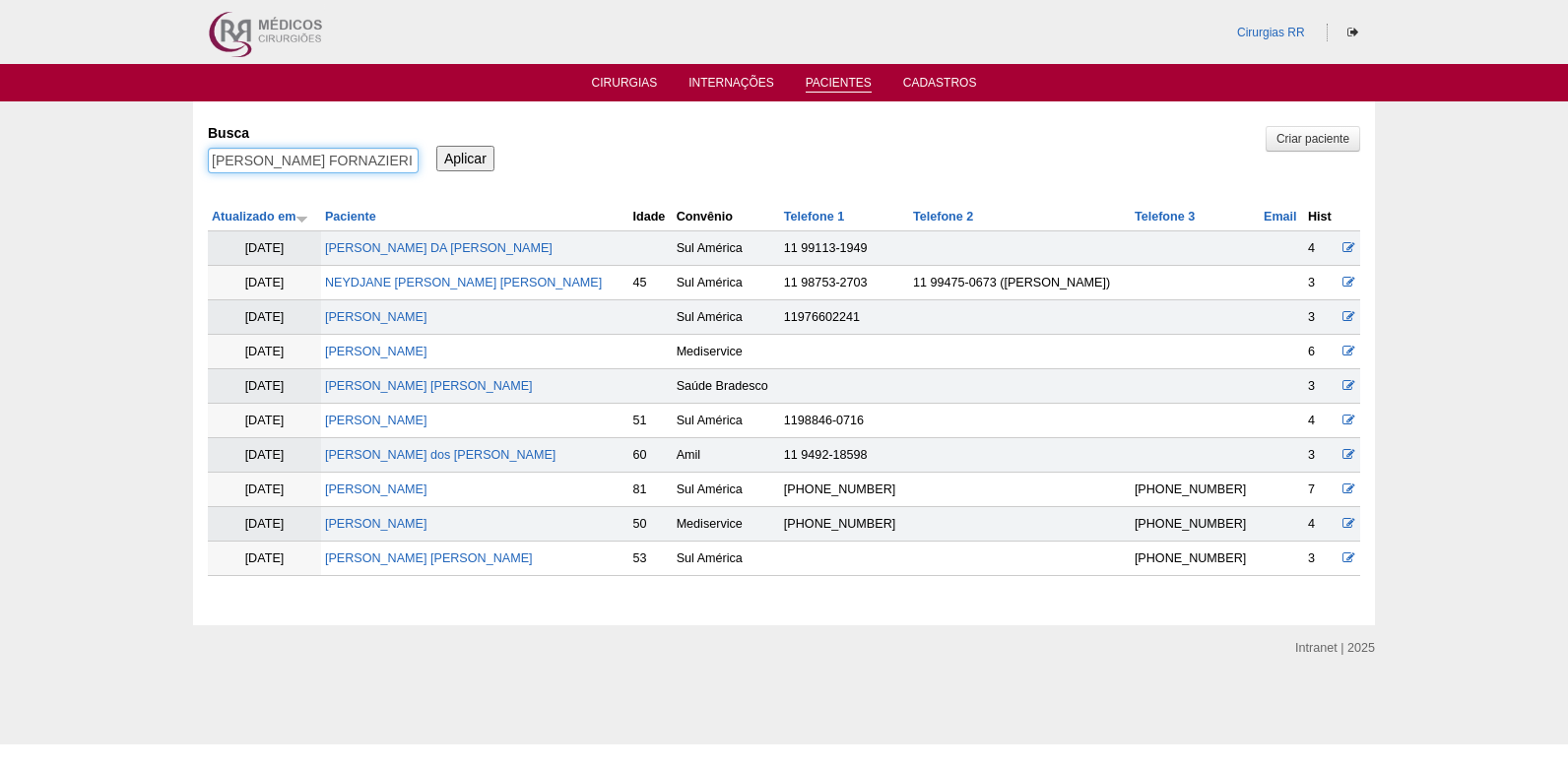
click at [404, 161] on input "[PERSON_NAME] FORNAZIERI" at bounding box center [314, 160] width 211 height 26
click at [646, 83] on link "Cirurgias" at bounding box center [625, 84] width 66 height 17
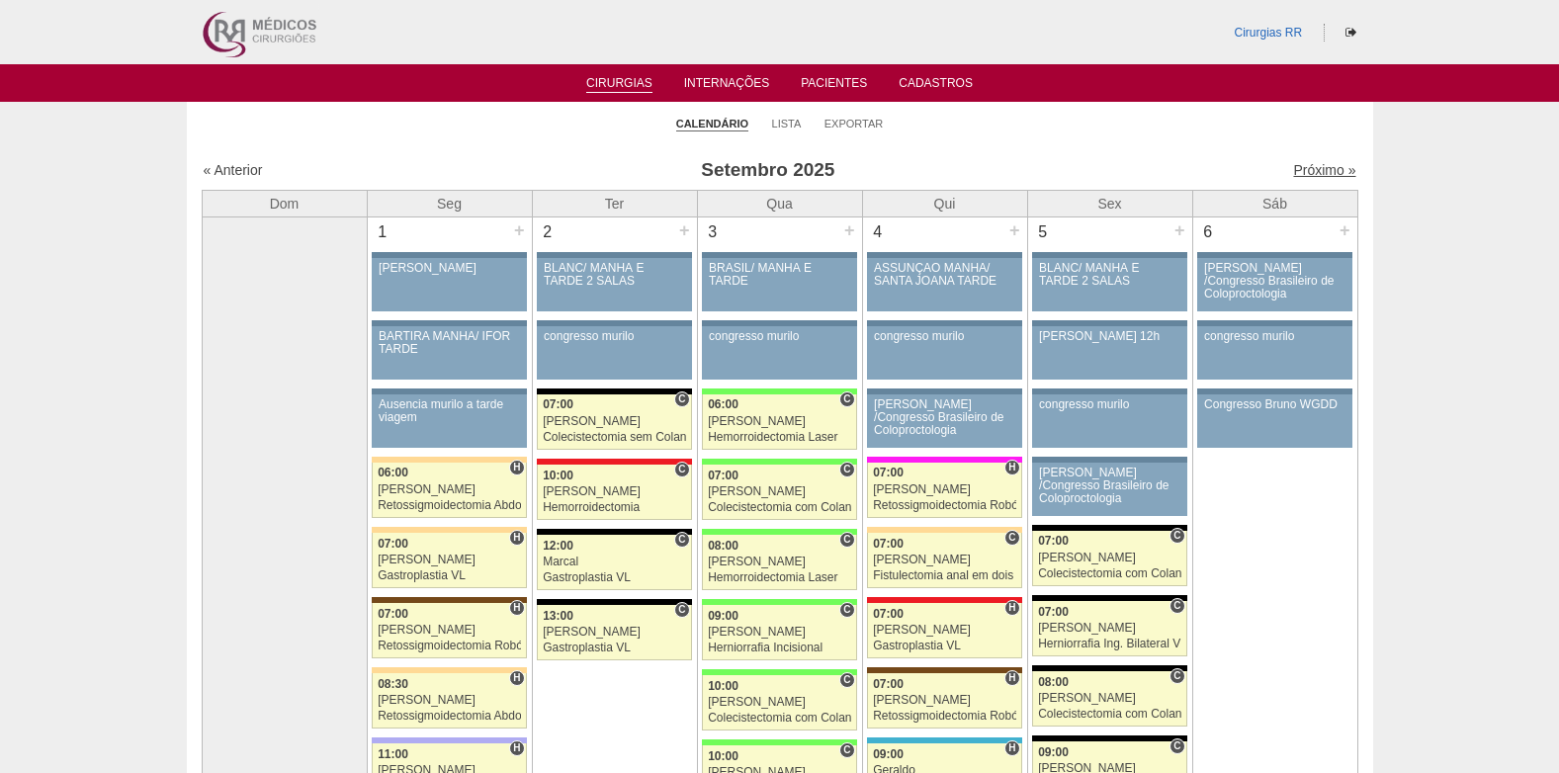
click at [1296, 170] on link "Próximo »" at bounding box center [1324, 170] width 62 height 16
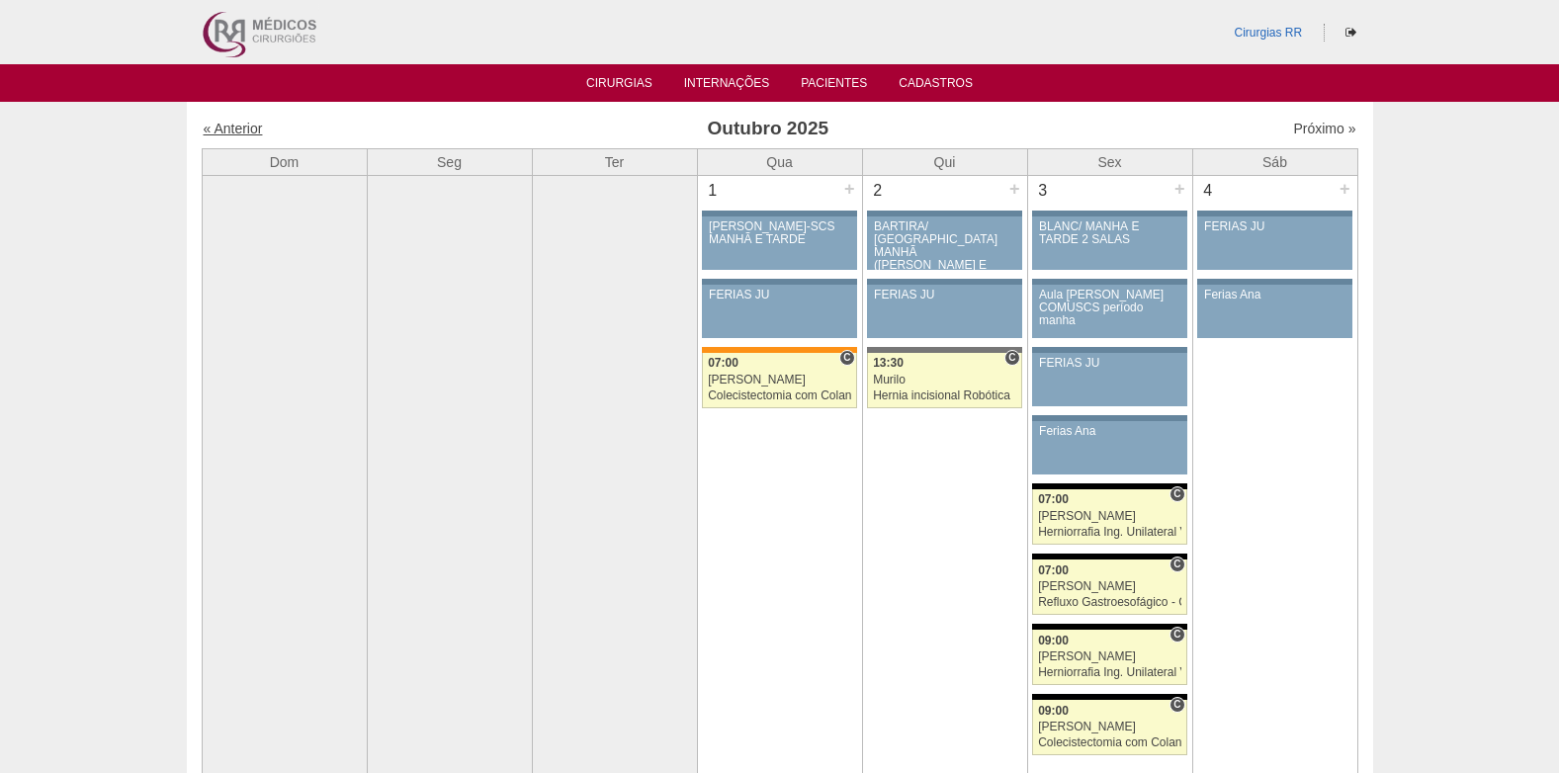
click at [253, 126] on link "« Anterior" at bounding box center [233, 129] width 59 height 16
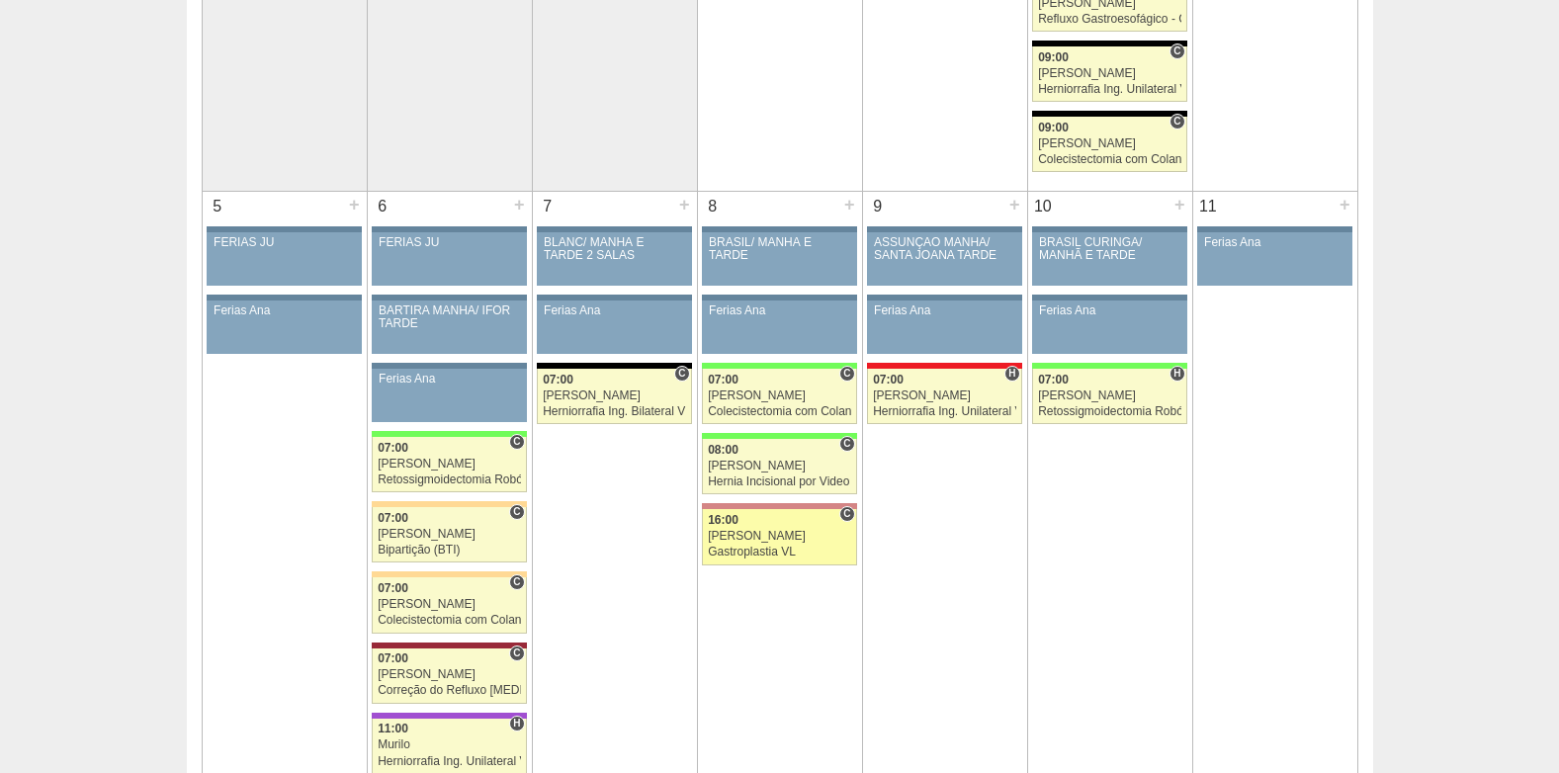
scroll to position [791, 0]
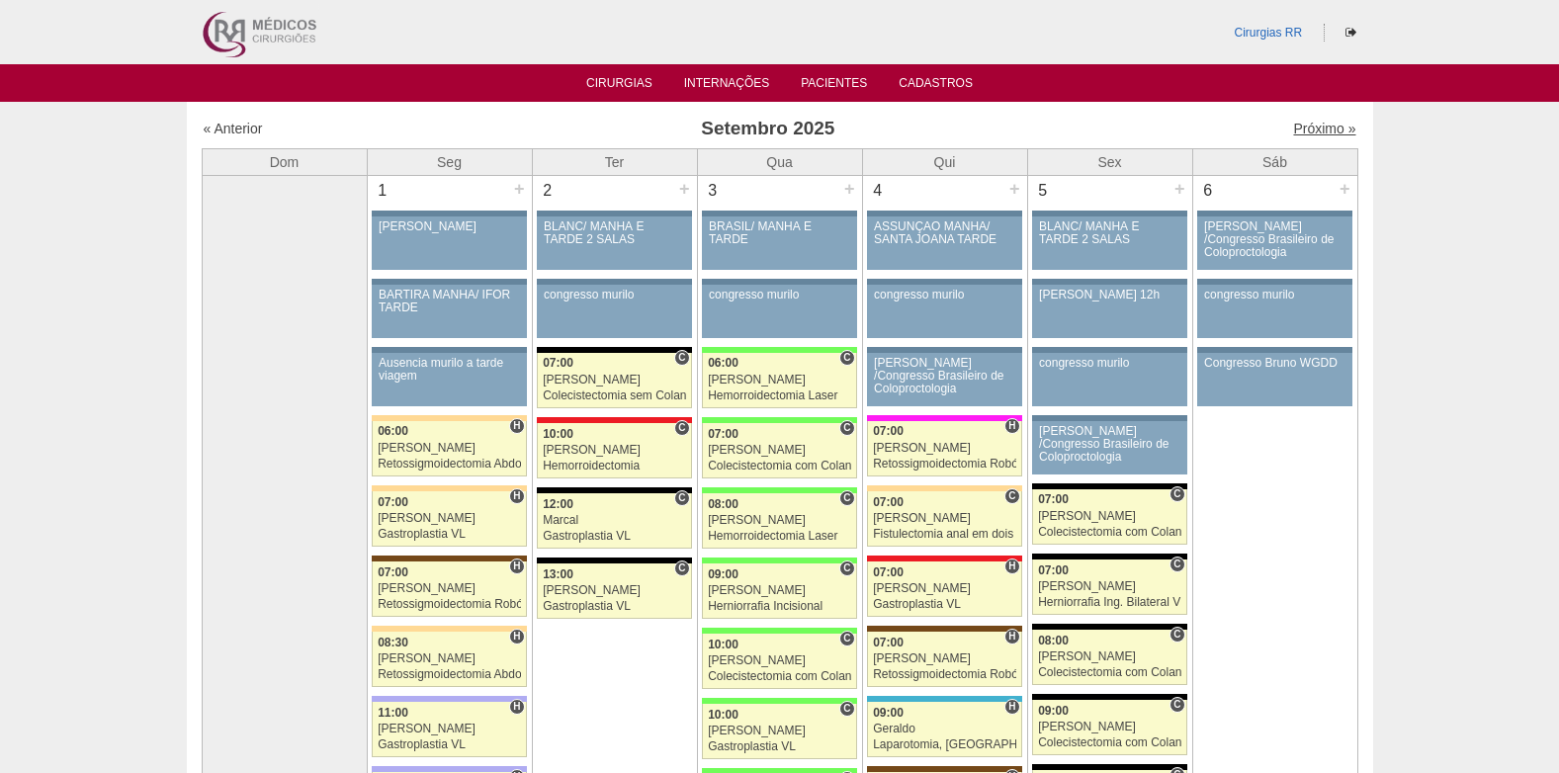
click at [1293, 127] on link "Próximo »" at bounding box center [1324, 129] width 62 height 16
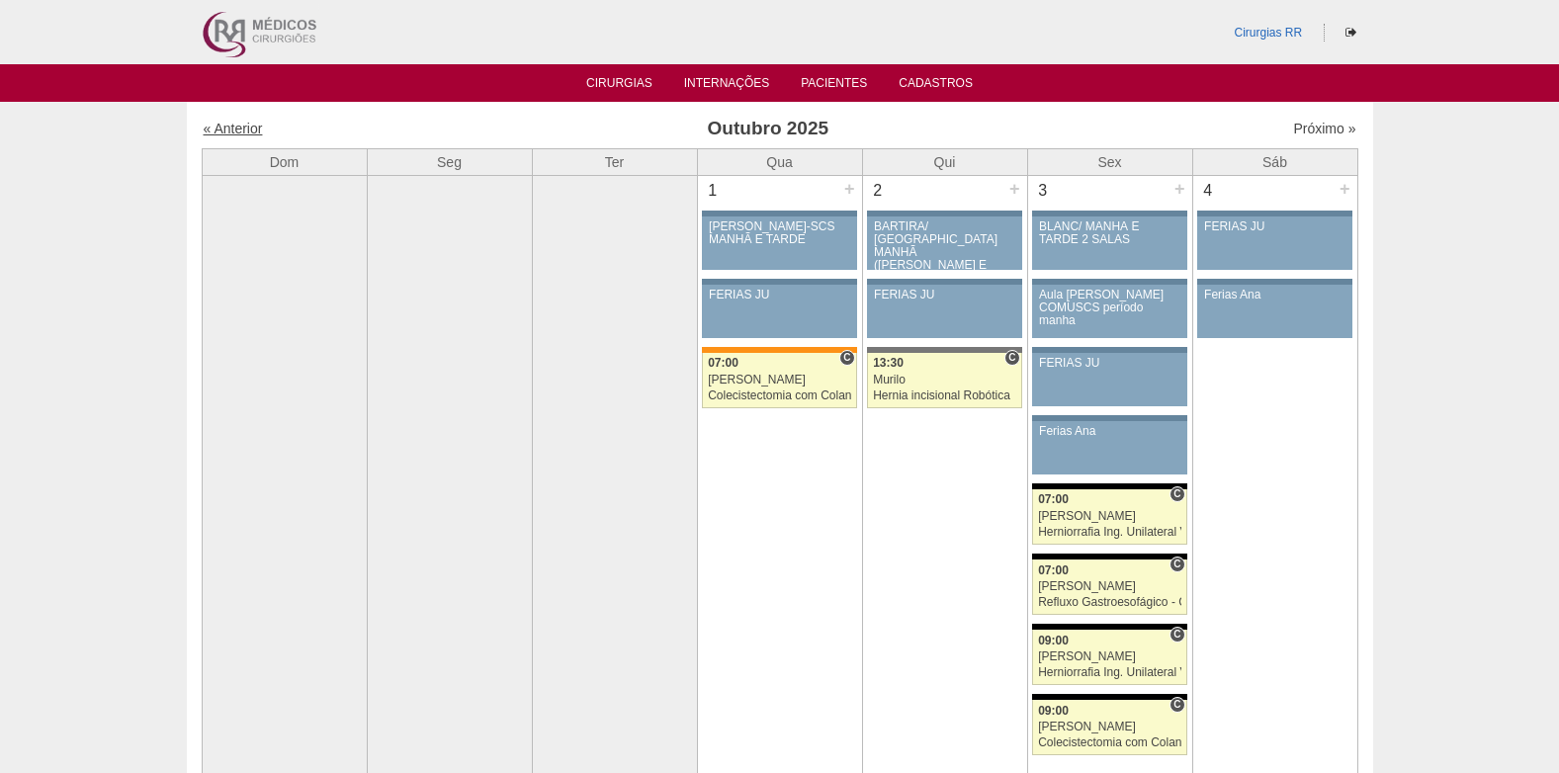
click at [236, 126] on link "« Anterior" at bounding box center [233, 129] width 59 height 16
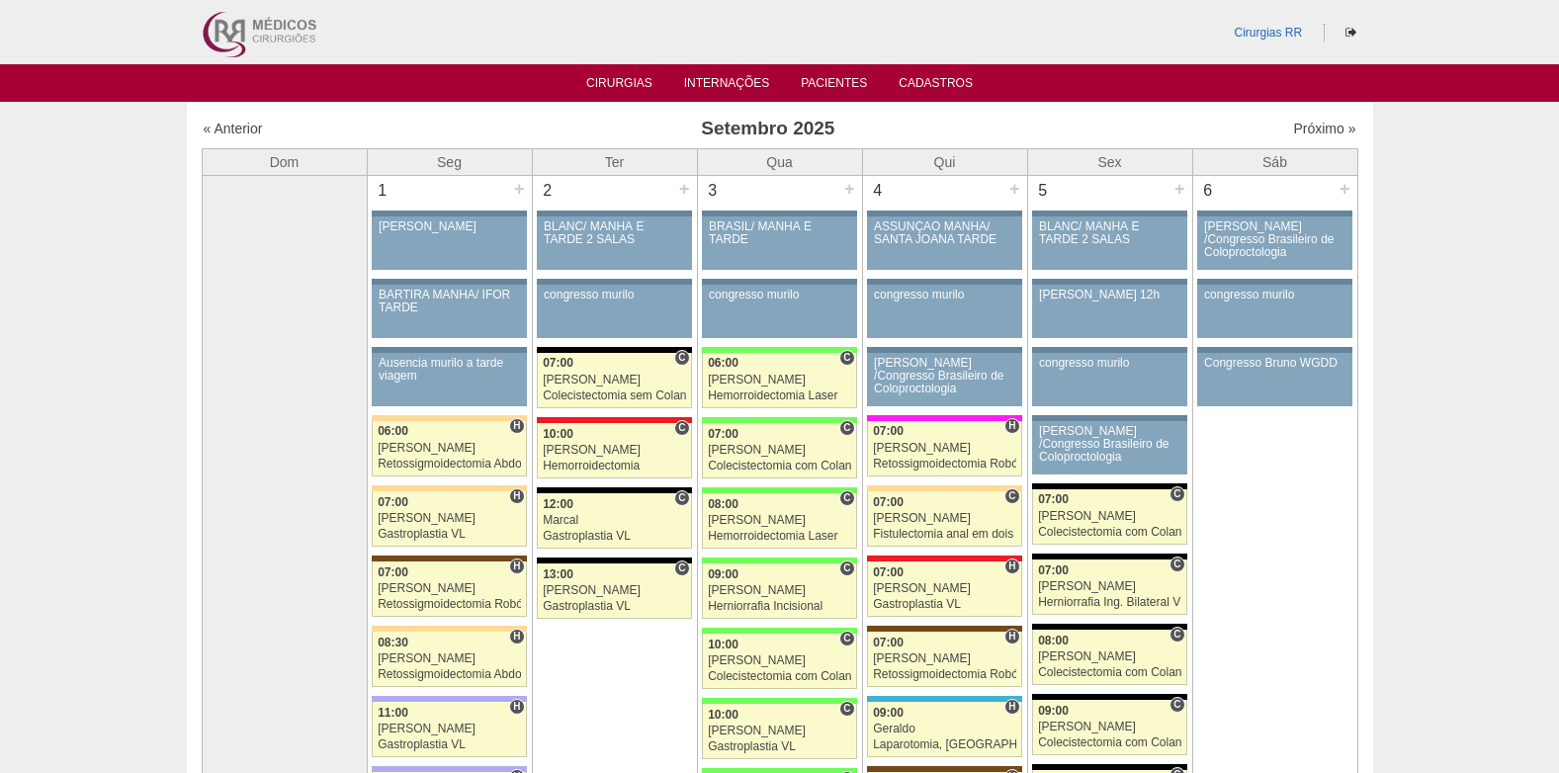
click at [1290, 139] on div "« Anterior Setembro 2025 Próximo »" at bounding box center [780, 133] width 1157 height 32
click at [1293, 134] on link "Próximo »" at bounding box center [1324, 129] width 62 height 16
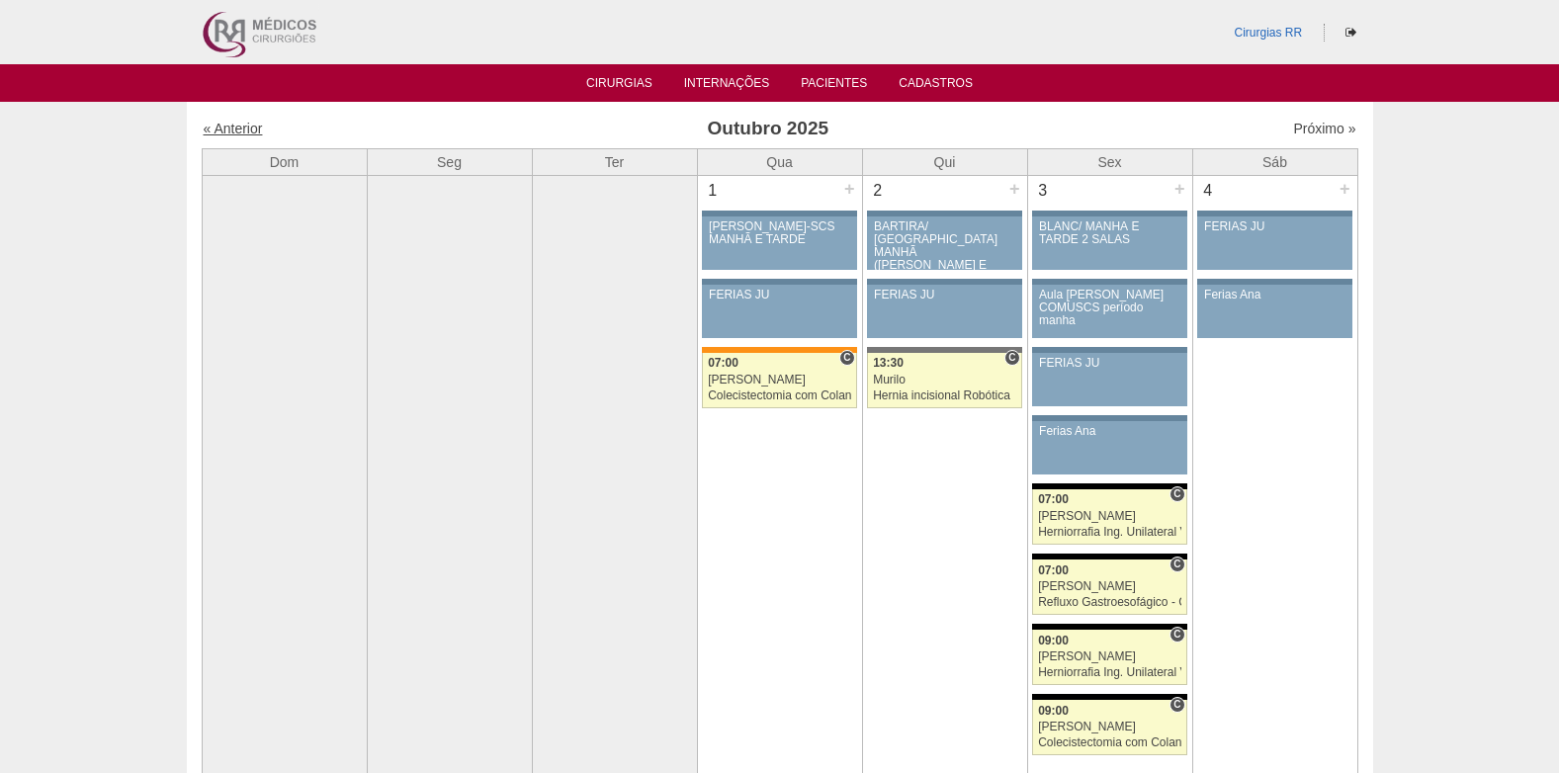
click at [251, 129] on link "« Anterior" at bounding box center [233, 129] width 59 height 16
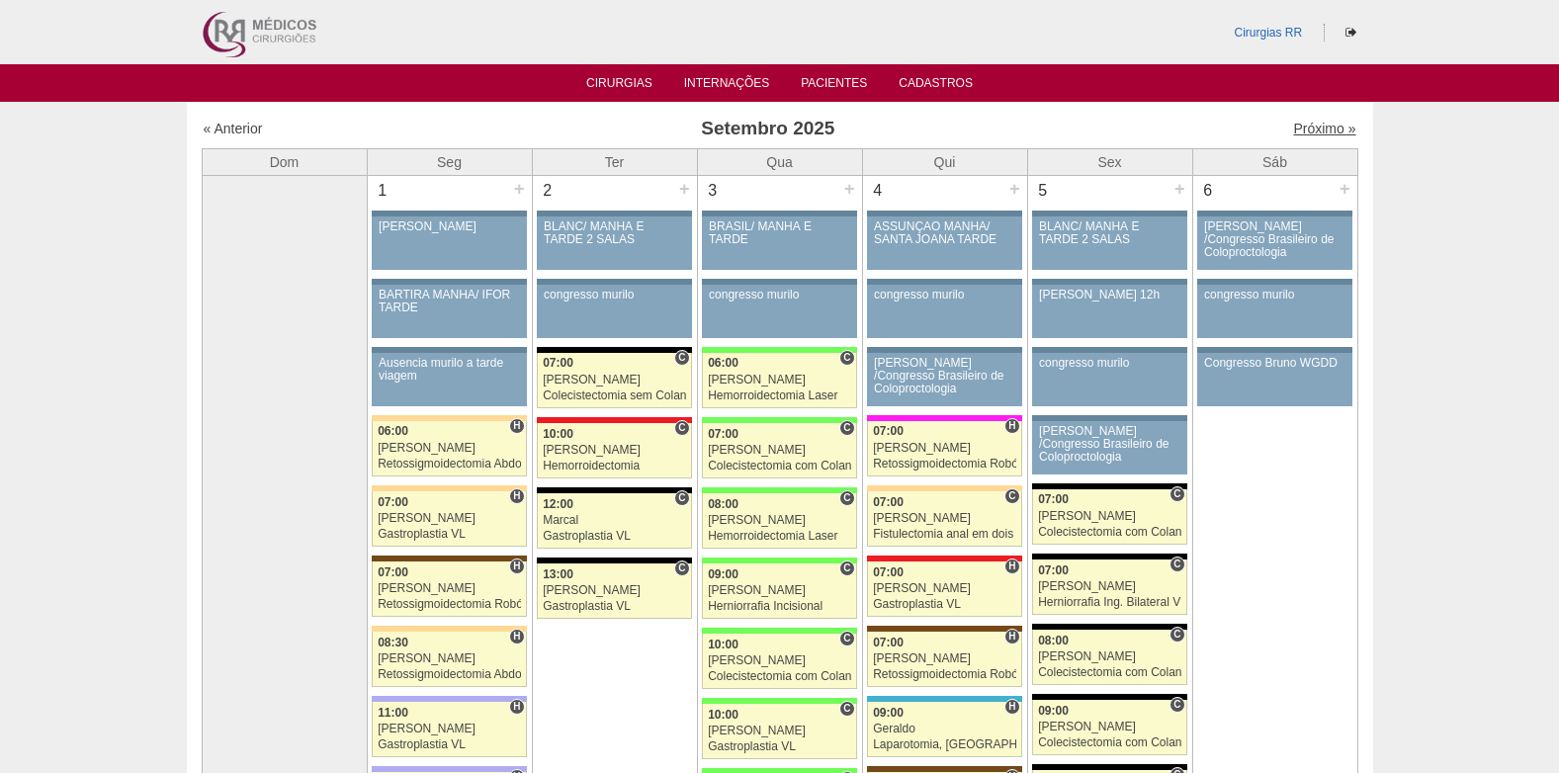
click at [1312, 130] on link "Próximo »" at bounding box center [1324, 129] width 62 height 16
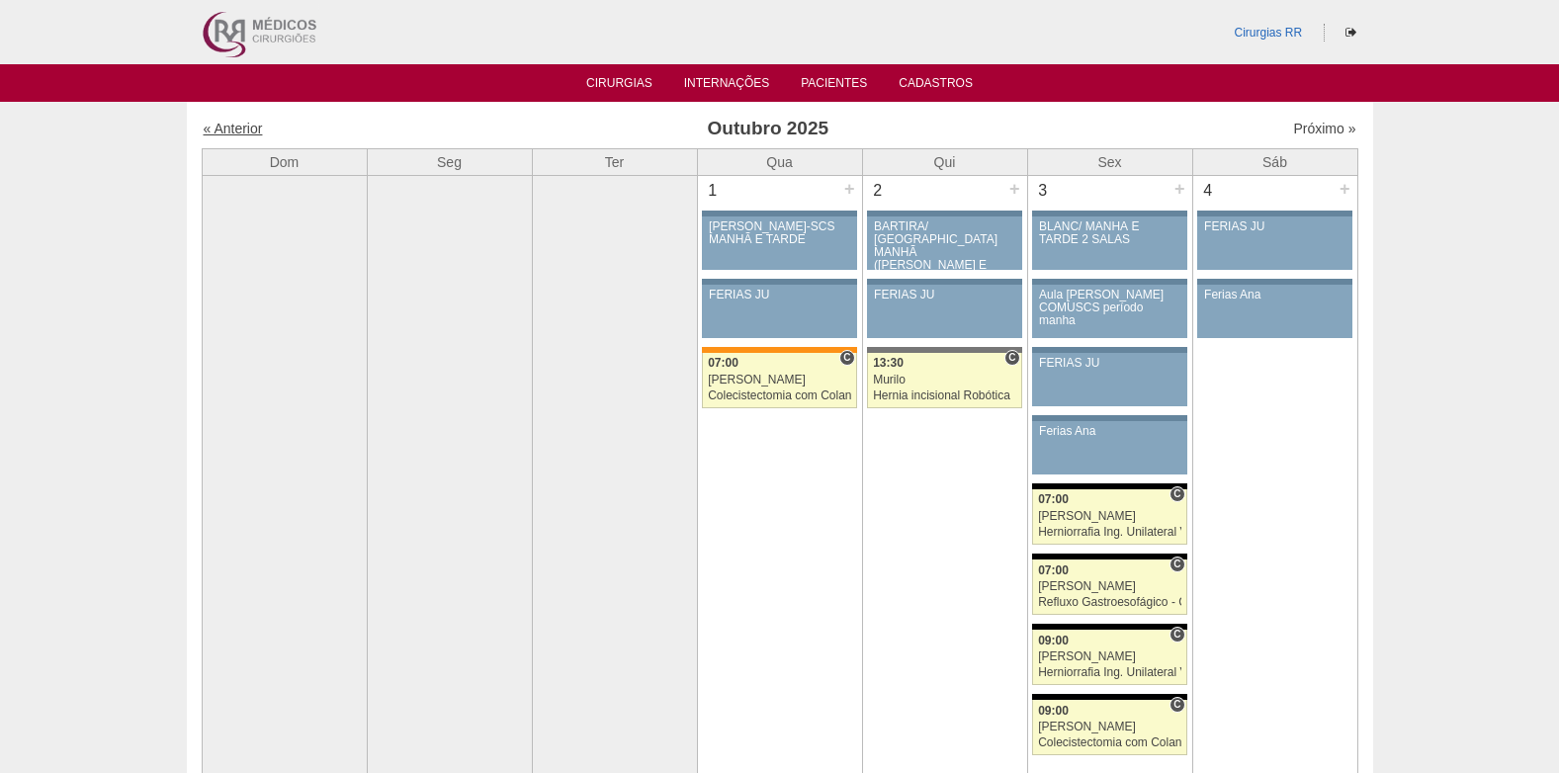
click at [233, 124] on link "« Anterior" at bounding box center [233, 129] width 59 height 16
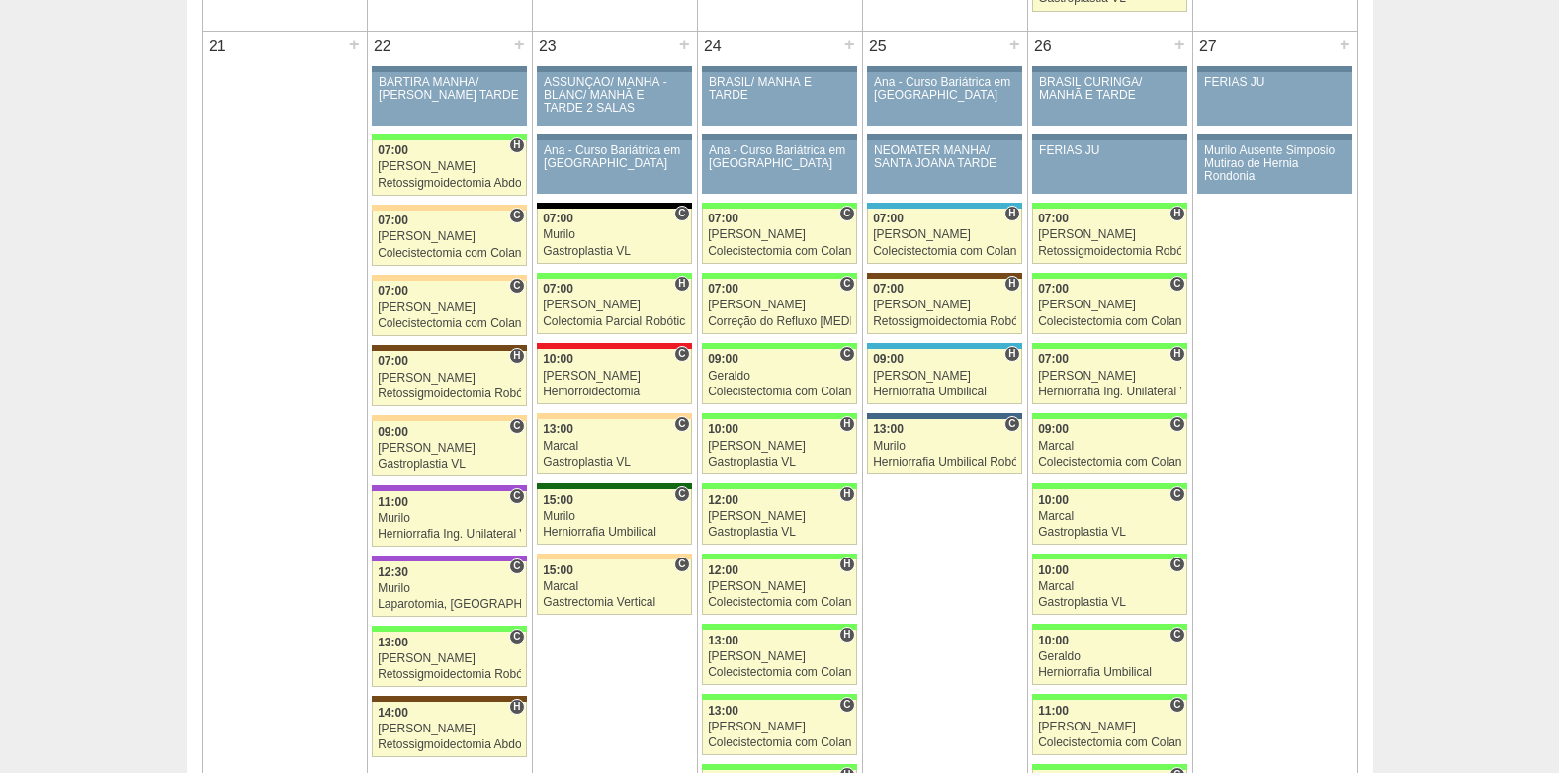
scroll to position [2868, 0]
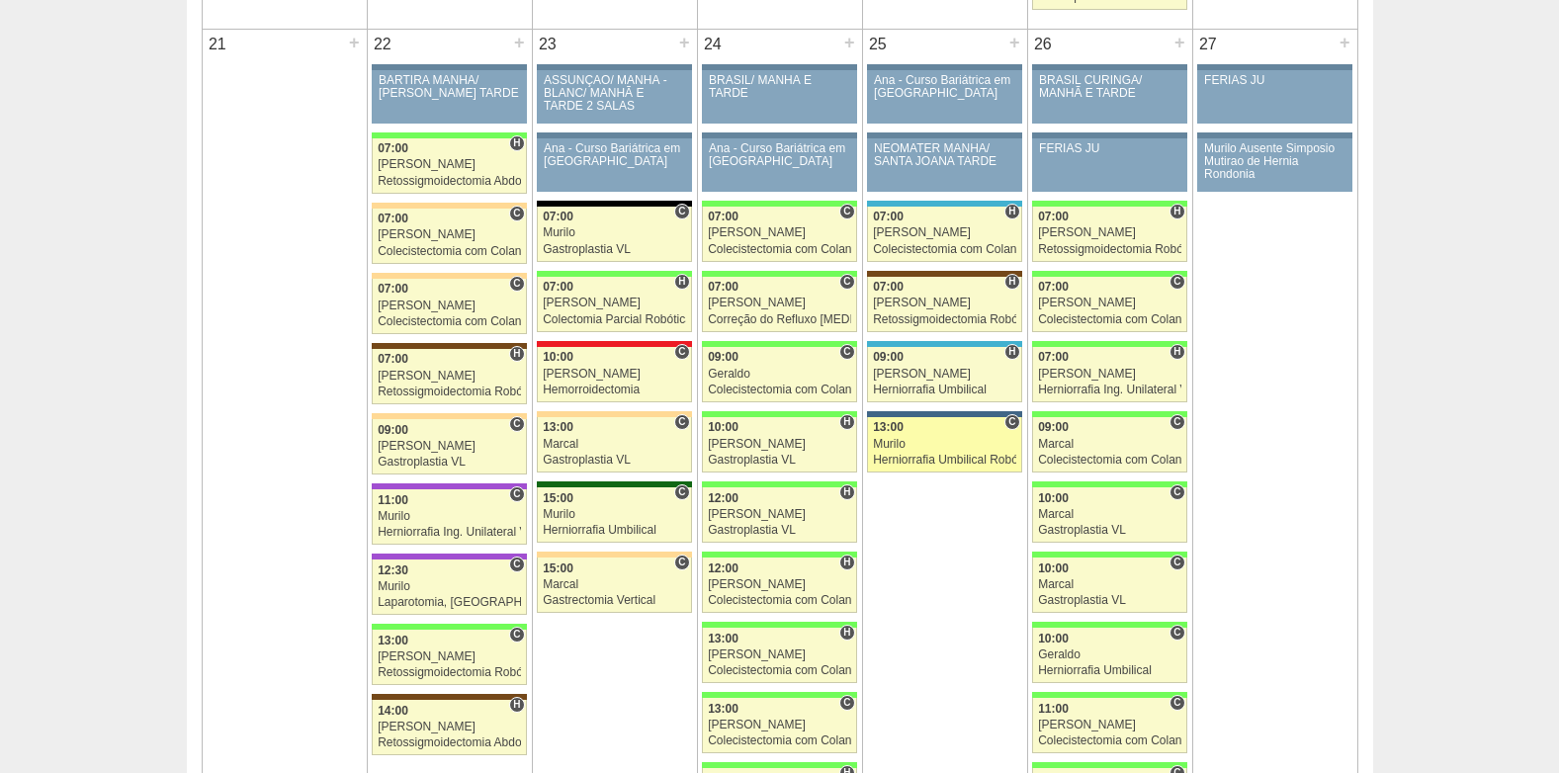
click at [921, 454] on div "Herniorrafia Umbilical Robótica" at bounding box center [944, 460] width 143 height 13
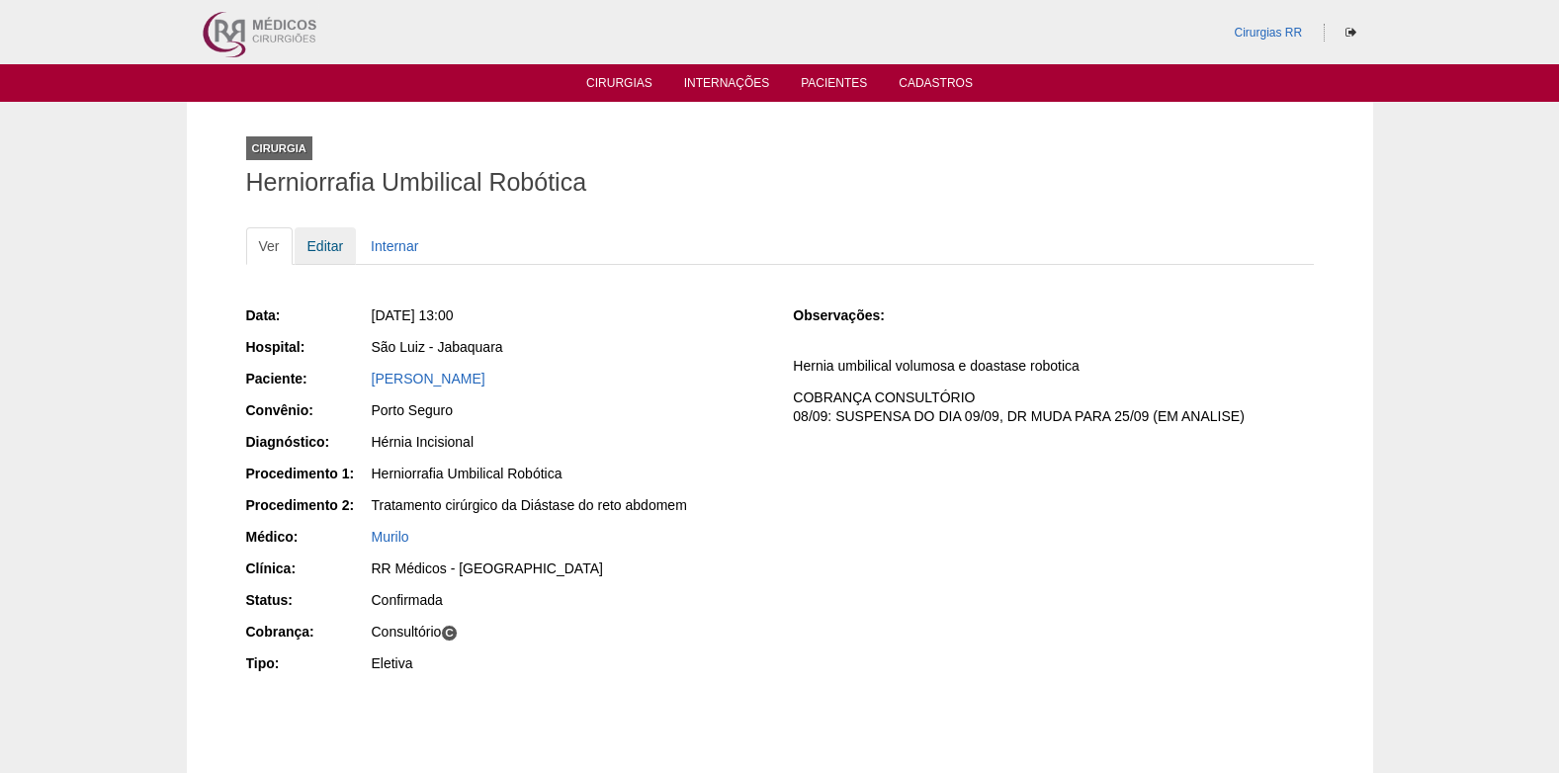
click at [319, 247] on link "Editar" at bounding box center [326, 246] width 62 height 38
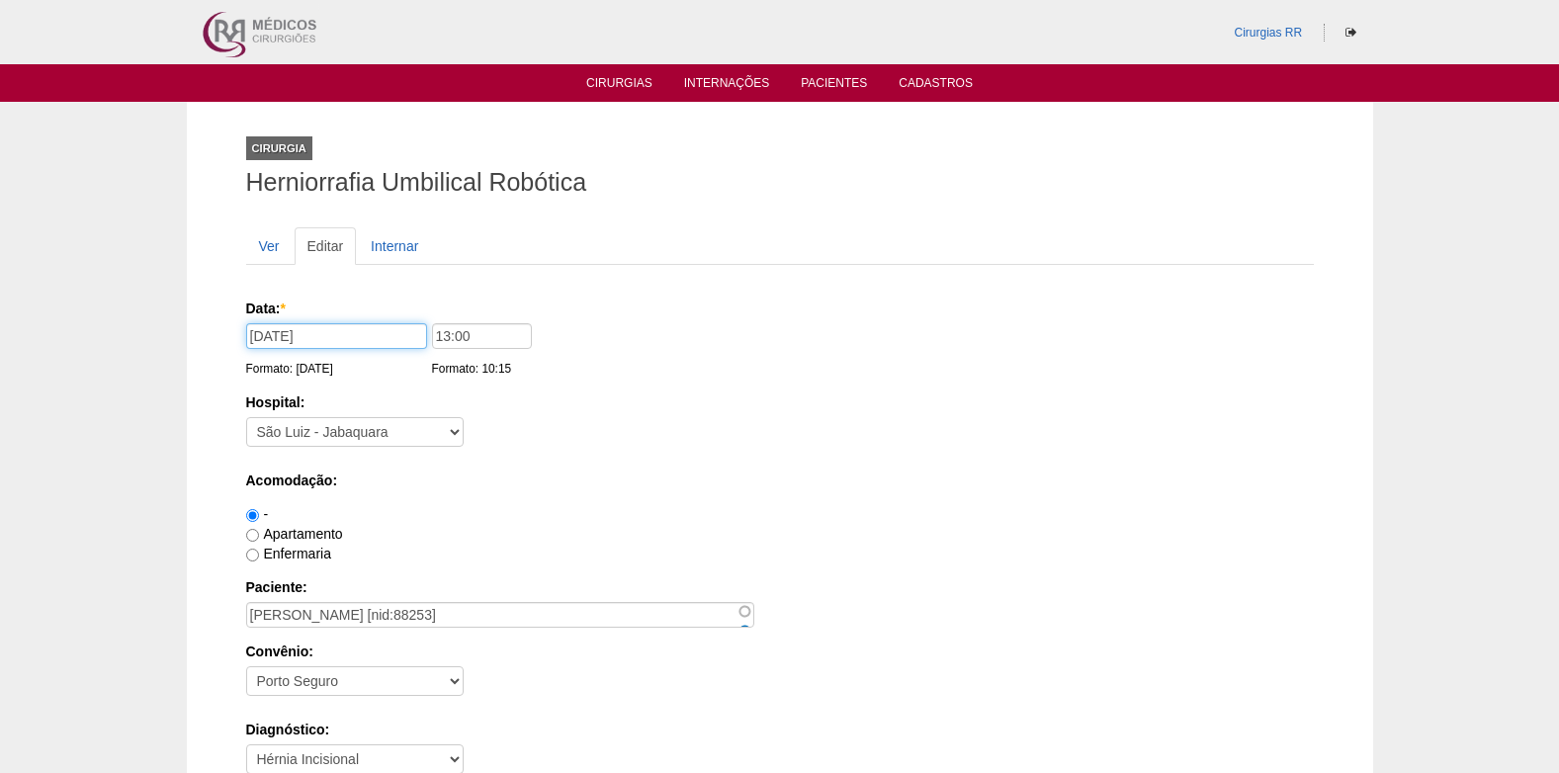
click at [315, 332] on input "25/09/2025" at bounding box center [336, 336] width 181 height 26
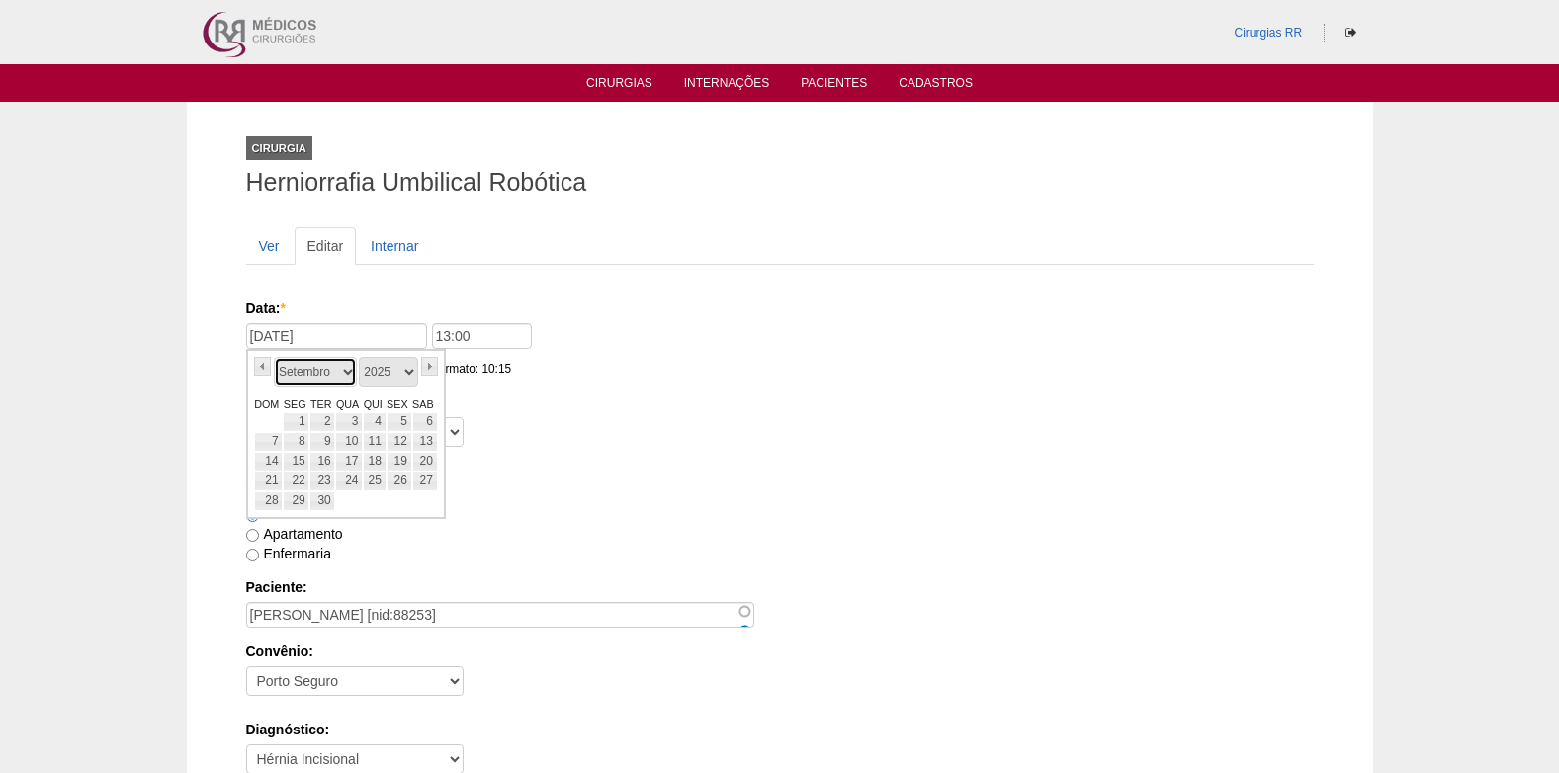
click at [344, 376] on select "Janeiro Fevereiro Março Abril Maio Junho Julho Agosto Setembro Outubro Novembro…" at bounding box center [315, 372] width 83 height 30
click at [373, 435] on link "9" at bounding box center [374, 442] width 23 height 20
type input "09/10/2025"
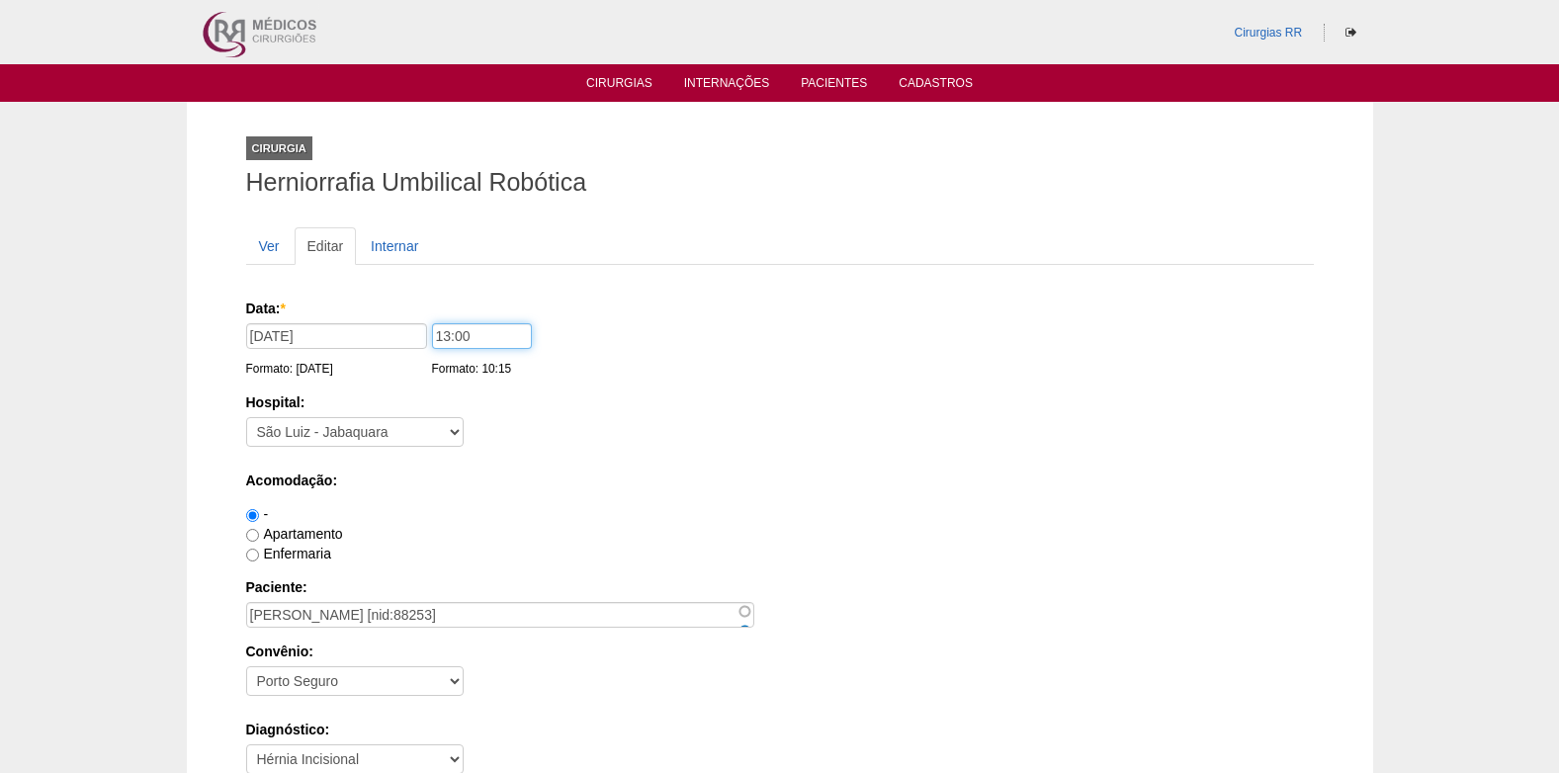
click at [490, 339] on input "13:00" at bounding box center [482, 336] width 100 height 26
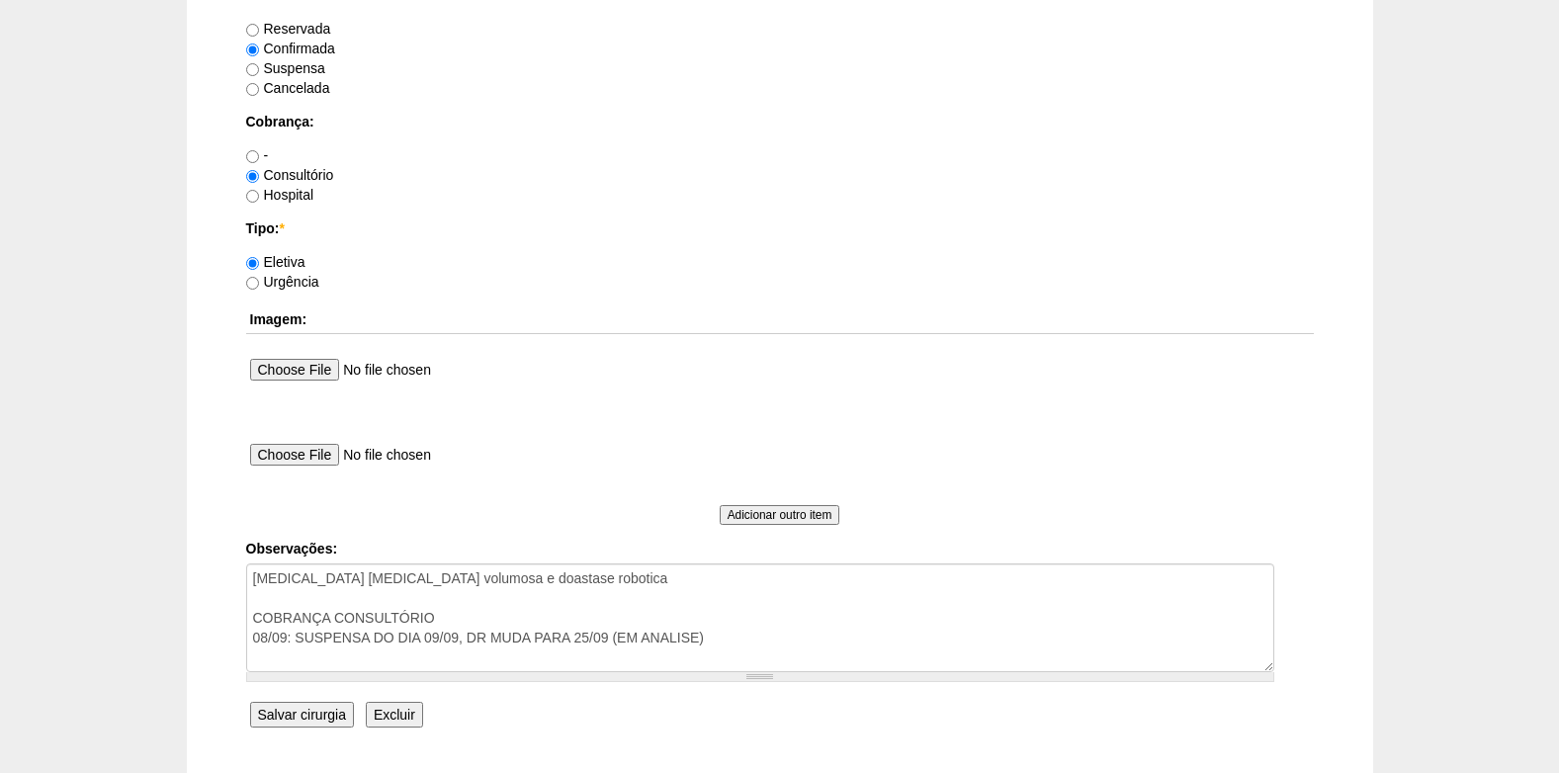
scroll to position [1775, 0]
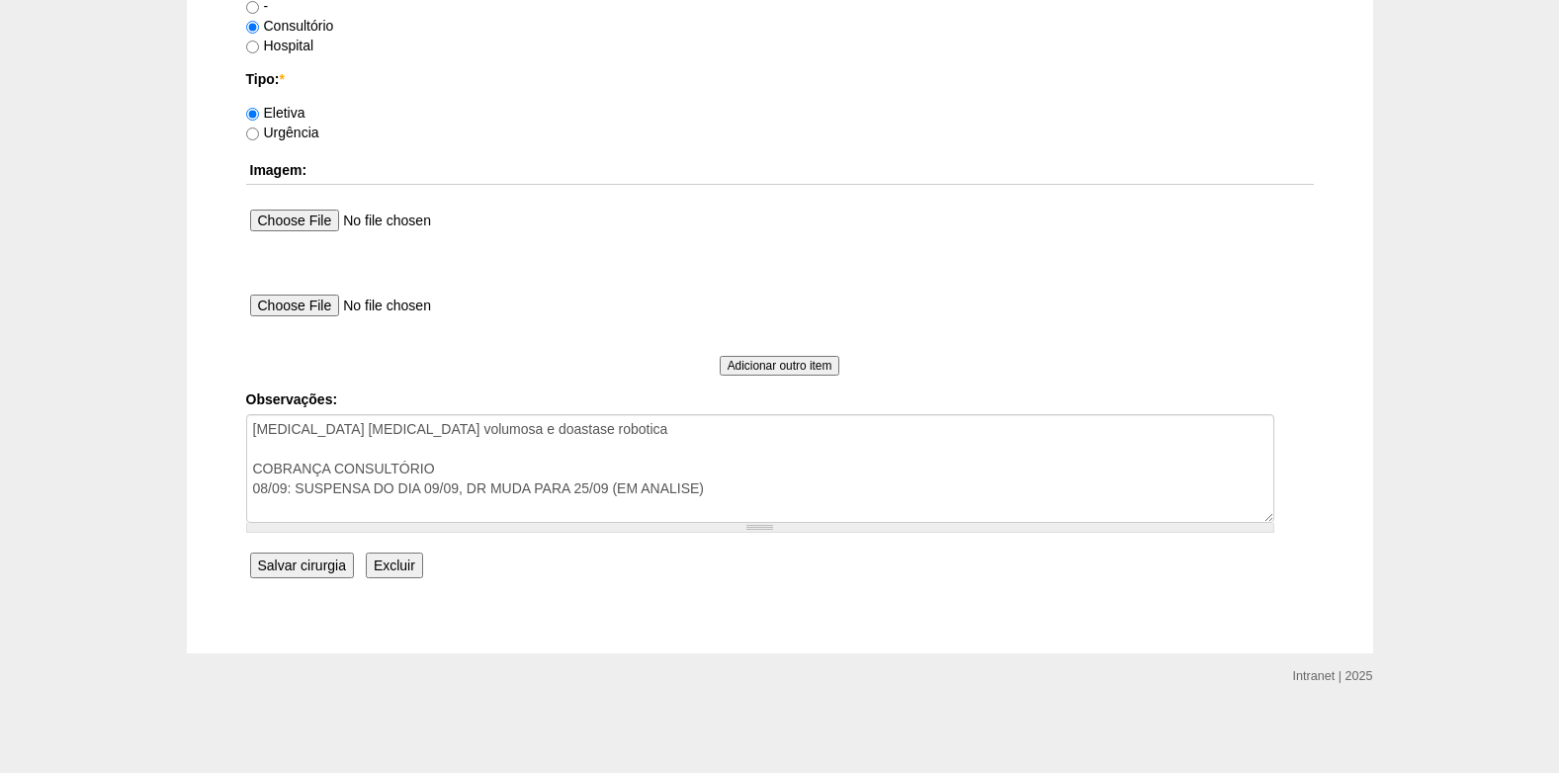
click at [305, 565] on input "Salvar cirurgia" at bounding box center [302, 566] width 104 height 26
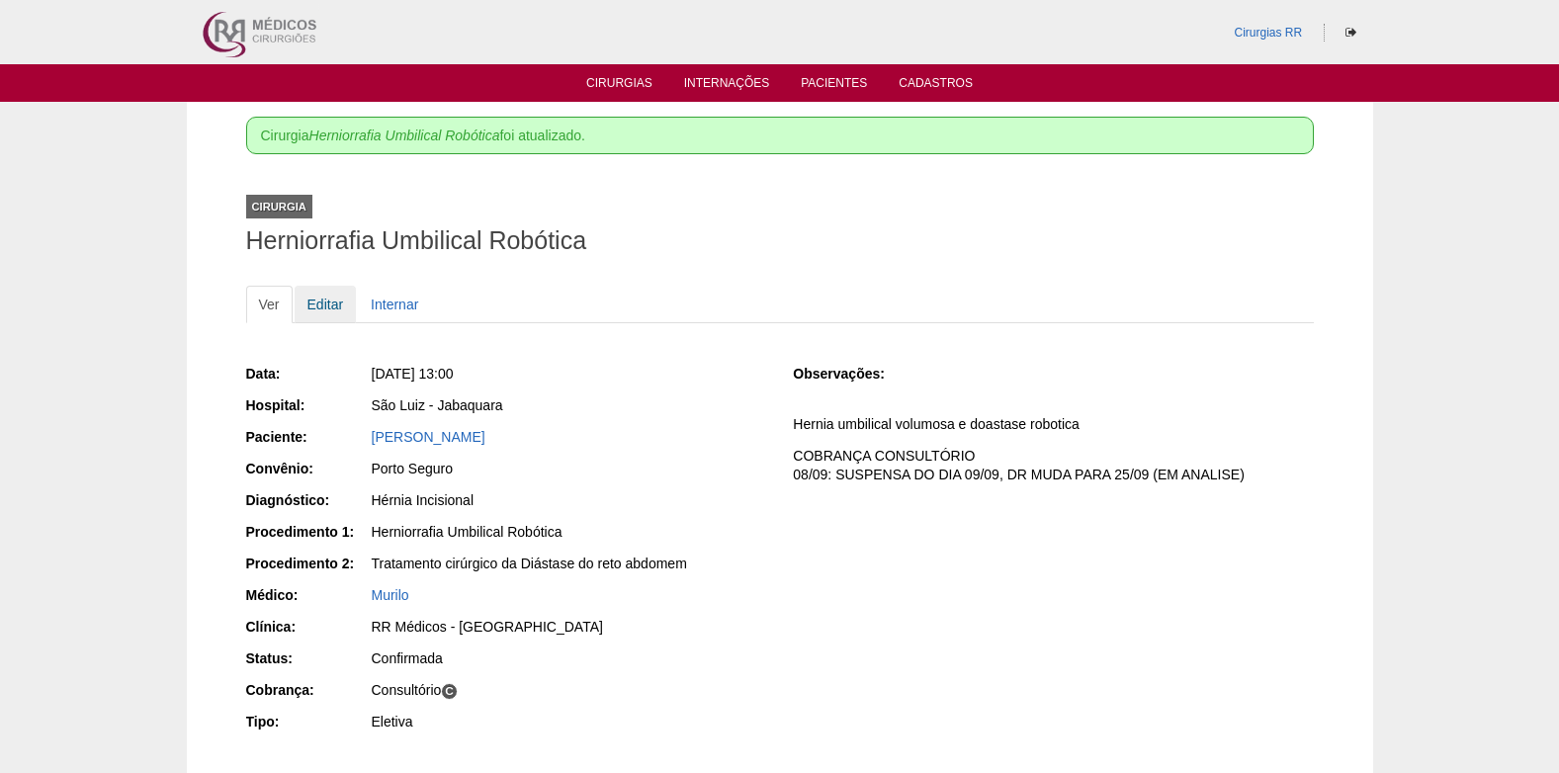
click at [330, 309] on link "Editar" at bounding box center [326, 305] width 62 height 38
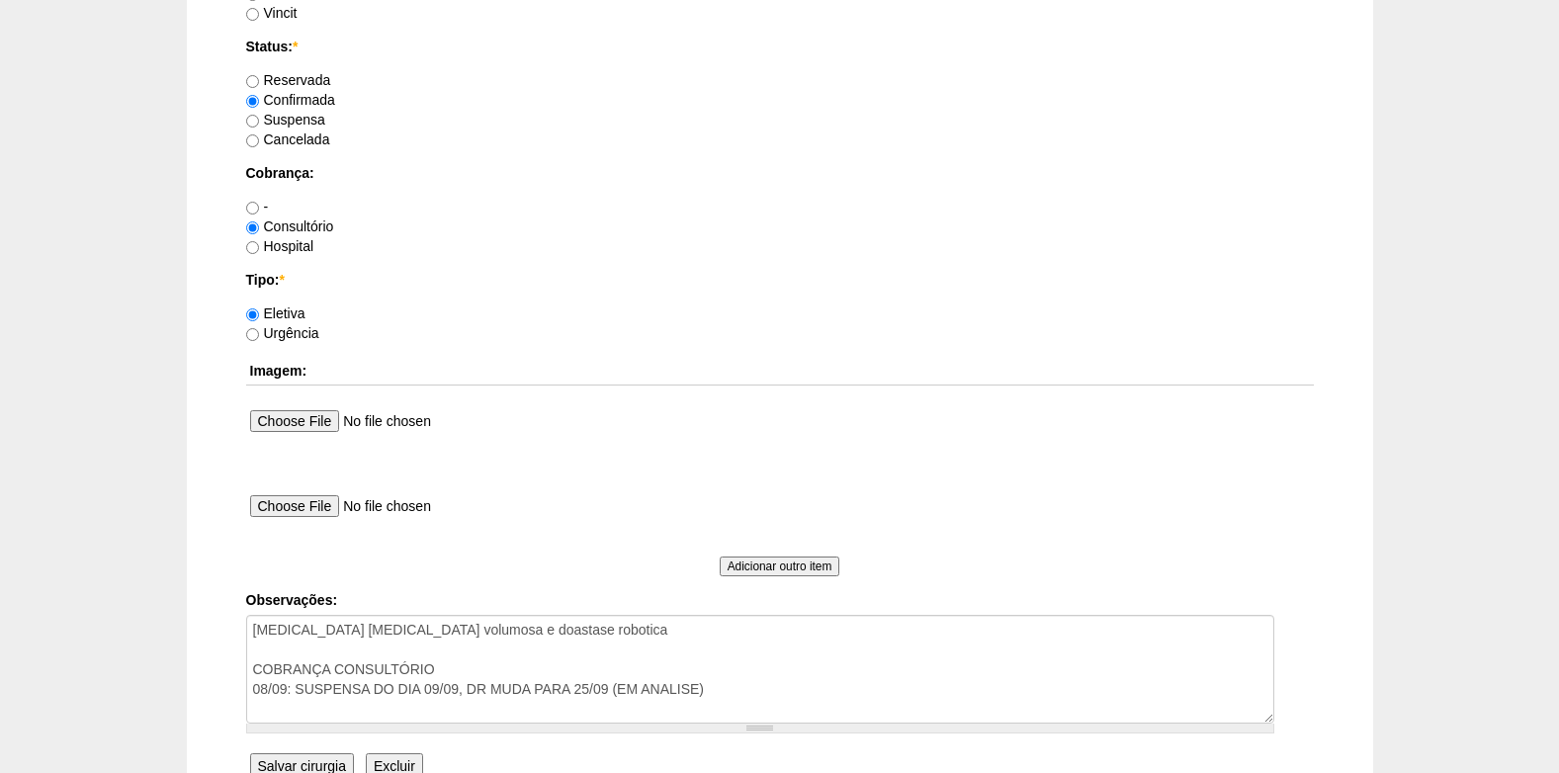
scroll to position [1681, 0]
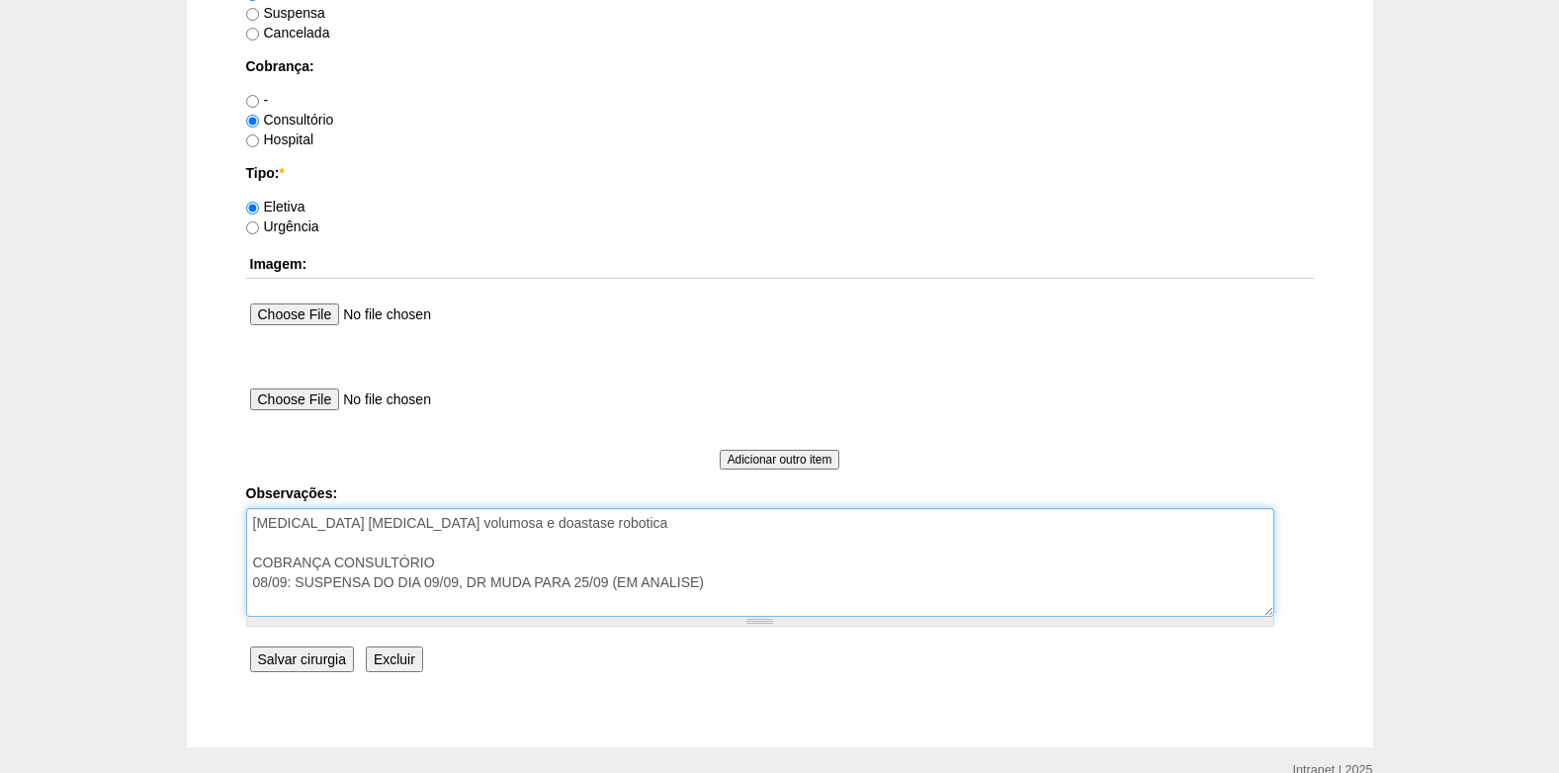
click at [441, 580] on textarea "[MEDICAL_DATA] [MEDICAL_DATA] volumosa e doastase robotica COBRANÇA CONSULTÓRIO…" at bounding box center [760, 562] width 1028 height 109
click at [592, 586] on textarea "[MEDICAL_DATA] [MEDICAL_DATA] volumosa e doastase robotica COBRANÇA CONSULTÓRIO…" at bounding box center [760, 562] width 1028 height 109
drag, startPoint x: 608, startPoint y: 581, endPoint x: 598, endPoint y: 608, distance: 28.5
click at [606, 585] on textarea "[MEDICAL_DATA] [MEDICAL_DATA] volumosa e doastase robotica COBRANÇA CONSULTÓRIO…" at bounding box center [760, 562] width 1028 height 109
click at [592, 574] on textarea "[MEDICAL_DATA] [MEDICAL_DATA] volumosa e doastase robotica COBRANÇA CONSULTÓRIO…" at bounding box center [760, 562] width 1028 height 109
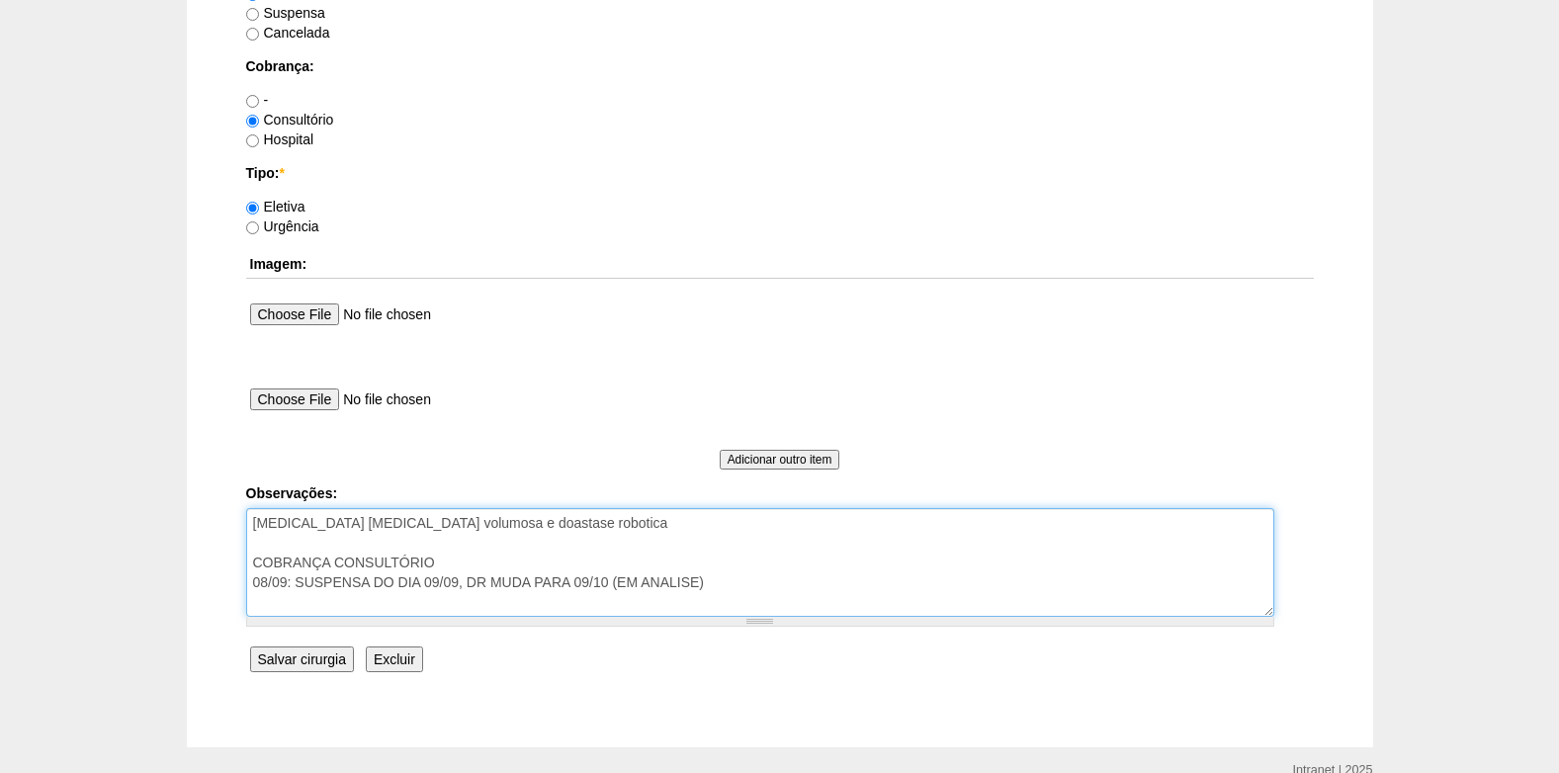
type textarea "Hernia umbilical volumosa e doastase robotica COBRANÇA CONSULTÓRIO 08/09: SUSPE…"
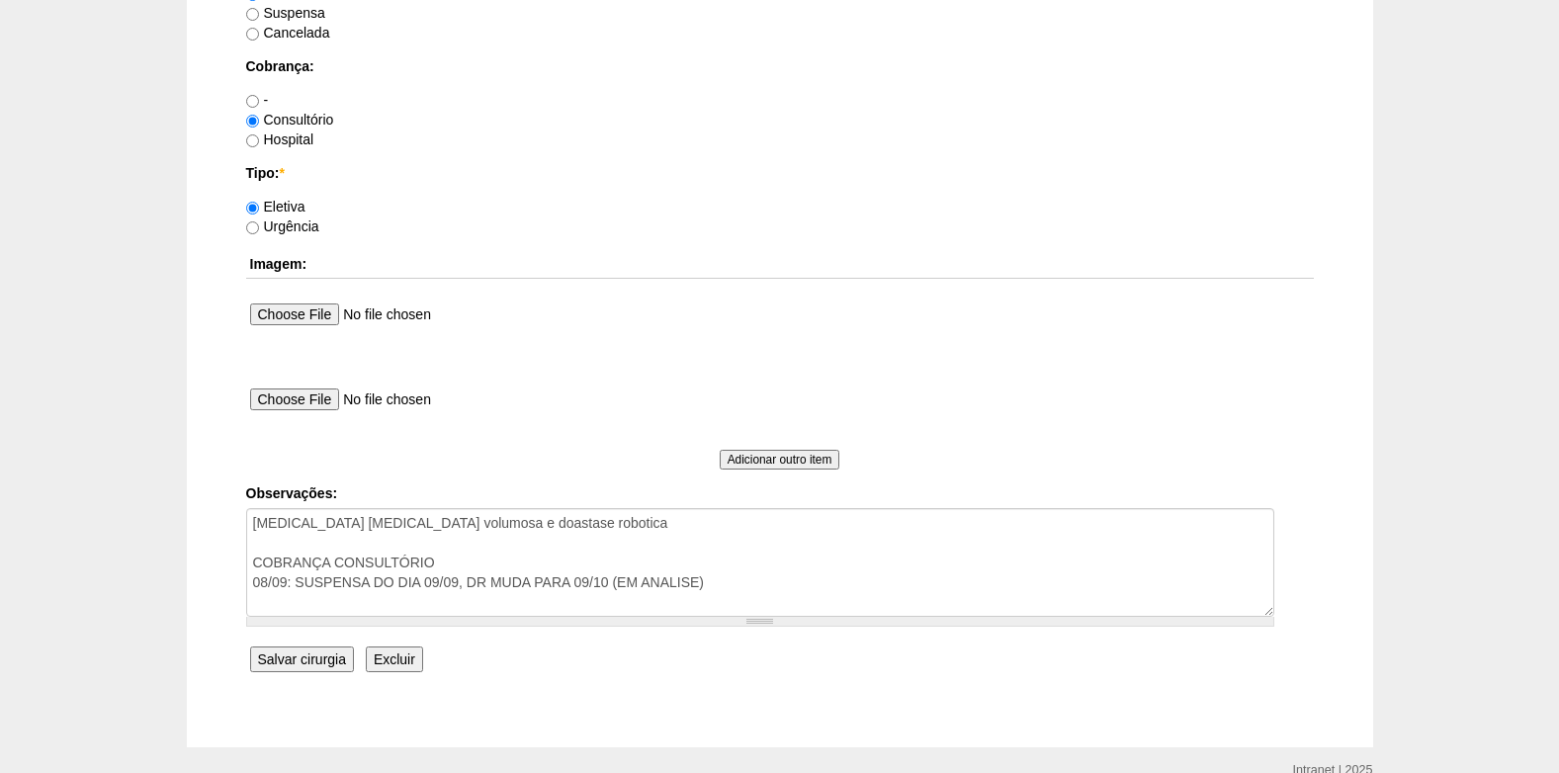
click at [290, 654] on input "Salvar cirurgia" at bounding box center [302, 660] width 104 height 26
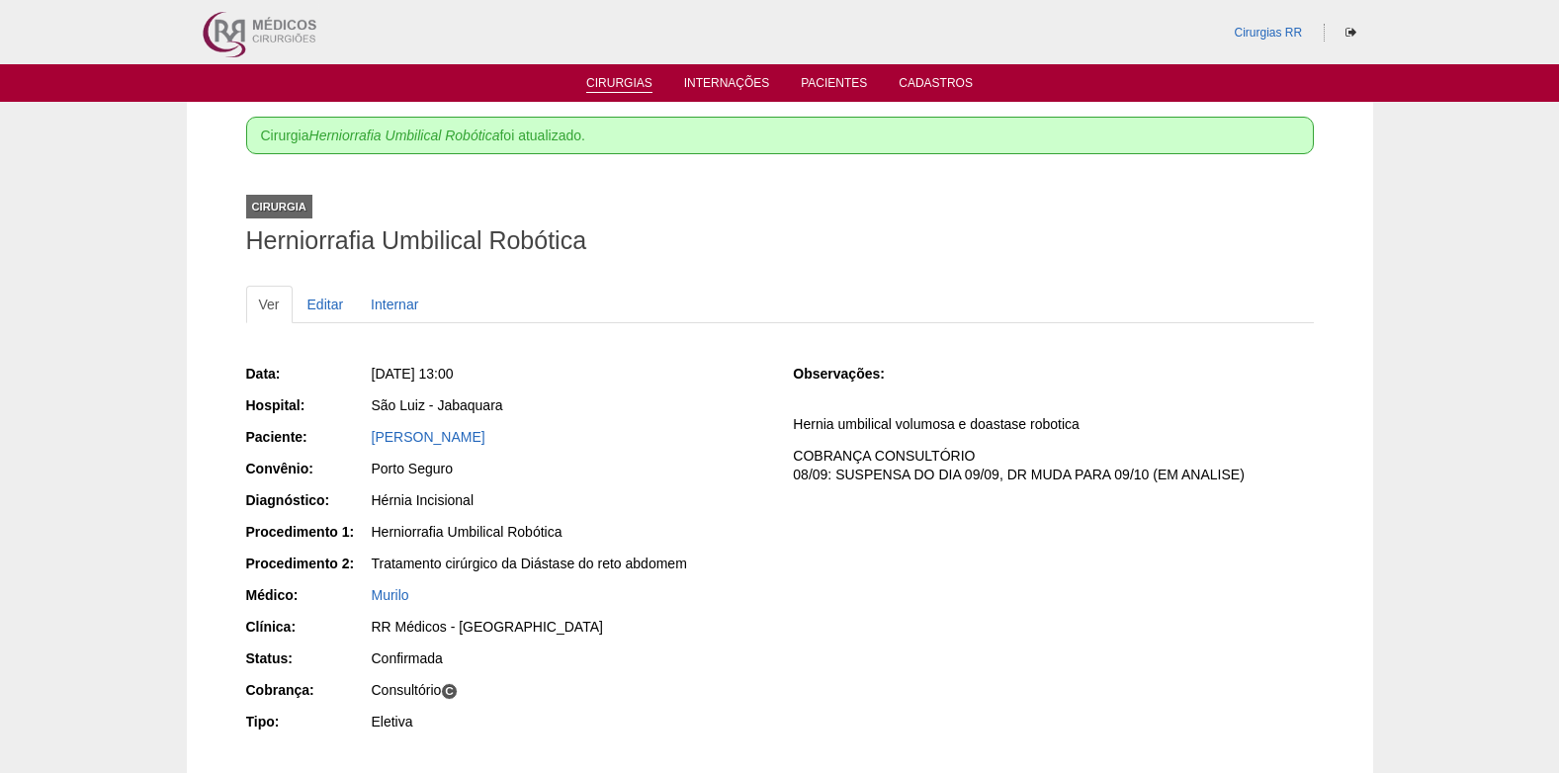
click at [606, 83] on link "Cirurgias" at bounding box center [619, 84] width 66 height 17
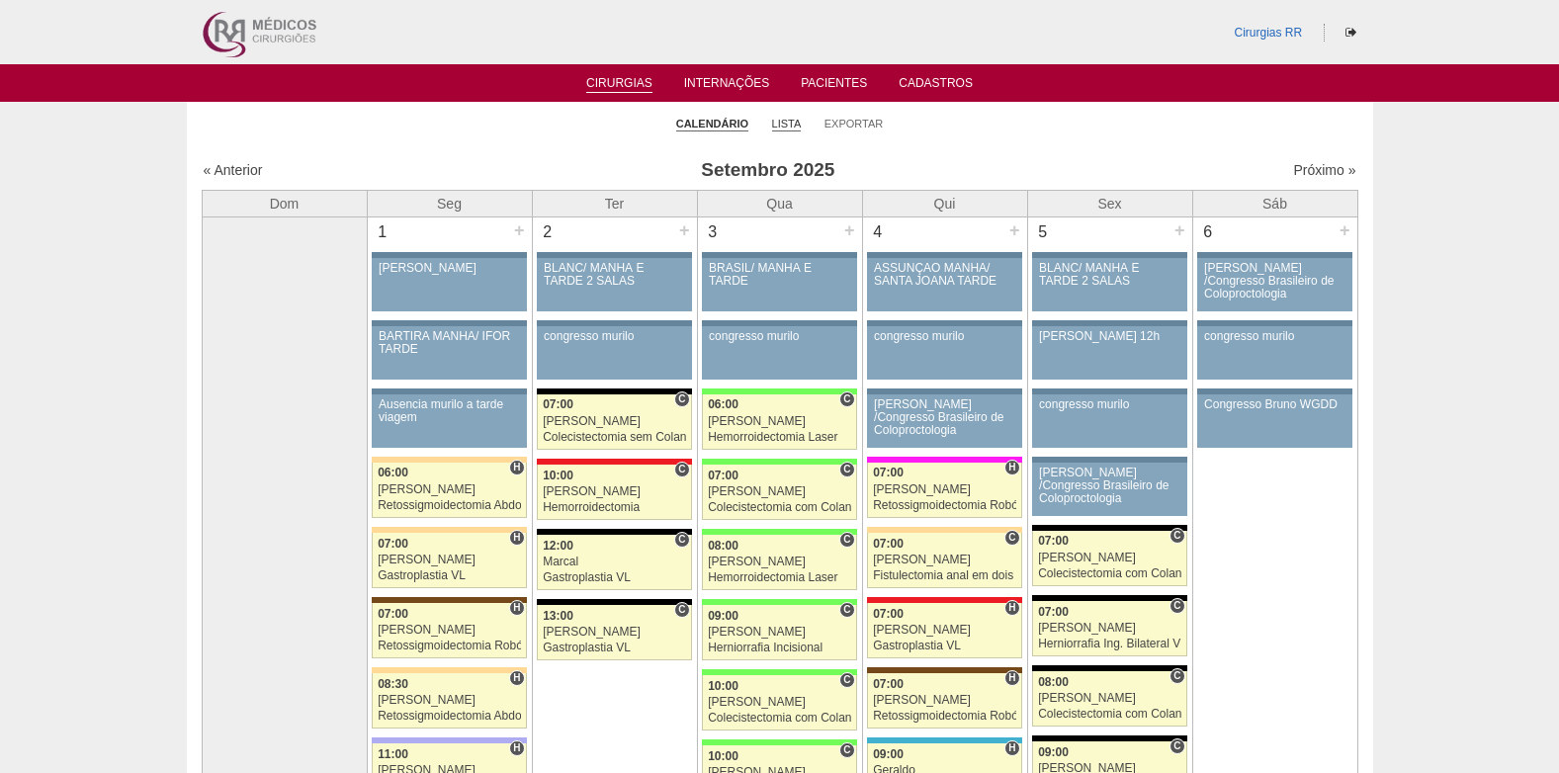
click at [797, 129] on link "Lista" at bounding box center [787, 124] width 30 height 15
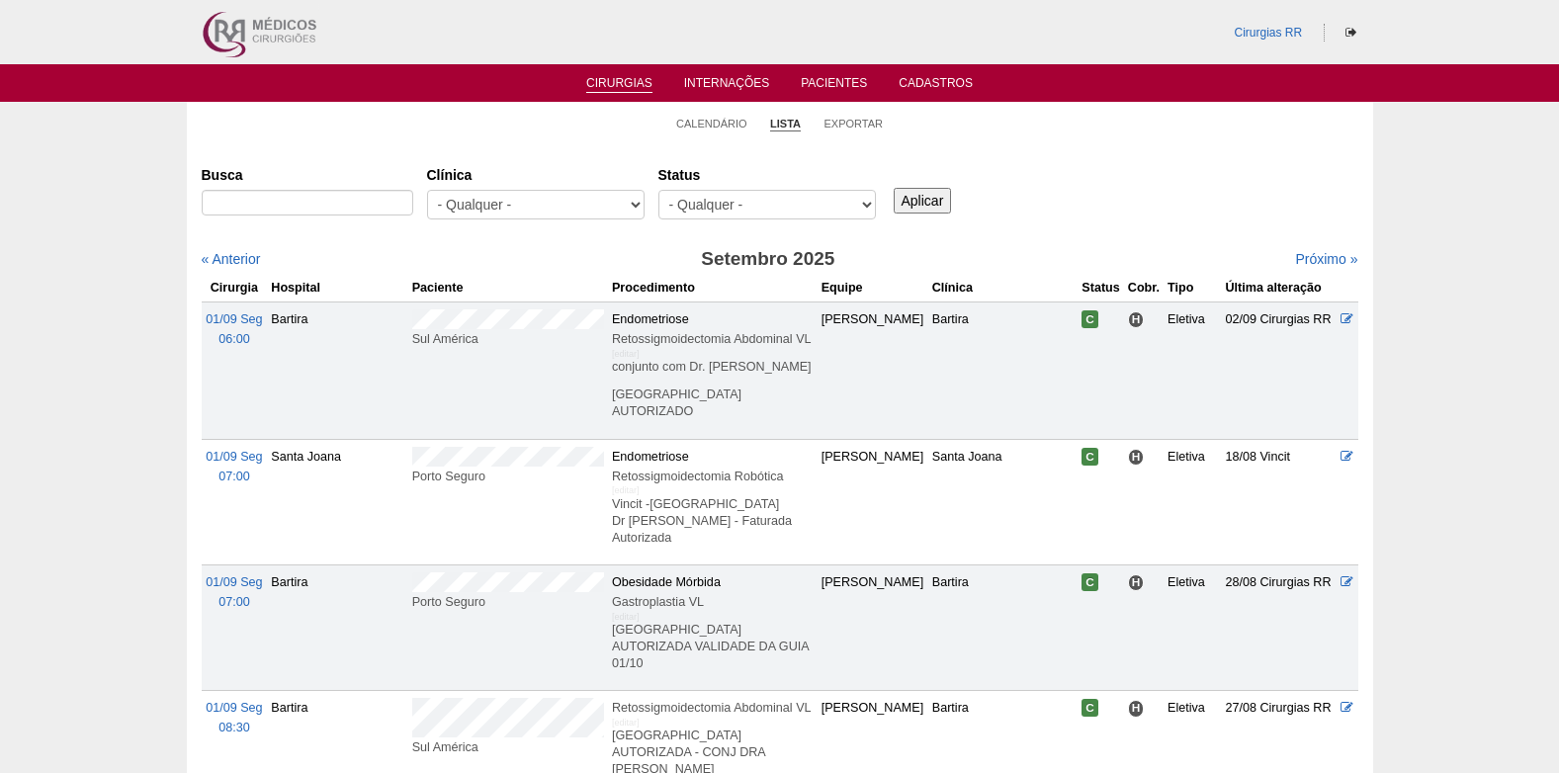
select select "resr"
click at [659, 190] on select "- Qualquer - Reservada Confirmada Suspensa Cancelada" at bounding box center [768, 205] width 218 height 30
click at [914, 207] on input "Aplicar" at bounding box center [923, 201] width 58 height 26
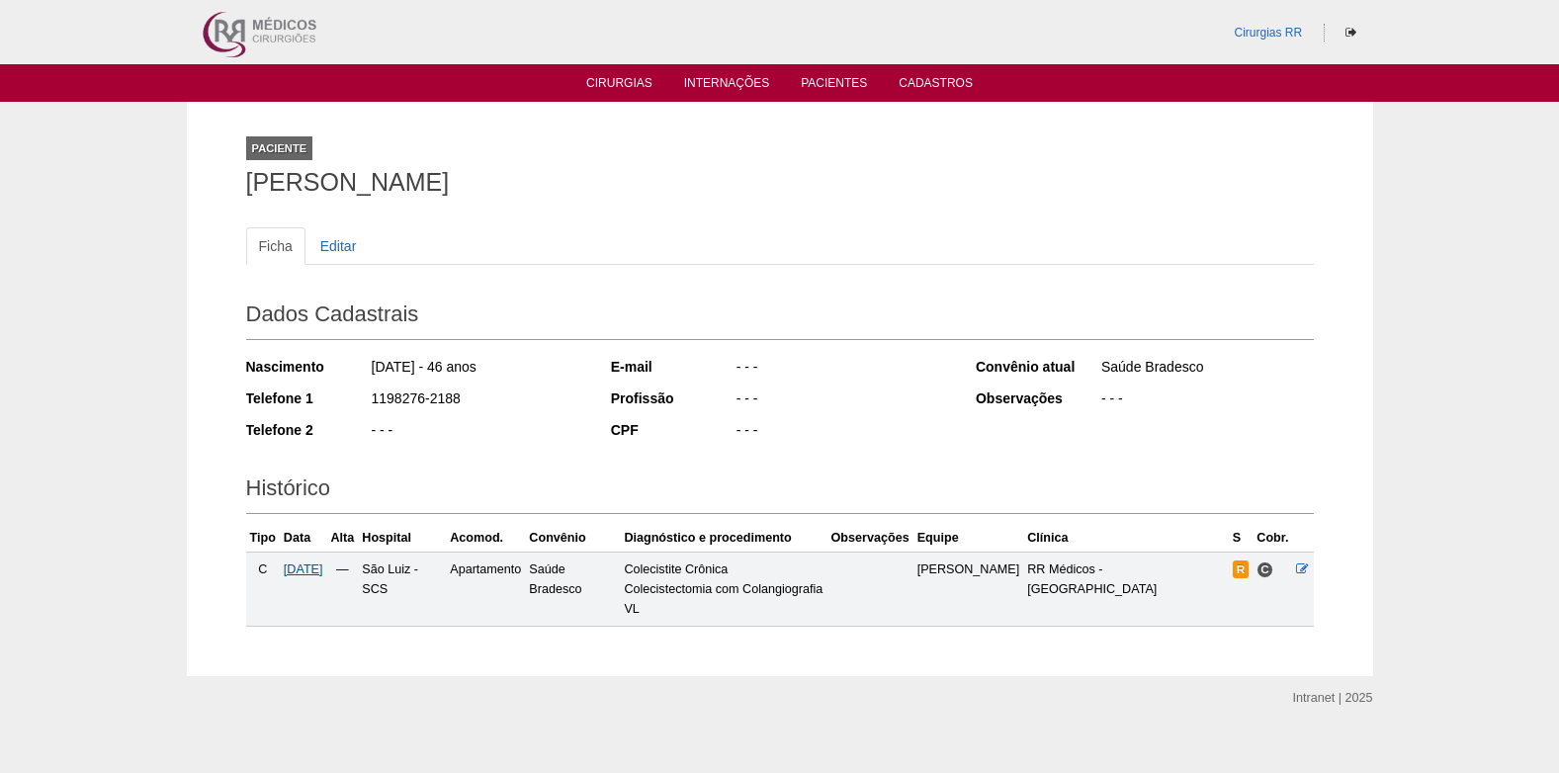
click at [319, 573] on span "29/09/2025" at bounding box center [304, 570] width 40 height 14
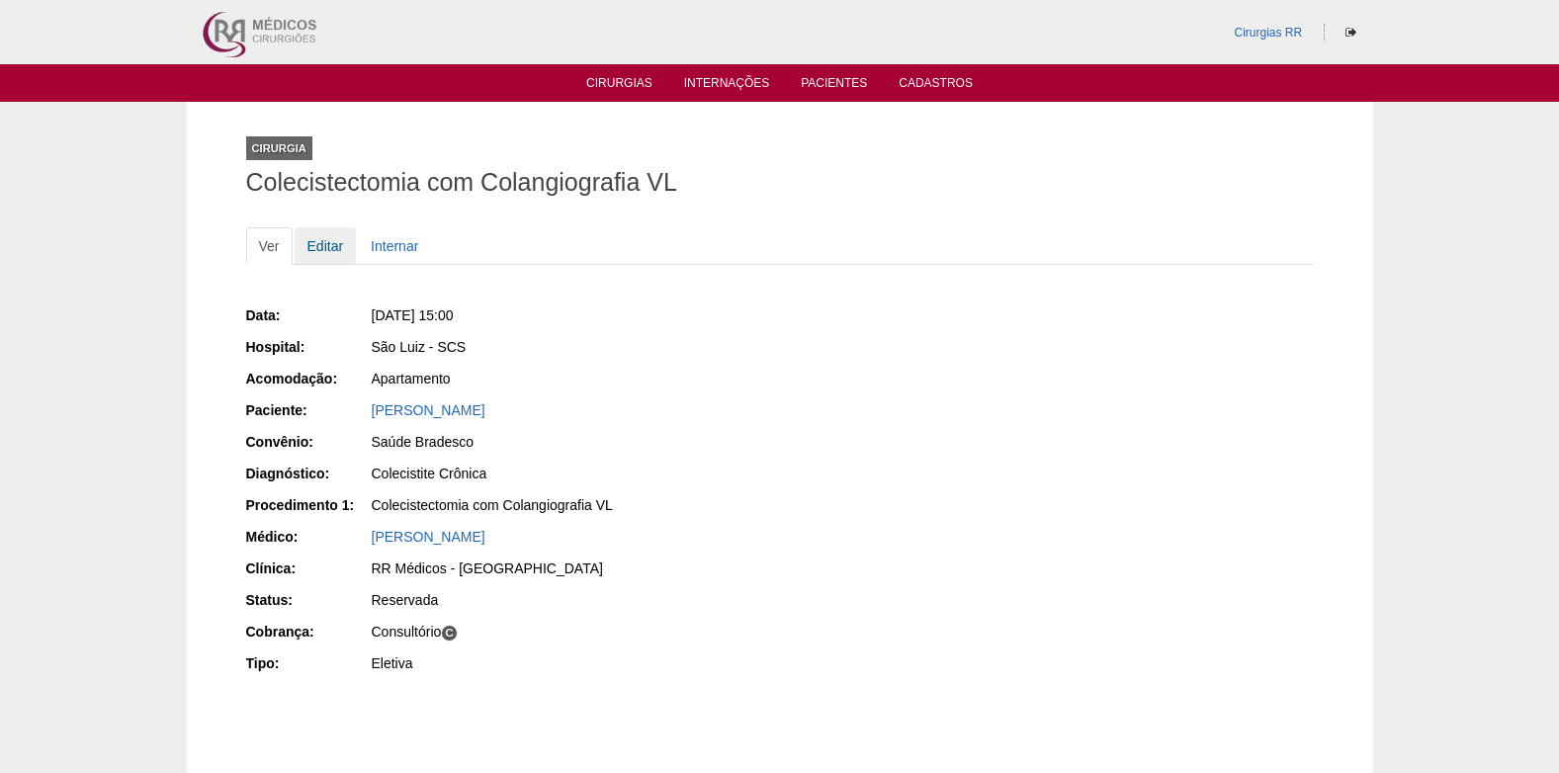
click at [316, 244] on link "Editar" at bounding box center [326, 246] width 62 height 38
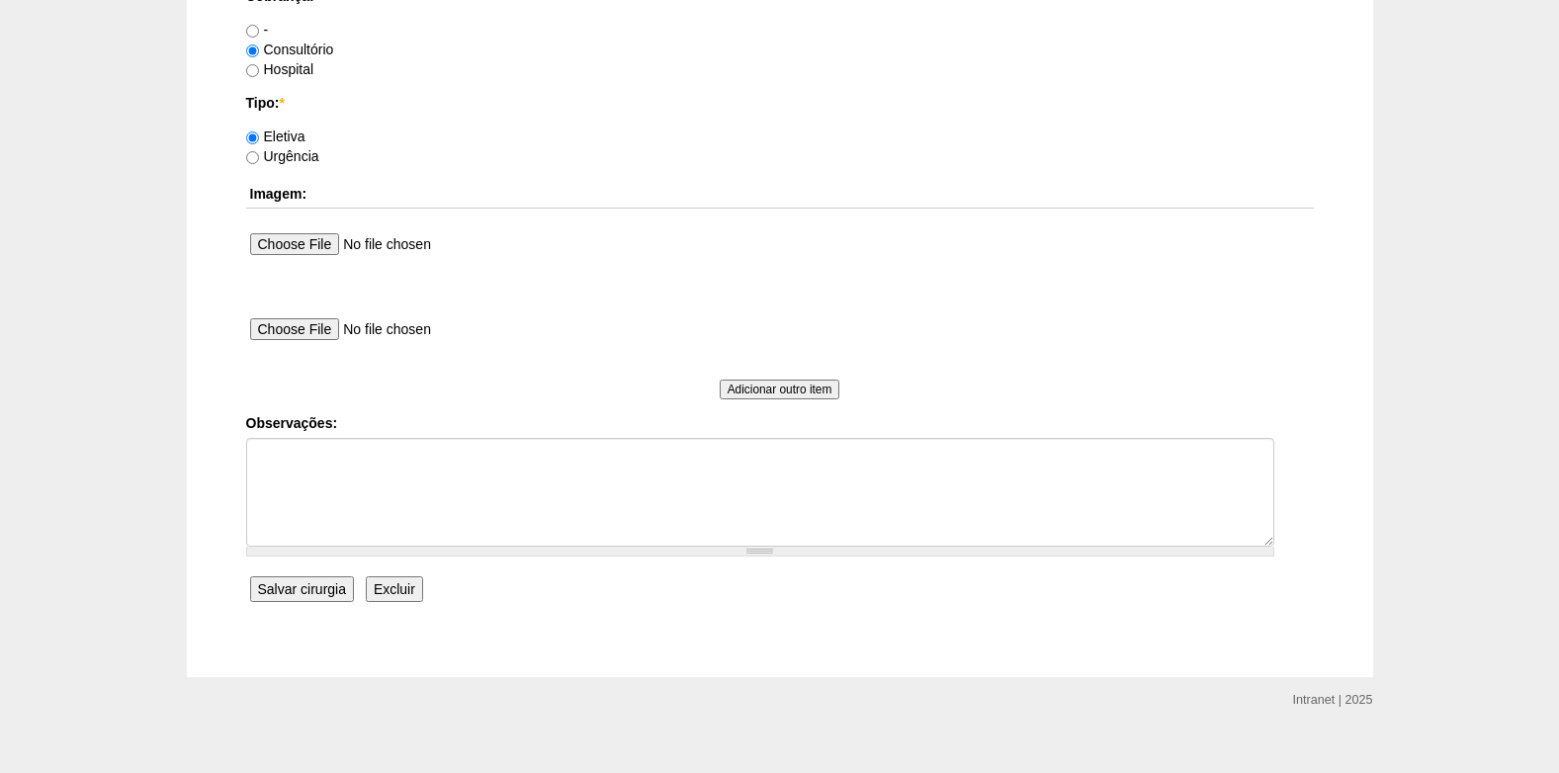
scroll to position [1775, 0]
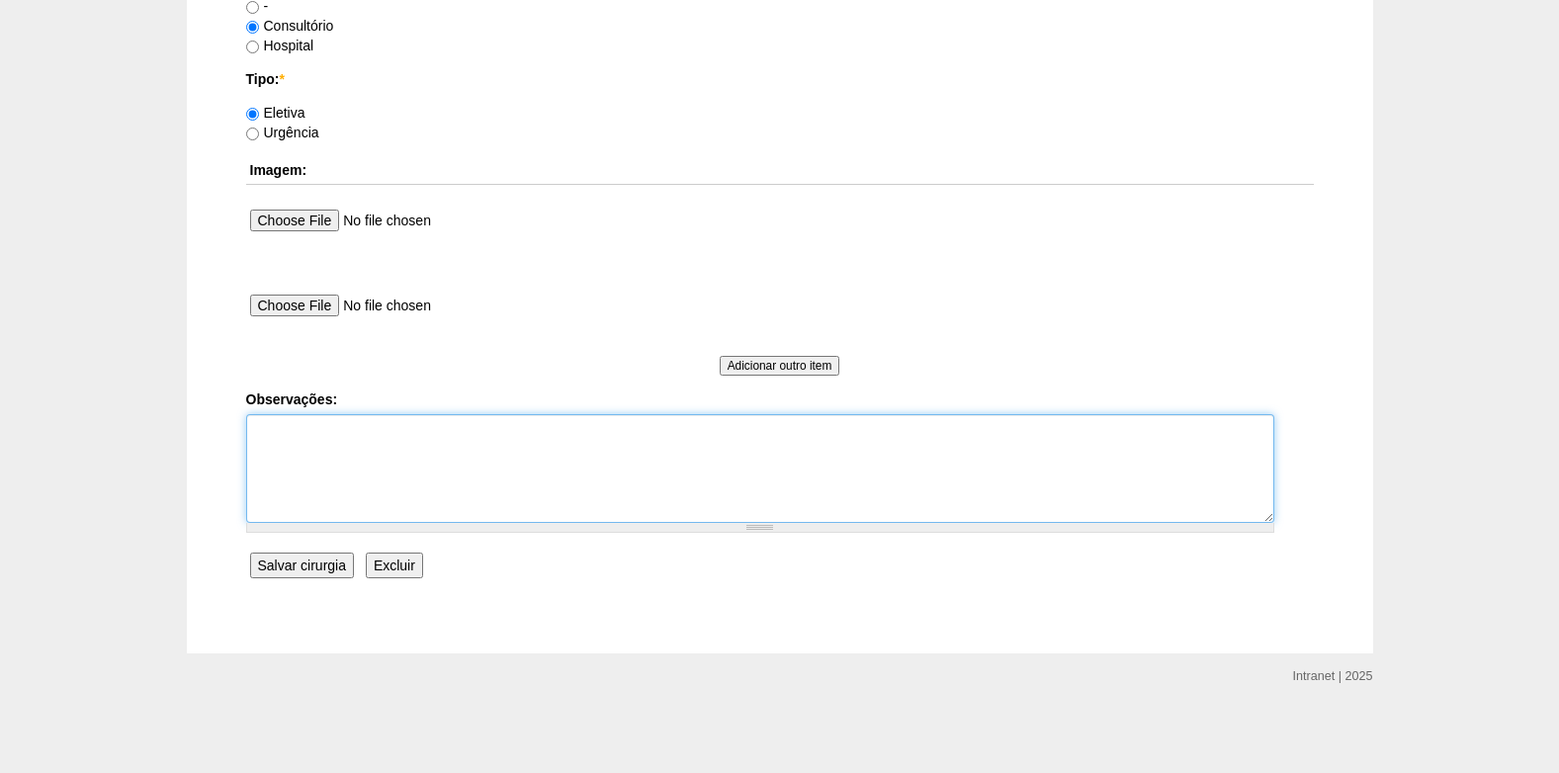
click at [392, 502] on textarea "Observações:" at bounding box center [760, 468] width 1028 height 109
type textarea "c"
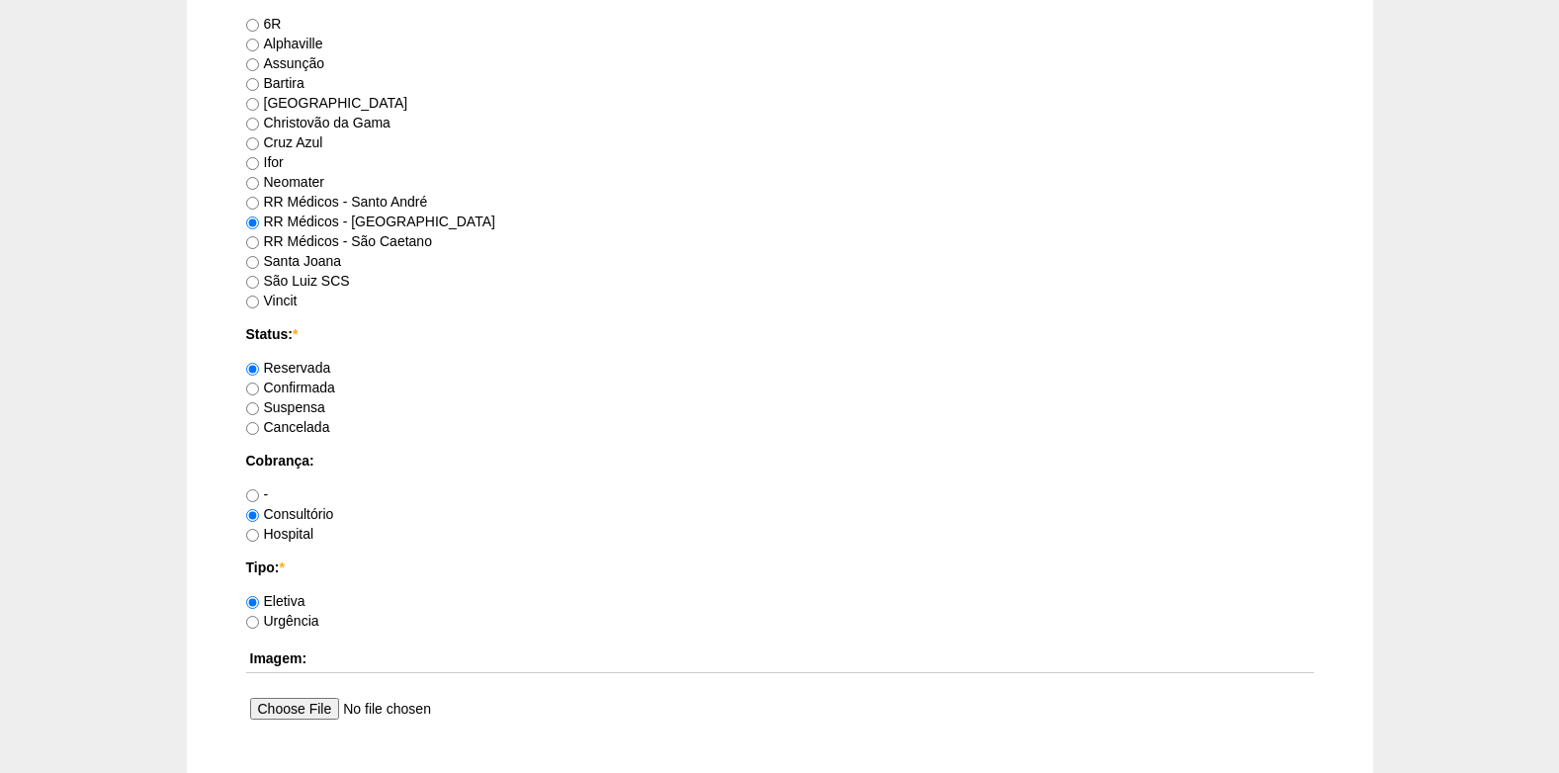
scroll to position [1384, 0]
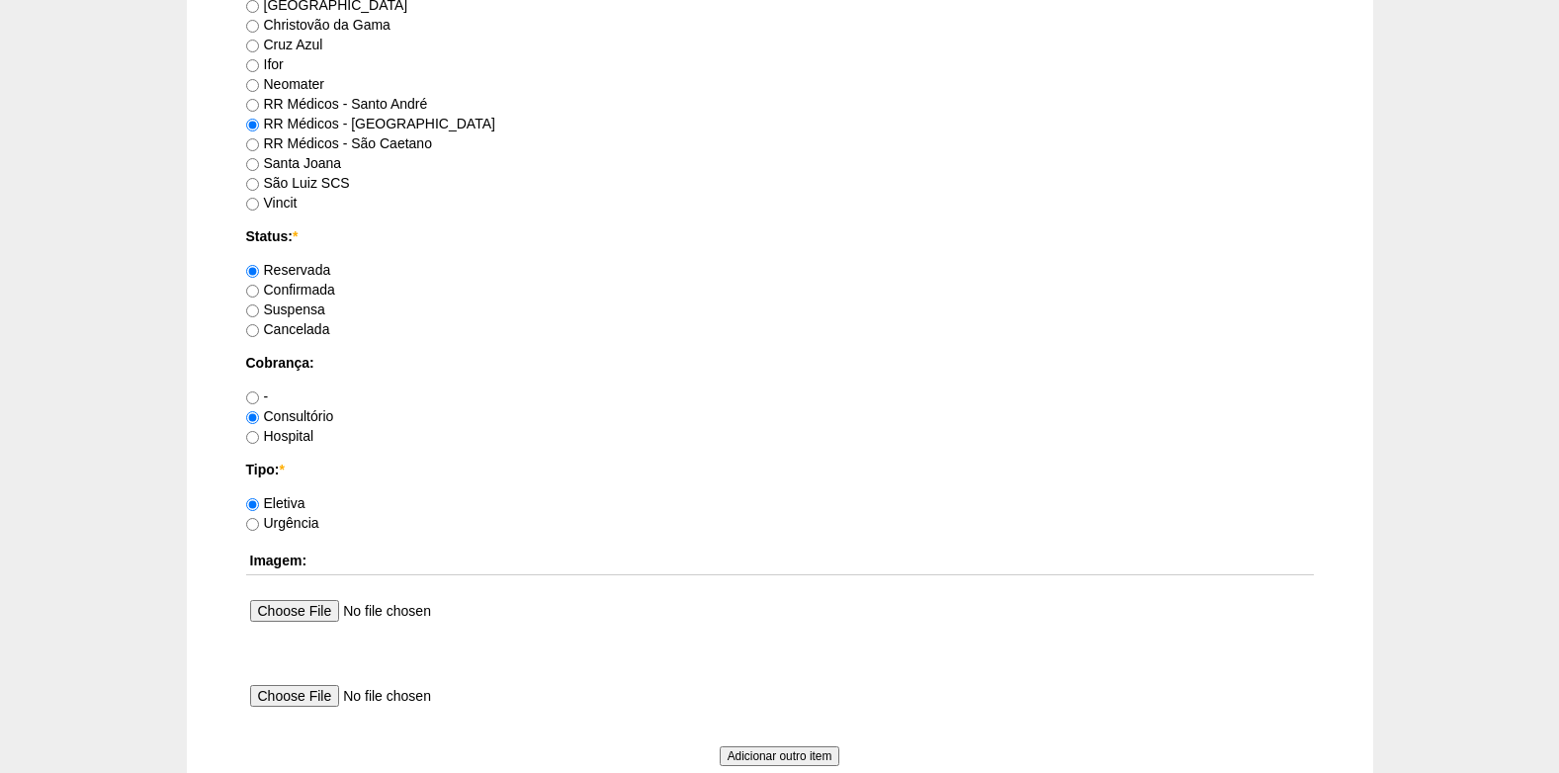
type textarea "COBRANÇA CONSULTÓRIO"
click at [254, 290] on input "Confirmada" at bounding box center [252, 291] width 13 height 13
radio input "true"
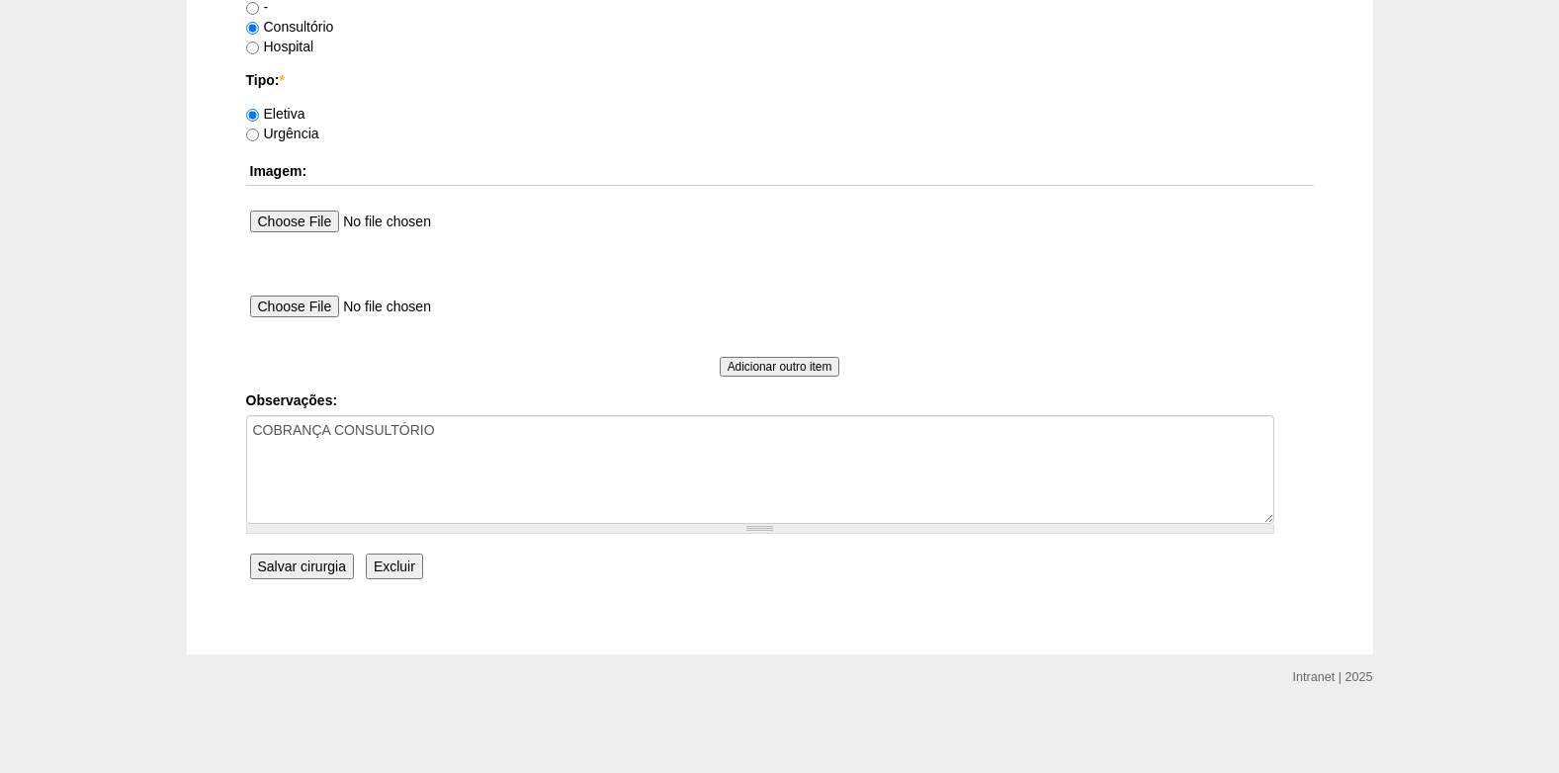
scroll to position [1775, 0]
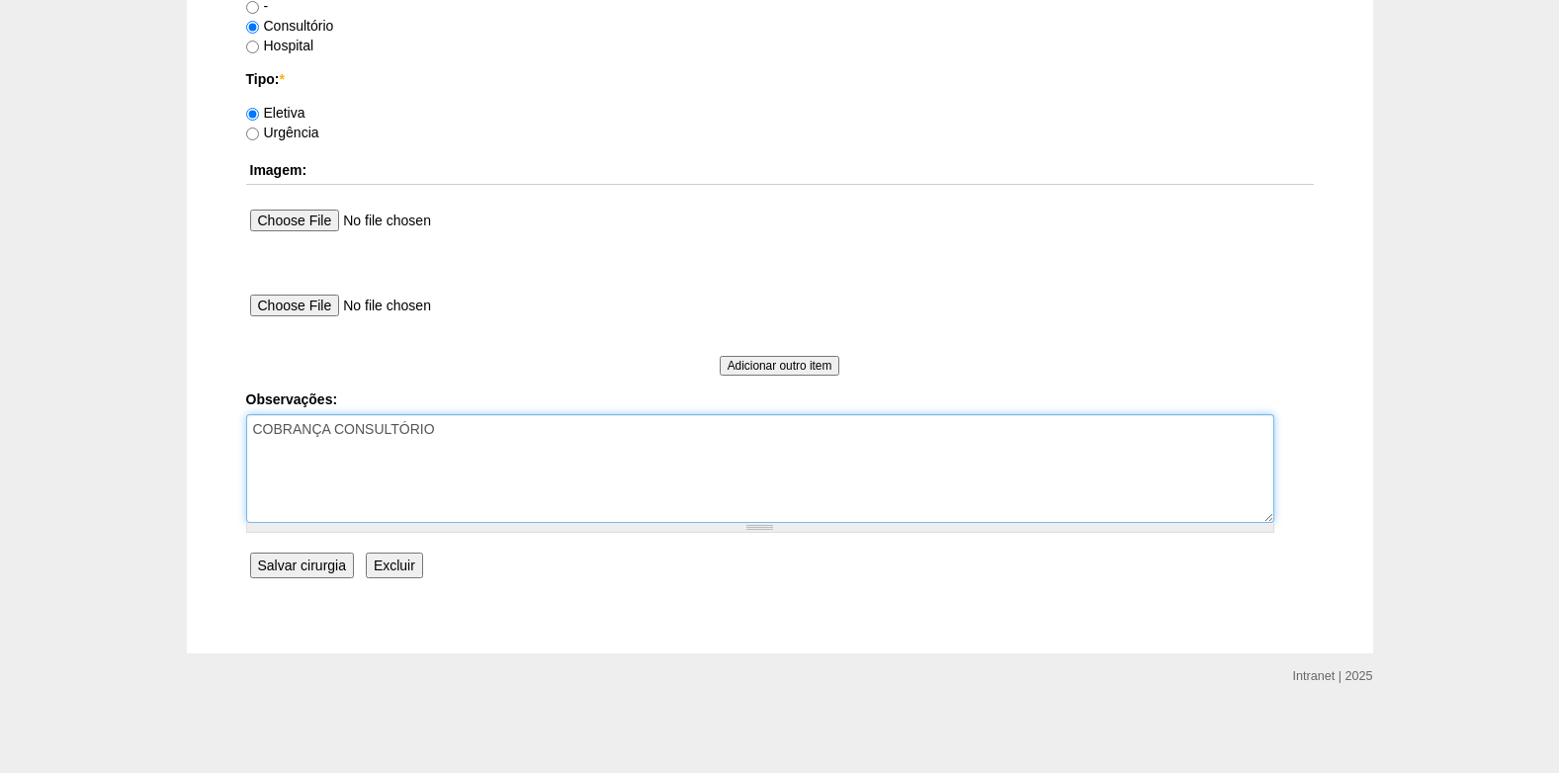
drag, startPoint x: 471, startPoint y: 449, endPoint x: 487, endPoint y: 445, distance: 16.3
click at [482, 446] on textarea "COBRANÇA CONSULTÓRIO" at bounding box center [760, 468] width 1028 height 109
click at [348, 448] on textarea "COBRANÇA CONSULTÓRIO AUTORIZADO BRADESCO" at bounding box center [760, 468] width 1028 height 109
type textarea "COBRANÇA CONSULTÓRIO AUTORIZADO GUIA BRADESCO"
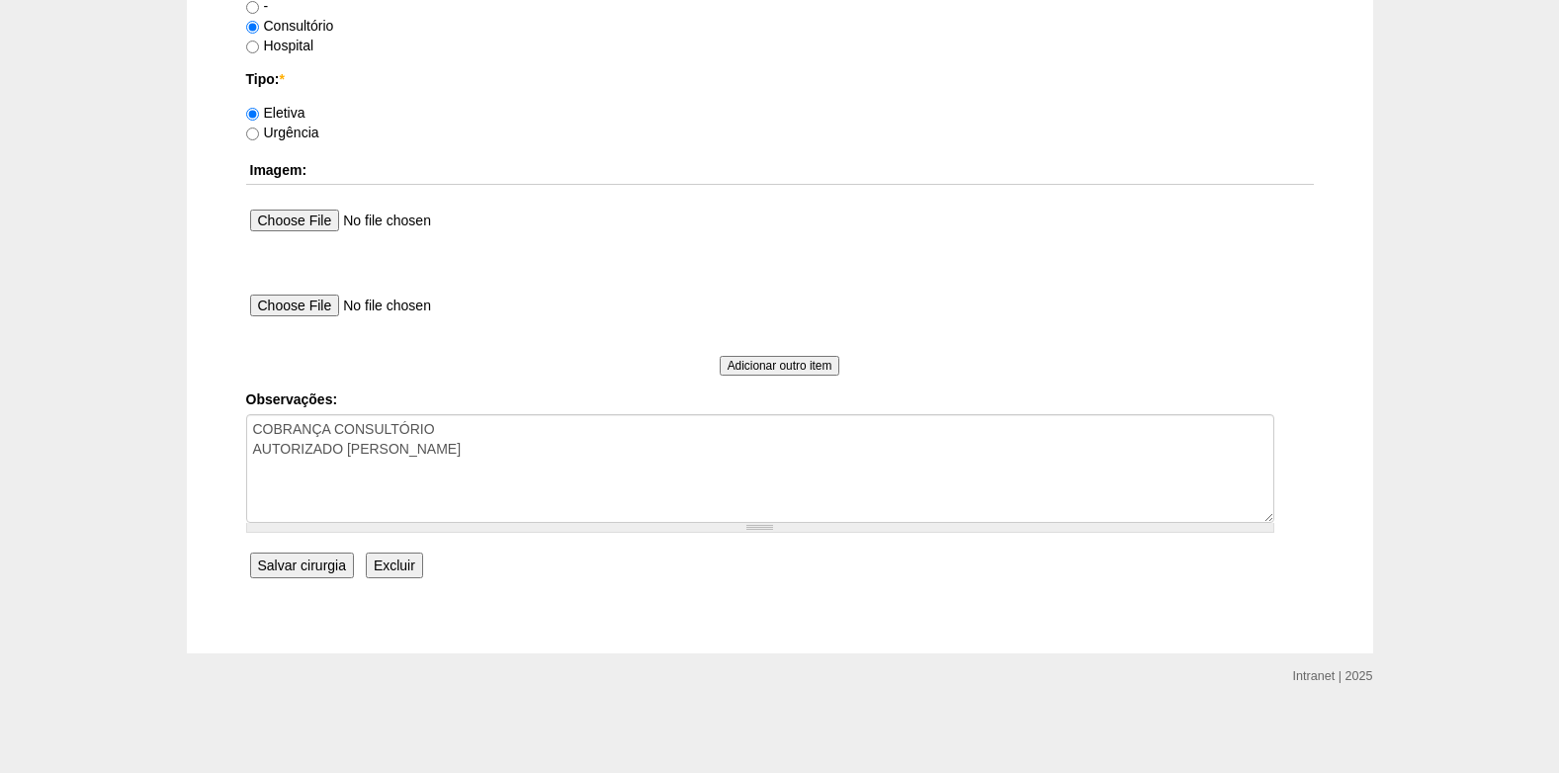
click at [322, 572] on input "Salvar cirurgia" at bounding box center [302, 566] width 104 height 26
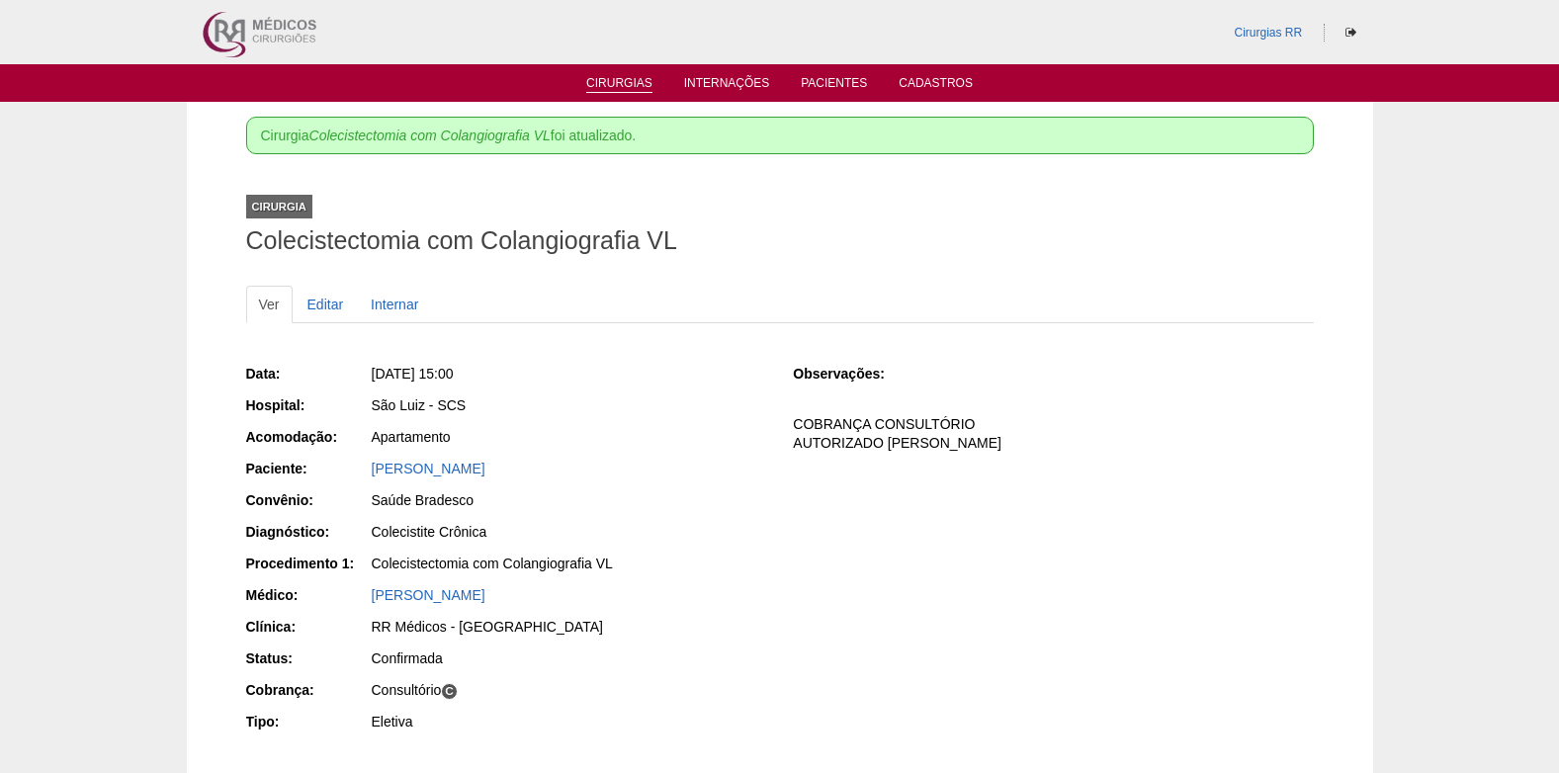
click at [605, 84] on link "Cirurgias" at bounding box center [619, 84] width 66 height 17
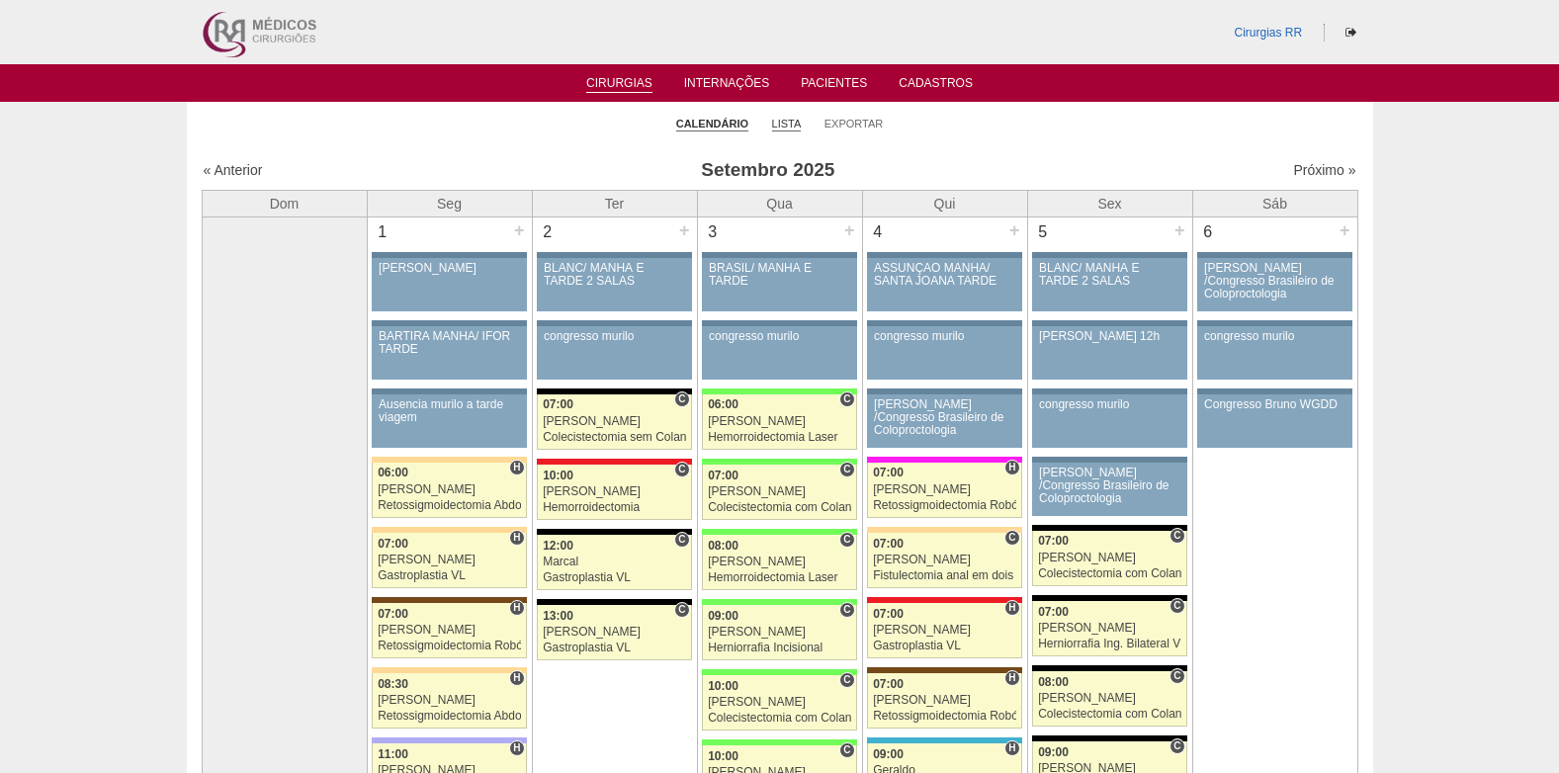
click at [789, 120] on link "Lista" at bounding box center [787, 124] width 30 height 15
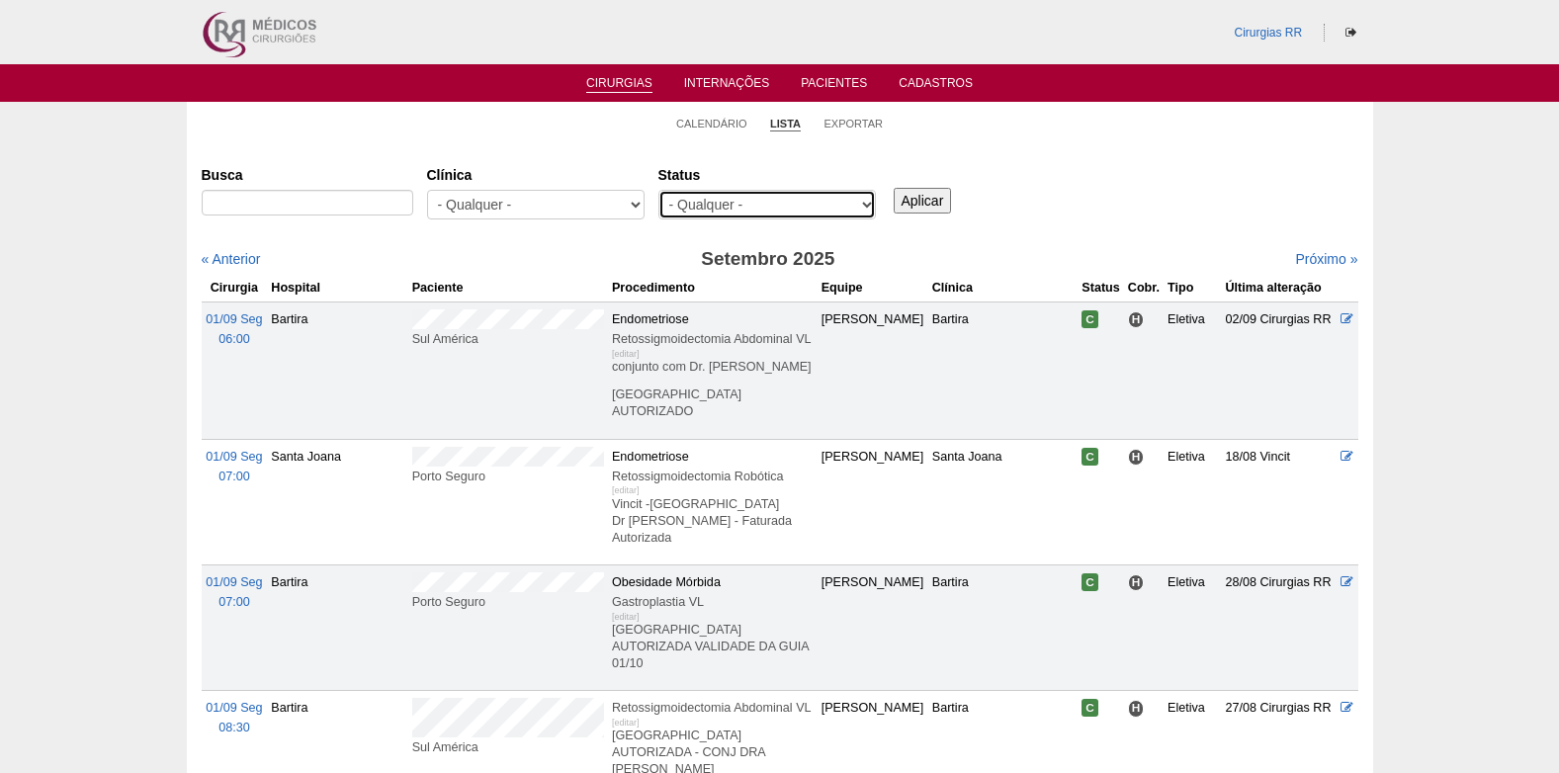
click at [751, 215] on select "- Qualquer - Reservada Confirmada Suspensa Cancelada" at bounding box center [768, 205] width 218 height 30
select select "resr"
click at [659, 190] on select "- Qualquer - Reservada Confirmada Suspensa Cancelada" at bounding box center [768, 205] width 218 height 30
click at [925, 203] on input "Aplicar" at bounding box center [923, 201] width 58 height 26
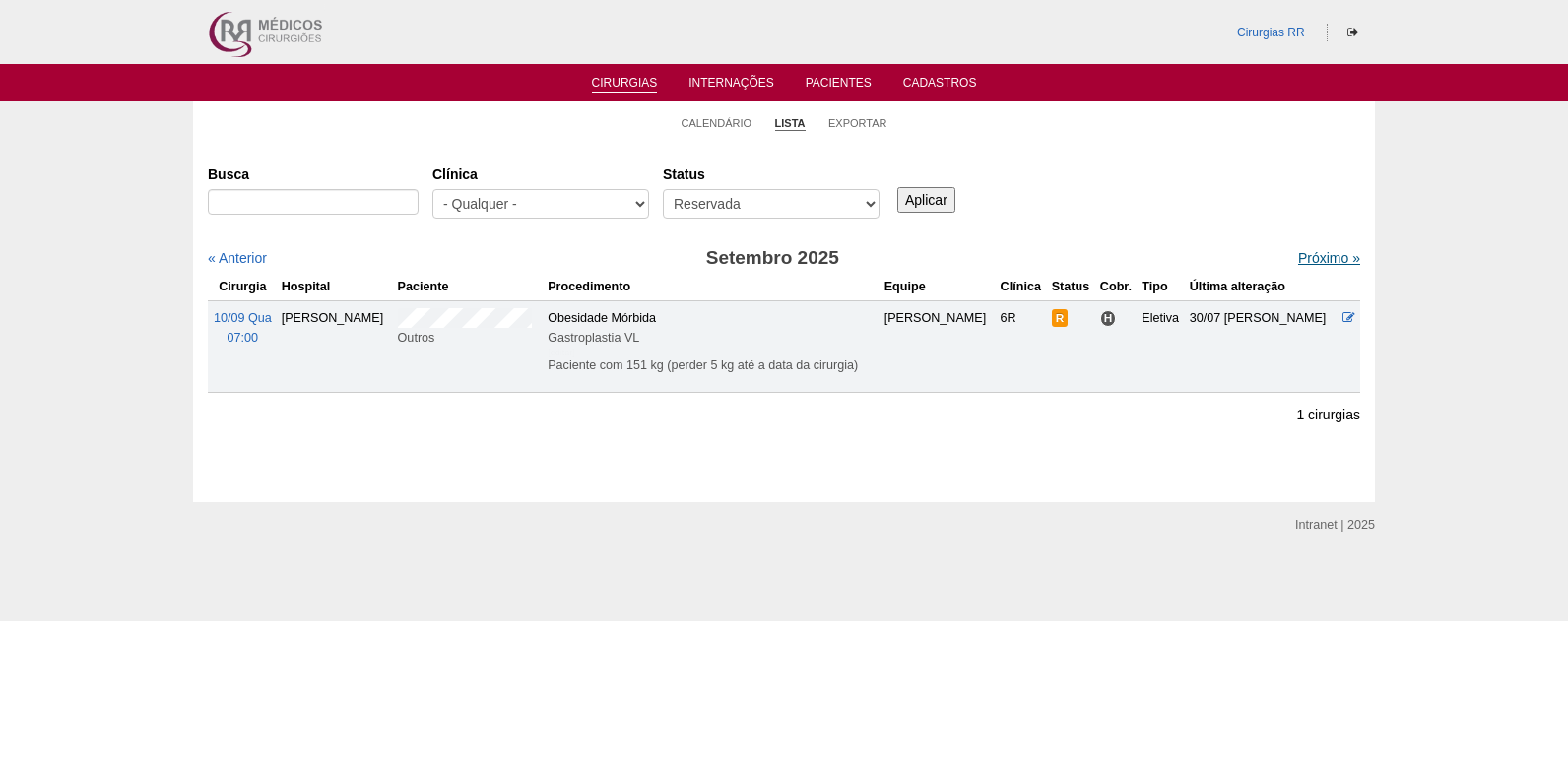
click at [1298, 259] on link "Próximo »" at bounding box center [1329, 258] width 62 height 16
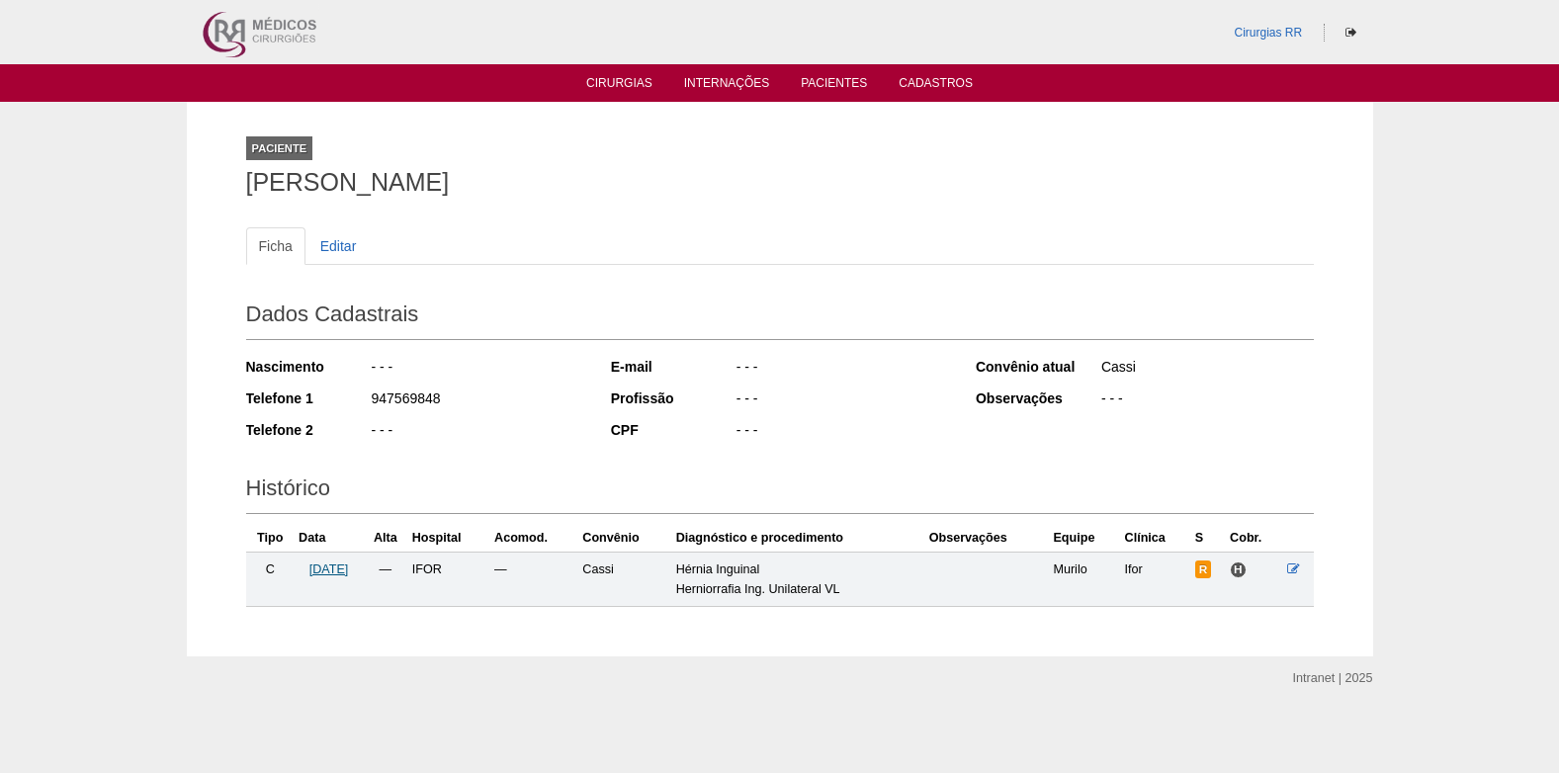
click at [348, 572] on span "20/10/2025" at bounding box center [330, 570] width 40 height 14
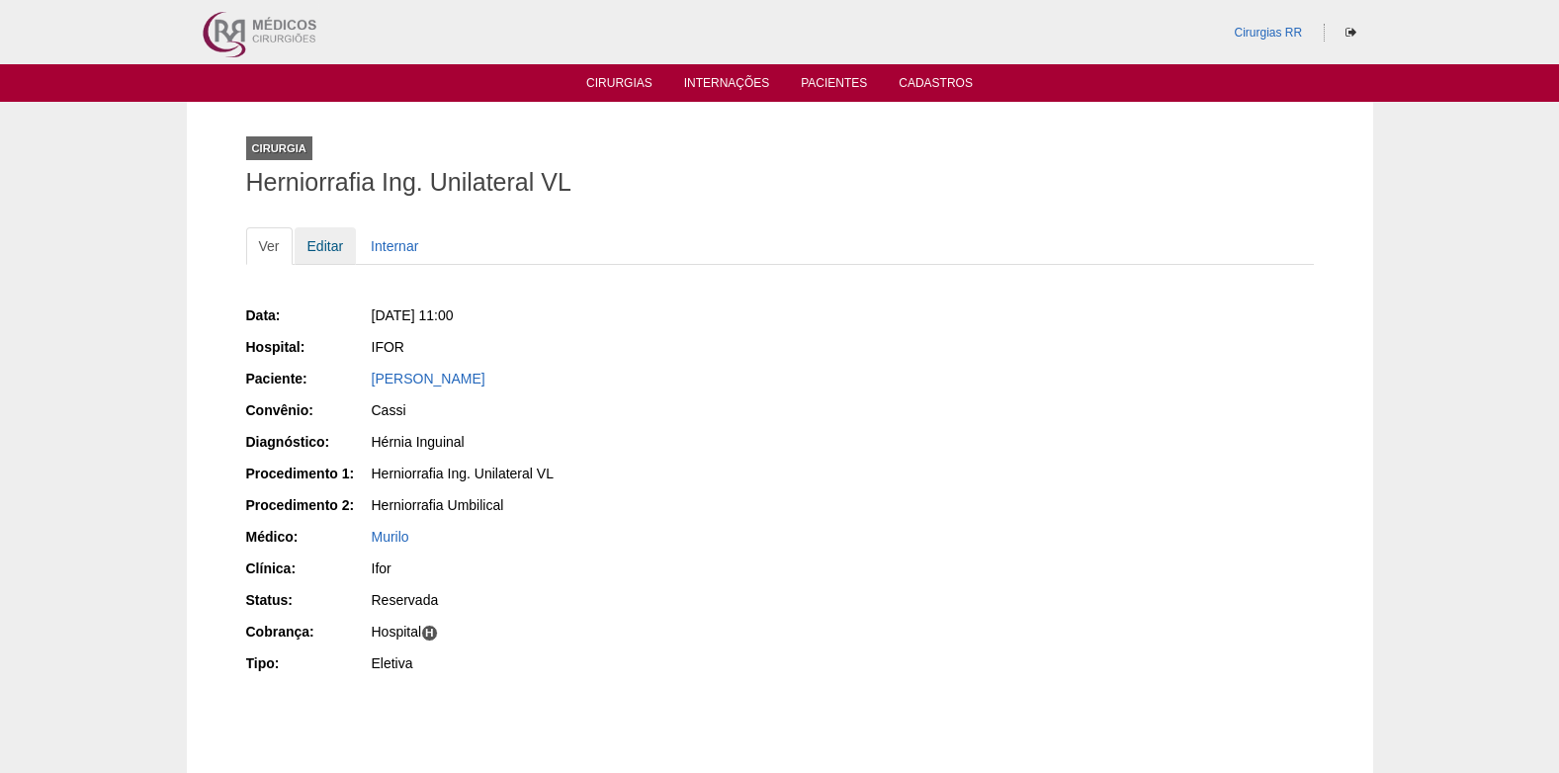
click at [328, 248] on link "Editar" at bounding box center [326, 246] width 62 height 38
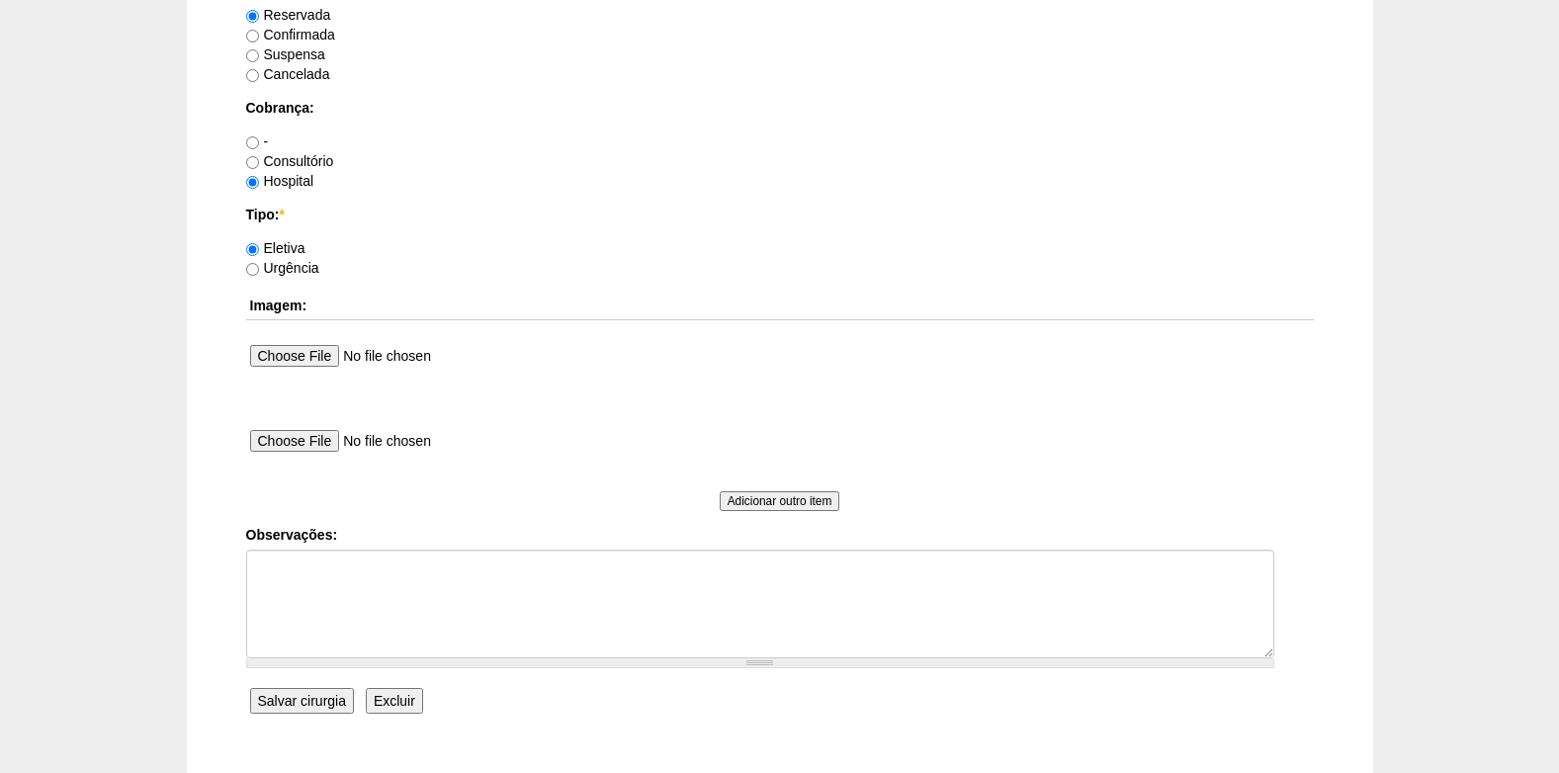
scroll to position [1478, 0]
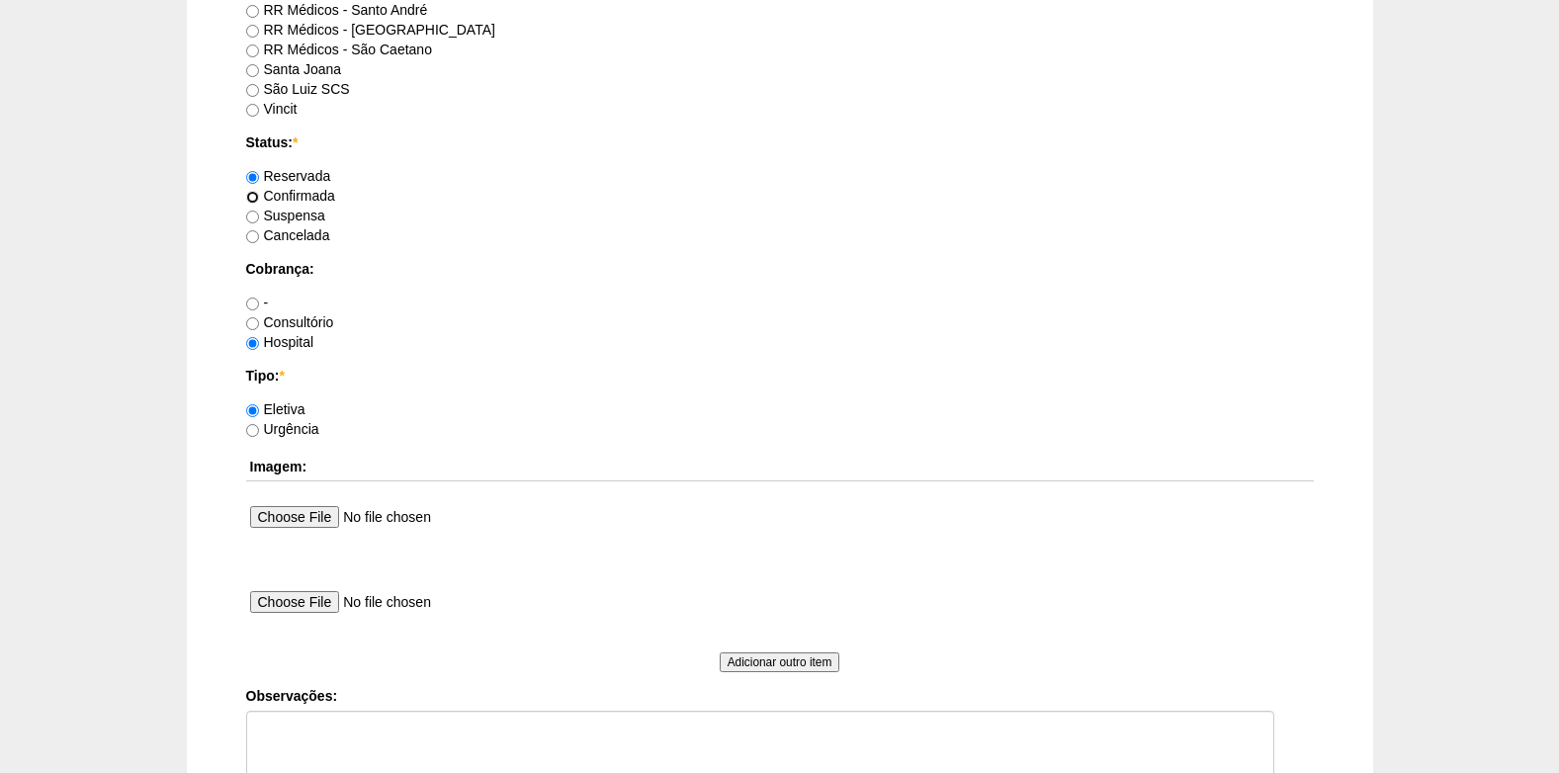
click at [257, 198] on input "Confirmada" at bounding box center [252, 197] width 13 height 13
radio input "true"
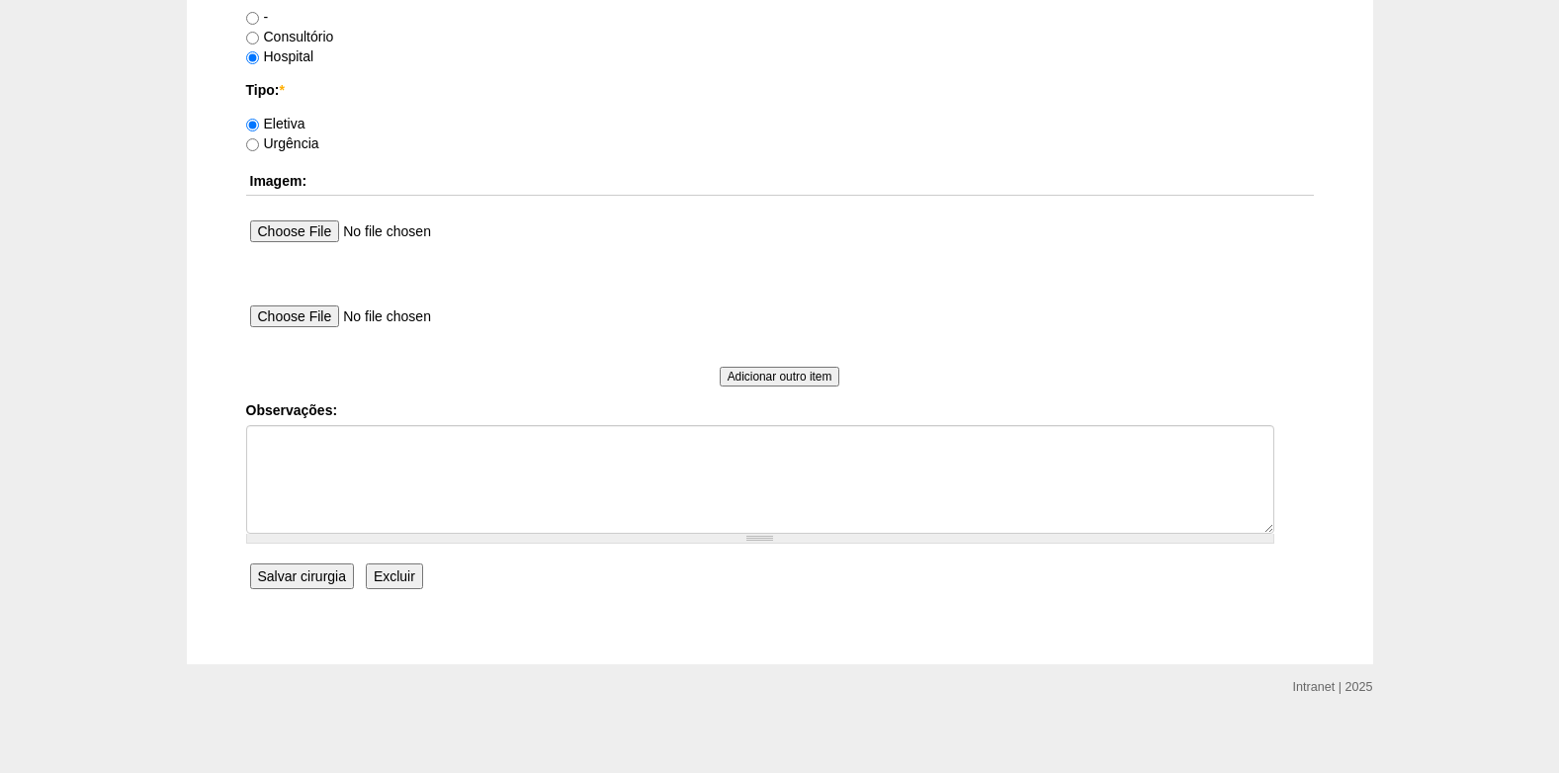
scroll to position [1775, 0]
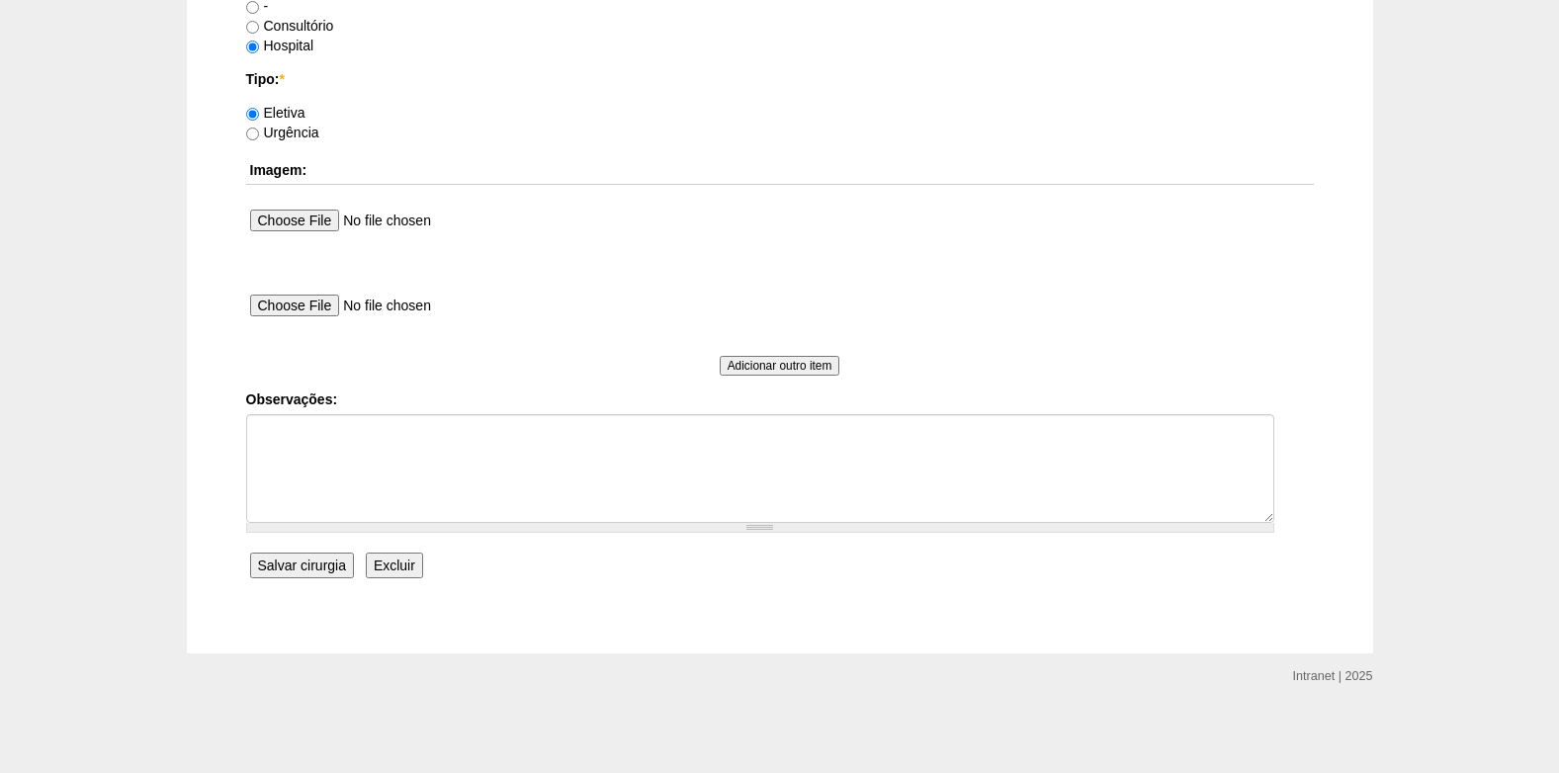
click at [292, 560] on input "Salvar cirurgia" at bounding box center [302, 566] width 104 height 26
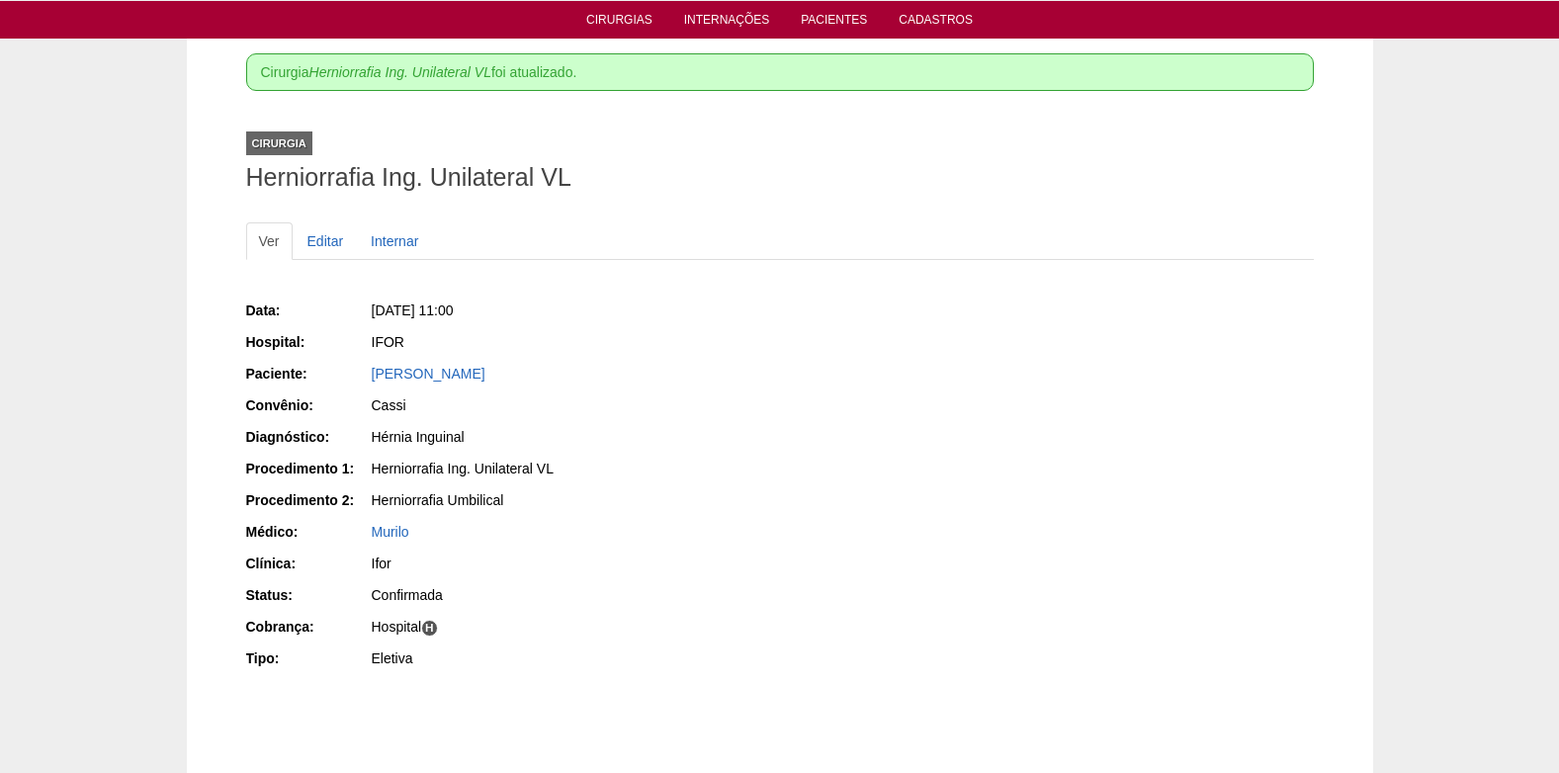
scroll to position [99, 0]
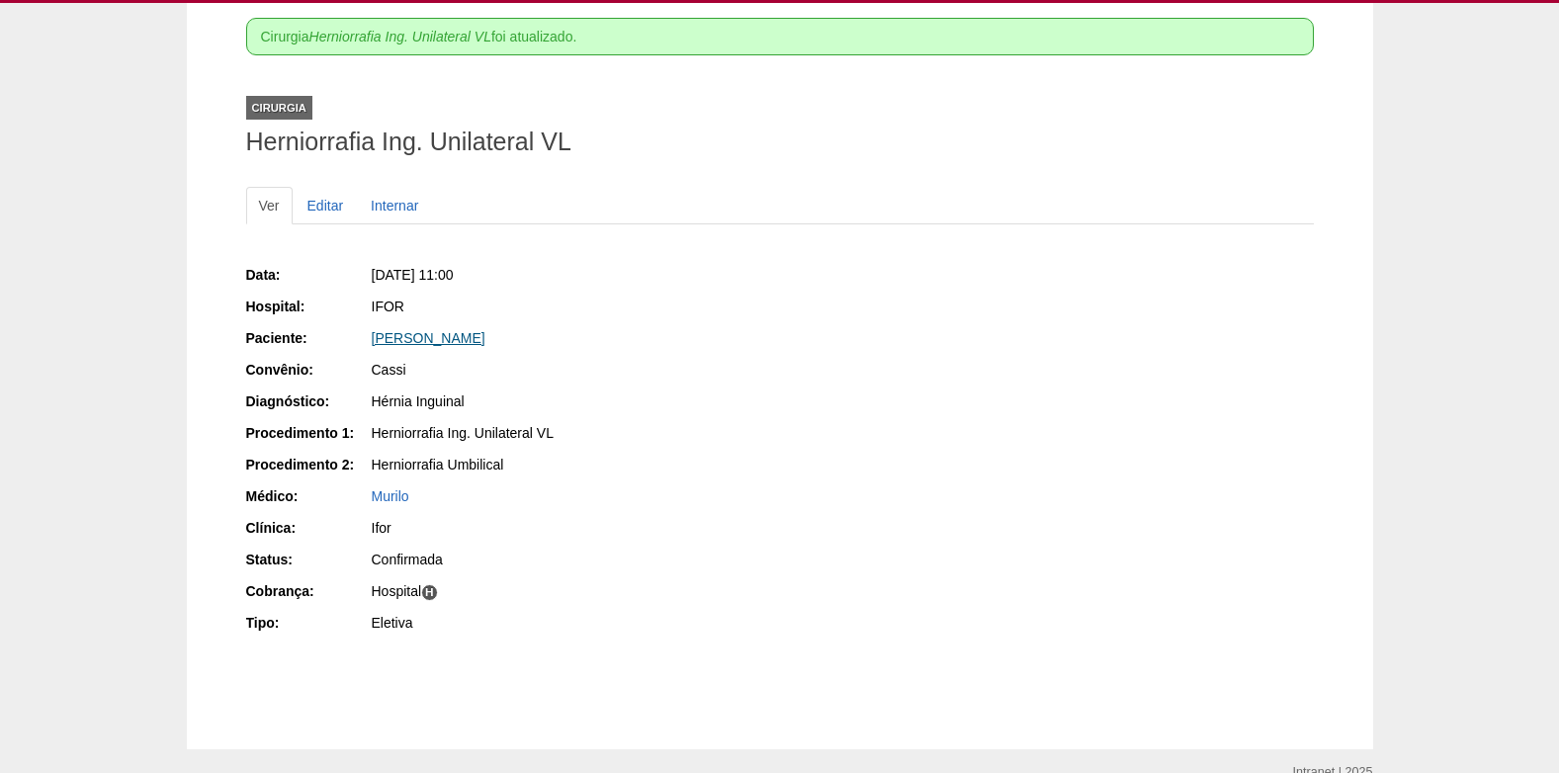
click at [410, 337] on link "[PERSON_NAME]" at bounding box center [429, 338] width 114 height 16
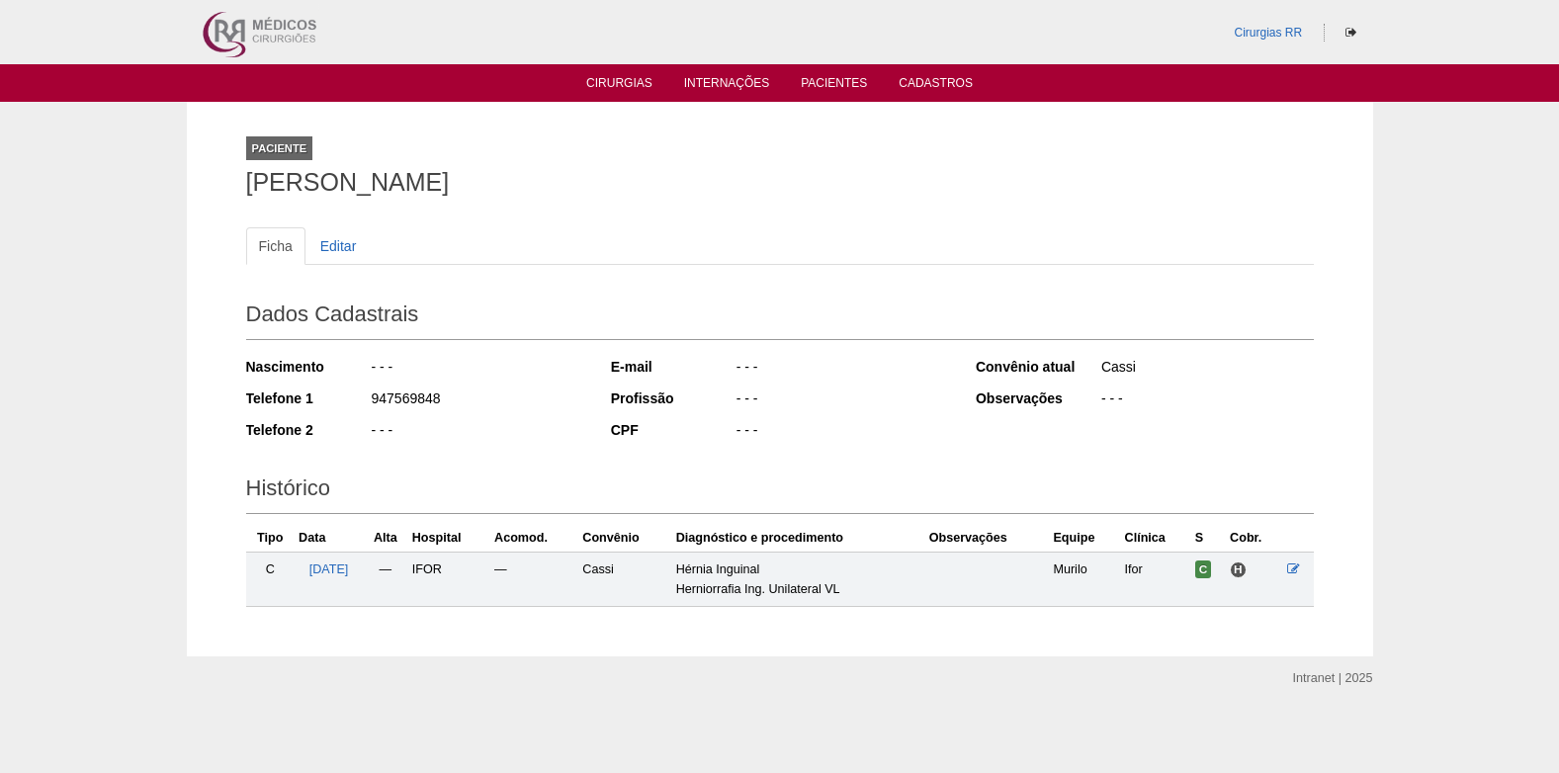
drag, startPoint x: 452, startPoint y: 396, endPoint x: 372, endPoint y: 401, distance: 80.3
click at [372, 401] on div "947569848" at bounding box center [477, 401] width 215 height 25
copy div "947569848"
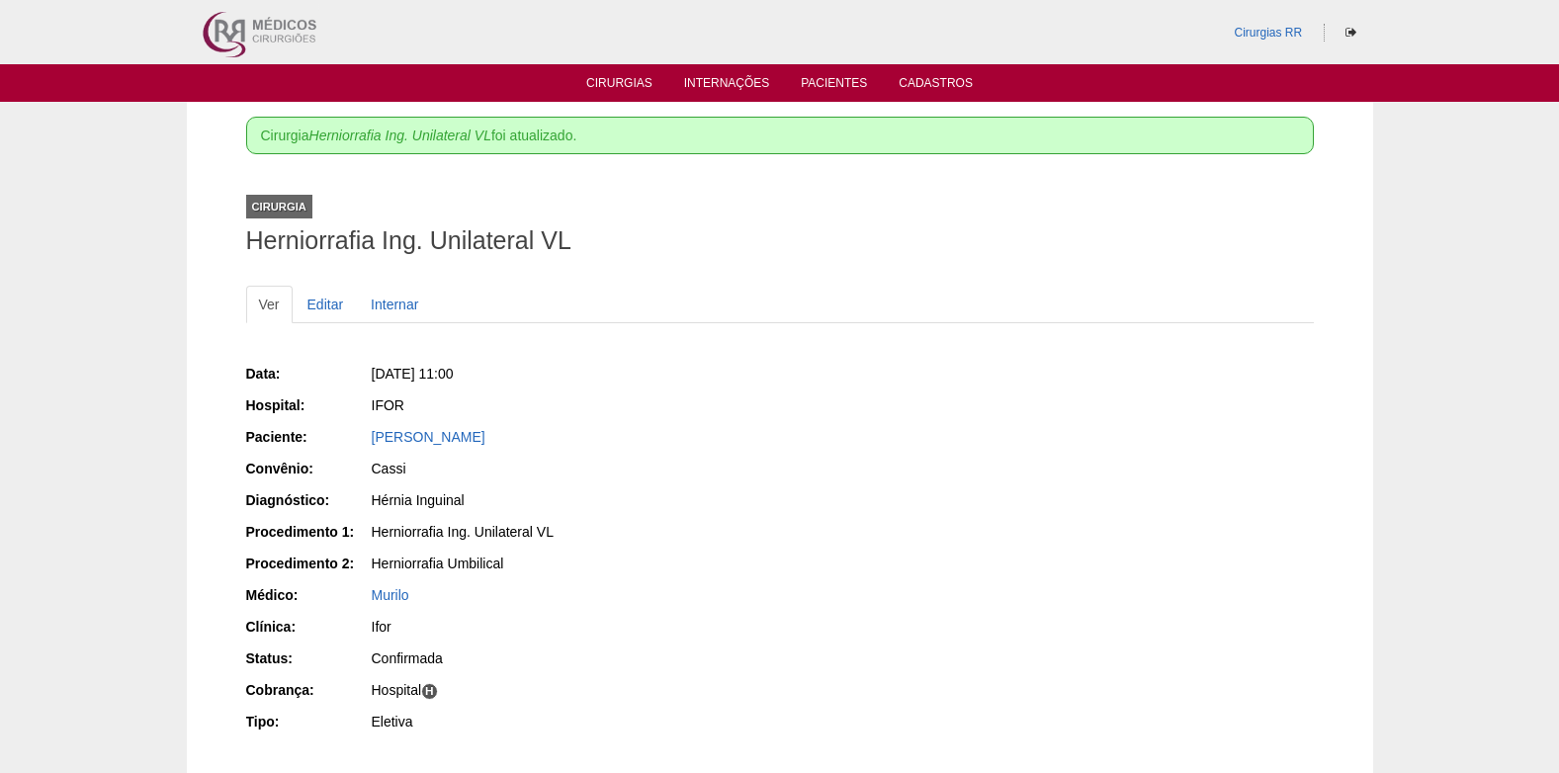
scroll to position [99, 0]
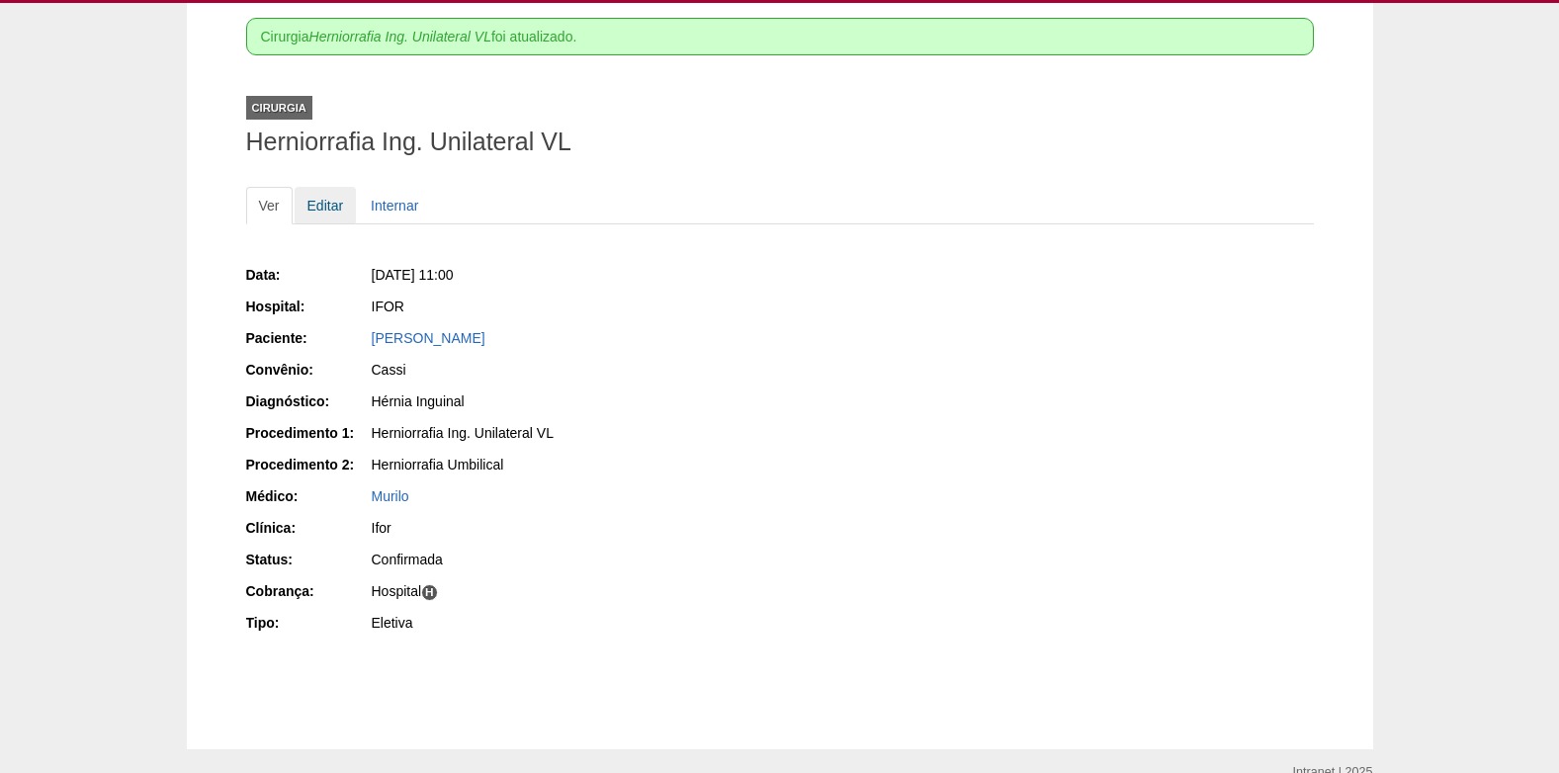
click at [324, 207] on link "Editar" at bounding box center [326, 206] width 62 height 38
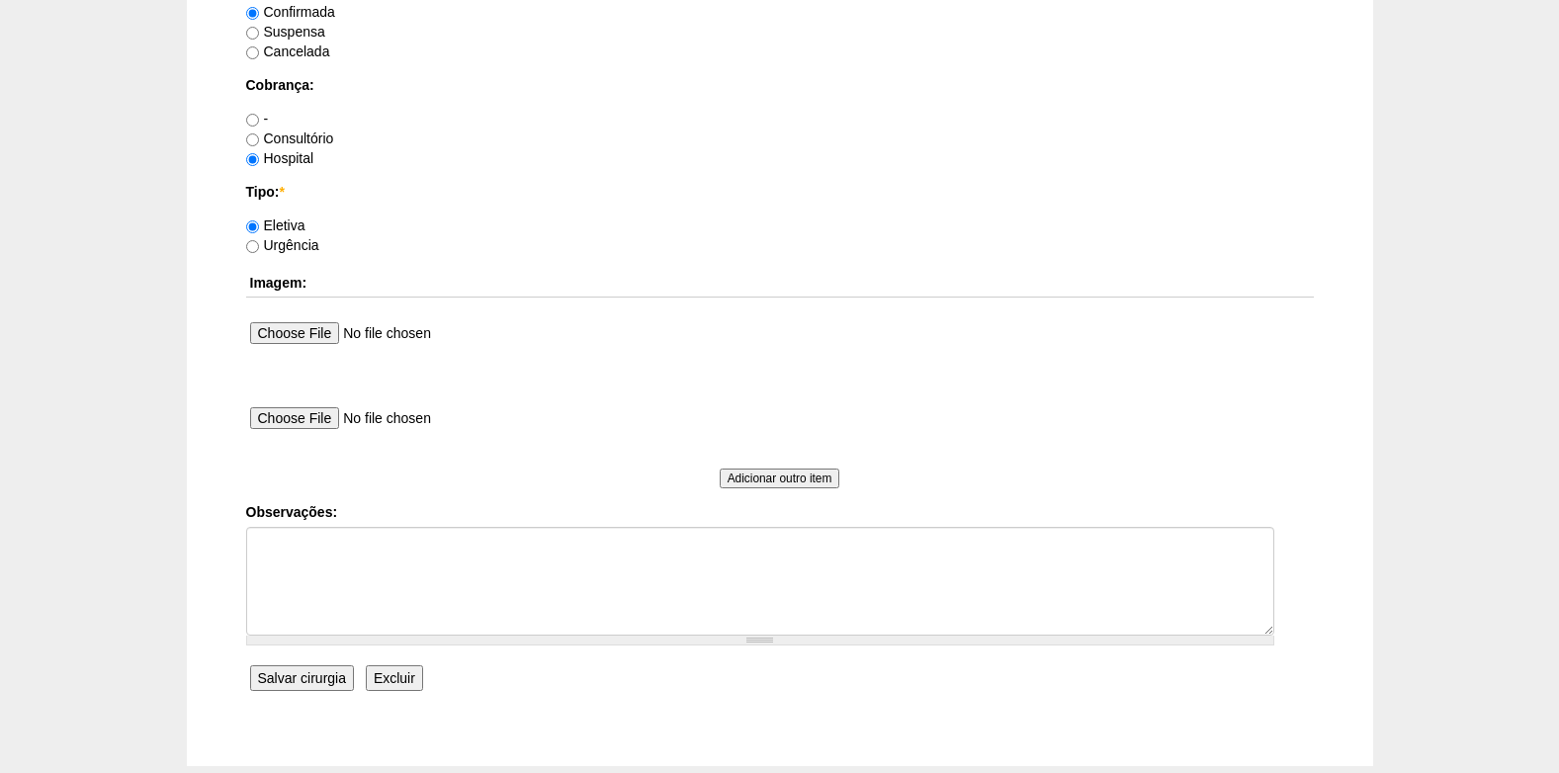
scroll to position [1681, 0]
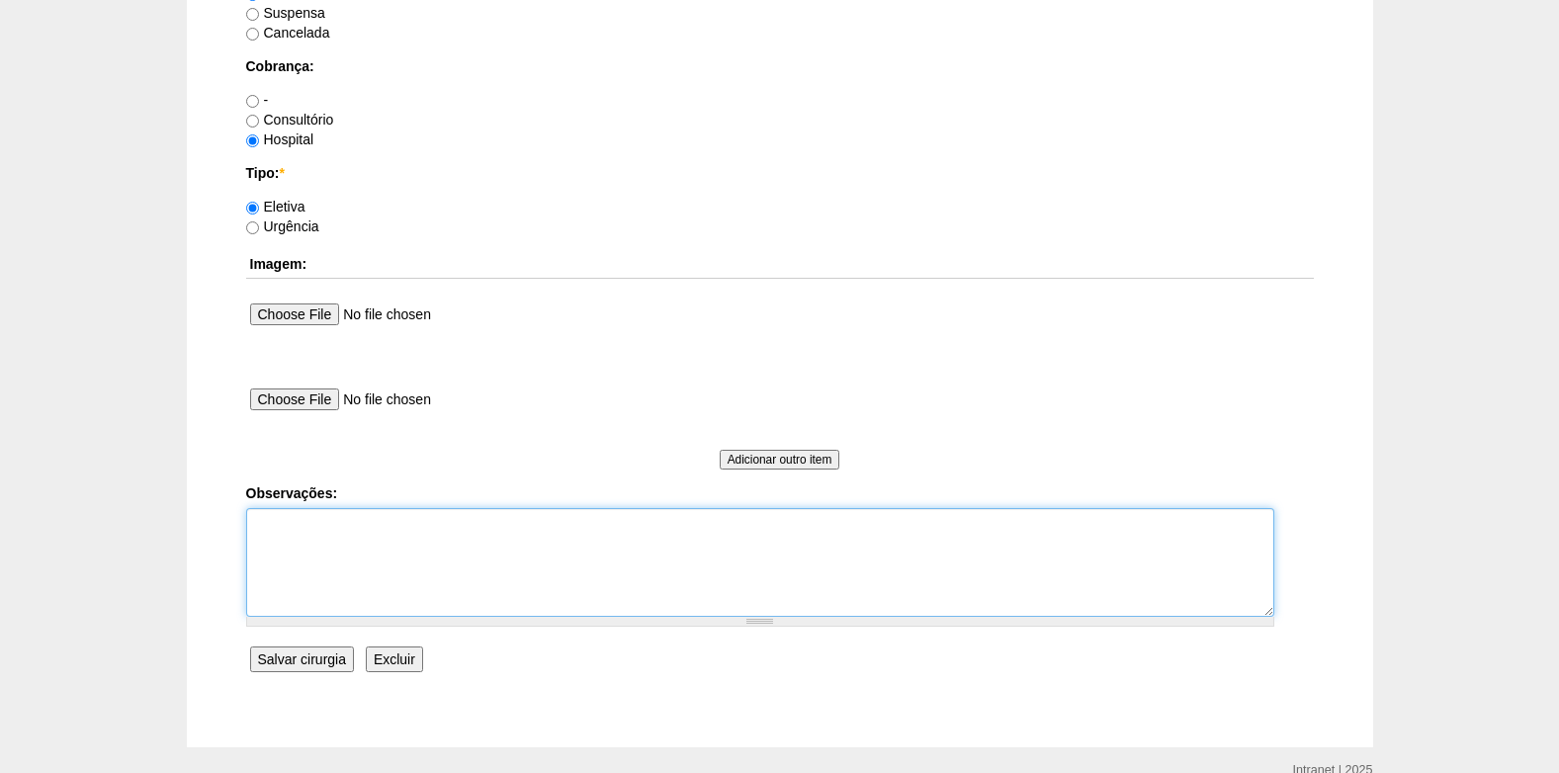
click at [344, 576] on textarea "Observações:" at bounding box center [760, 562] width 1028 height 109
type textarea "[GEOGRAPHIC_DATA]"
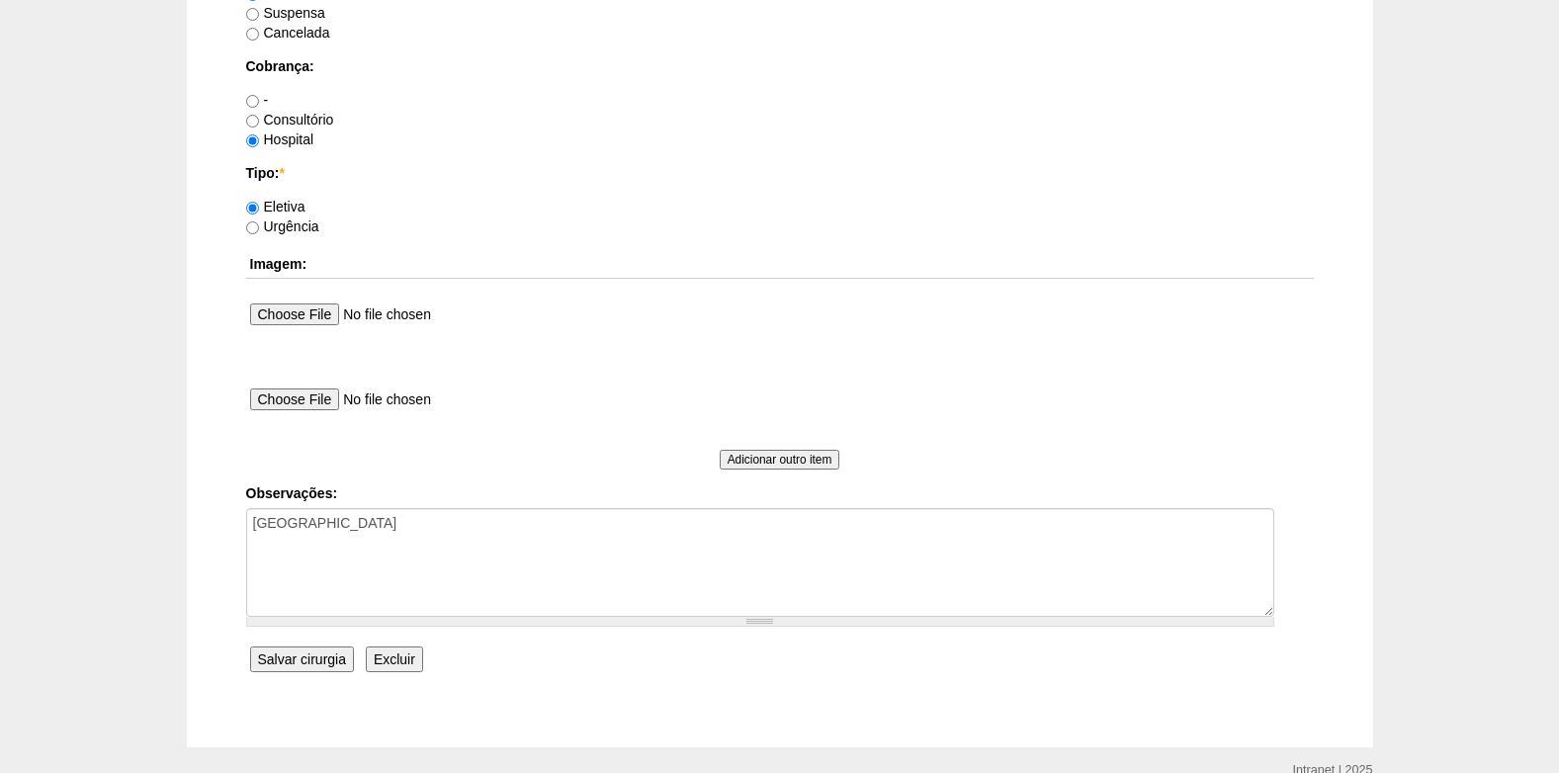
click at [310, 664] on input "Salvar cirurgia" at bounding box center [302, 660] width 104 height 26
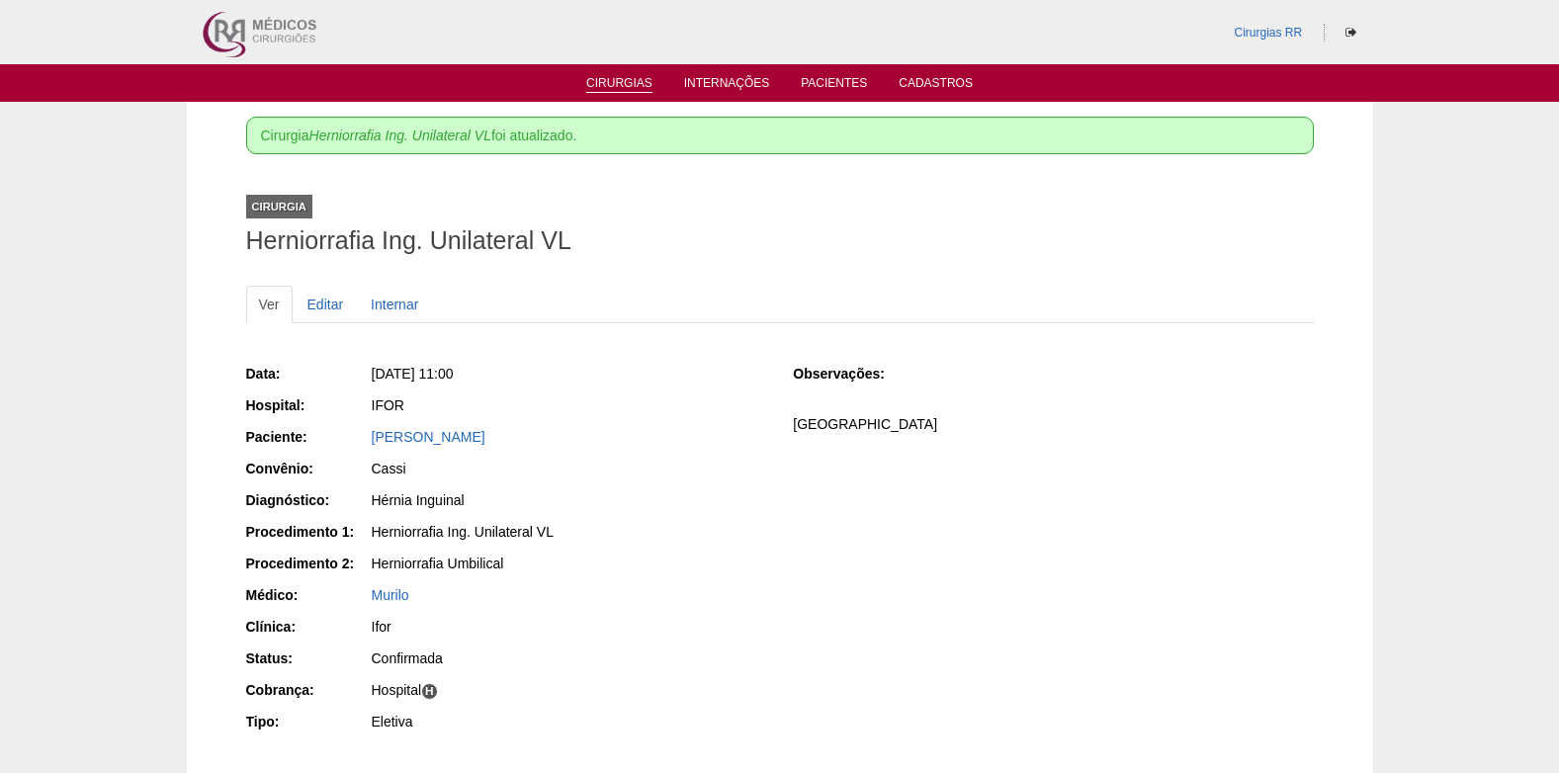
click at [595, 78] on link "Cirurgias" at bounding box center [619, 84] width 66 height 17
